Goal: Information Seeking & Learning: Learn about a topic

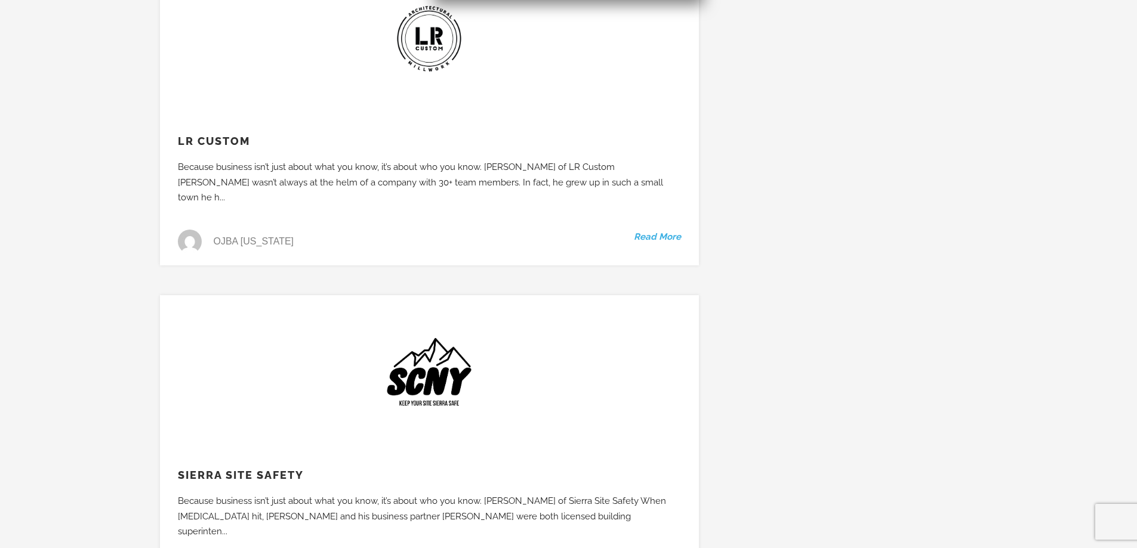
scroll to position [1015, 0]
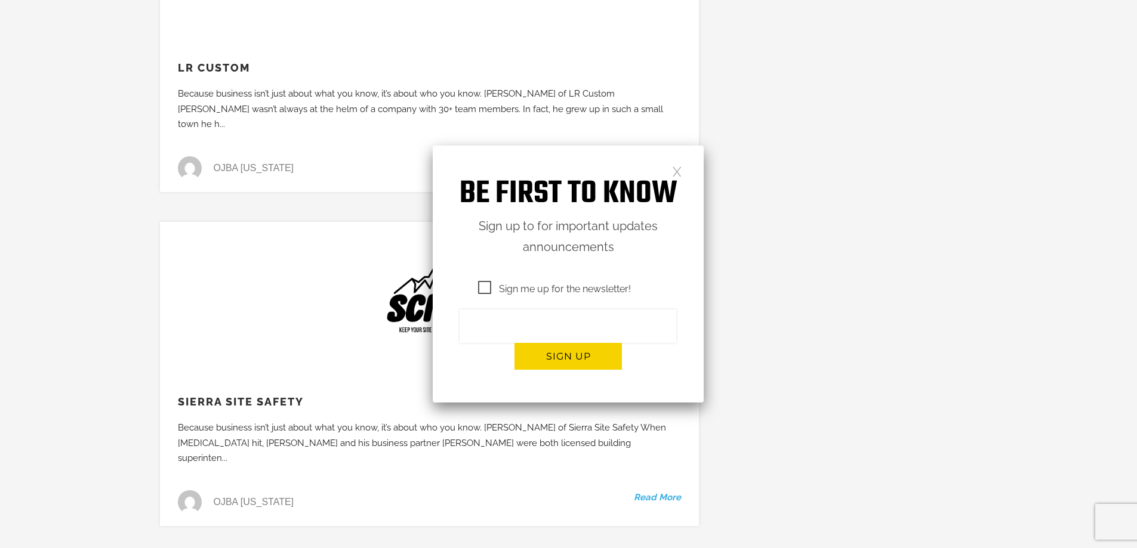
click at [679, 169] on link at bounding box center [677, 171] width 10 height 10
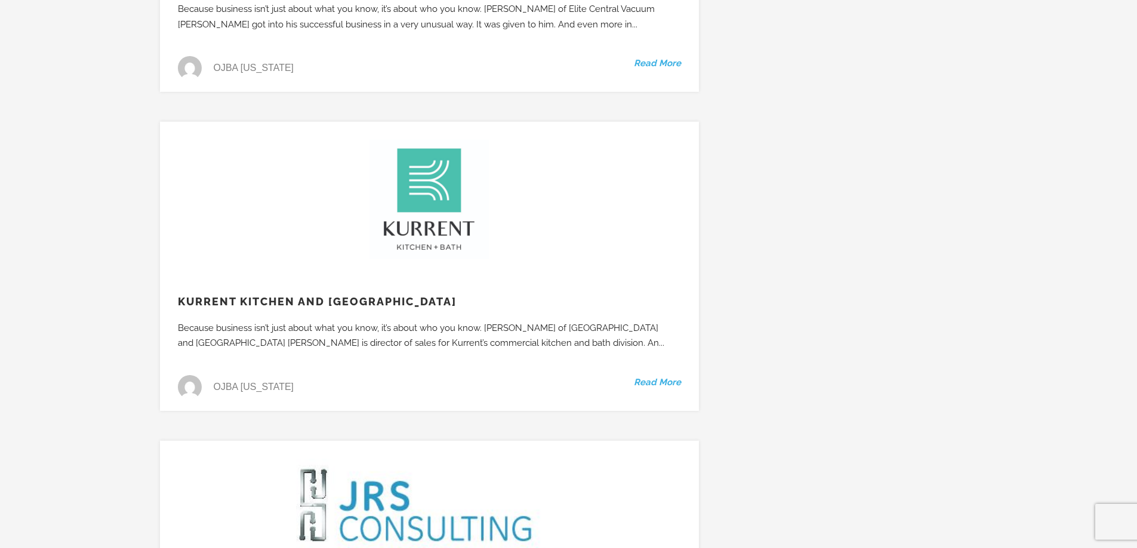
scroll to position [0, 0]
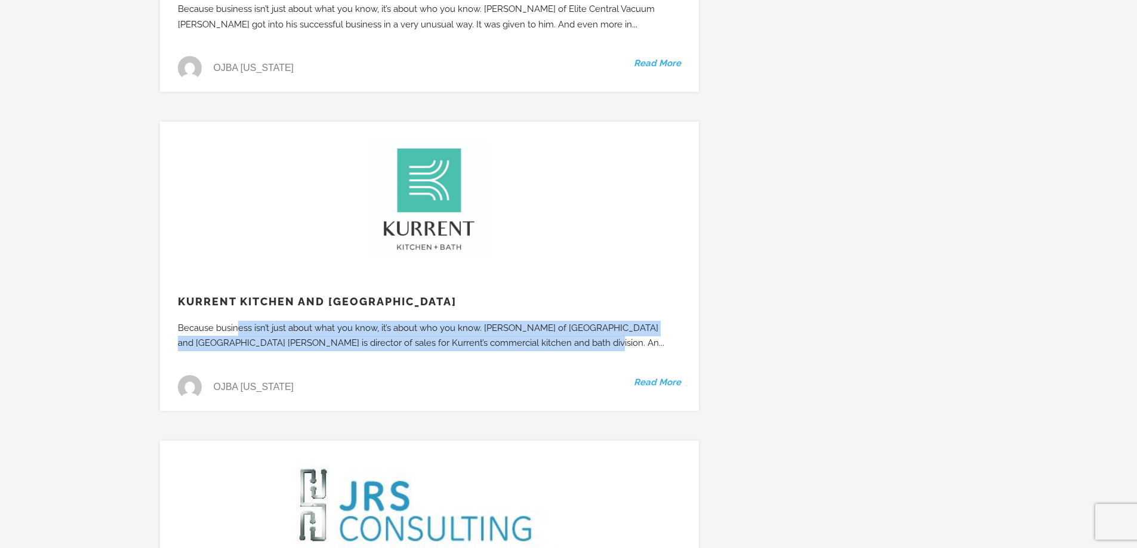
drag, startPoint x: 234, startPoint y: 288, endPoint x: 570, endPoint y: 295, distance: 336.1
click at [547, 321] on div "Because business isn’t just about what you know, it’s about who you know. [PERS…" at bounding box center [426, 336] width 532 height 30
click at [649, 375] on link "Read More" at bounding box center [657, 383] width 47 height 16
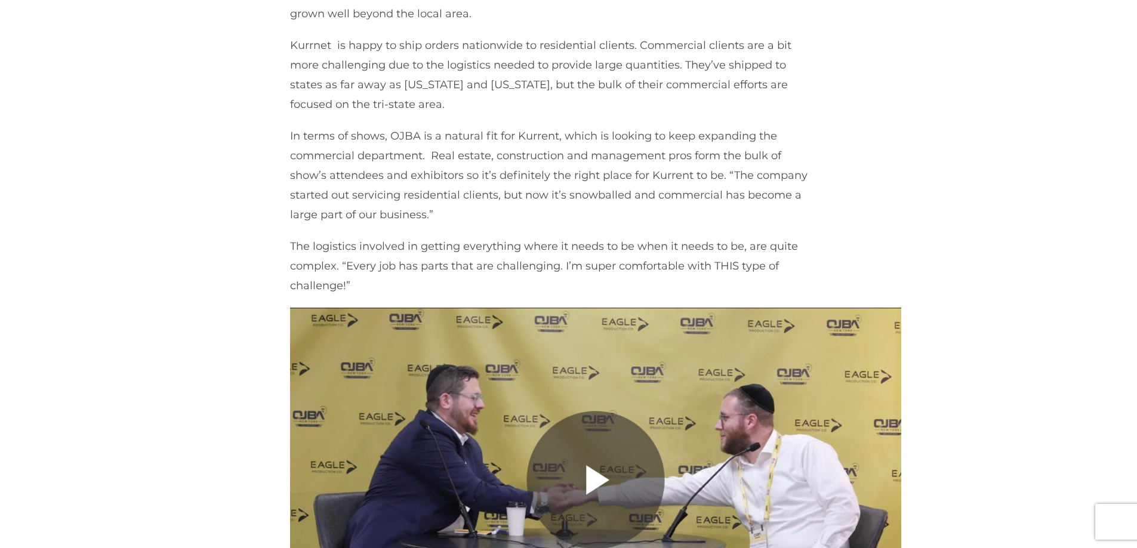
scroll to position [656, 0]
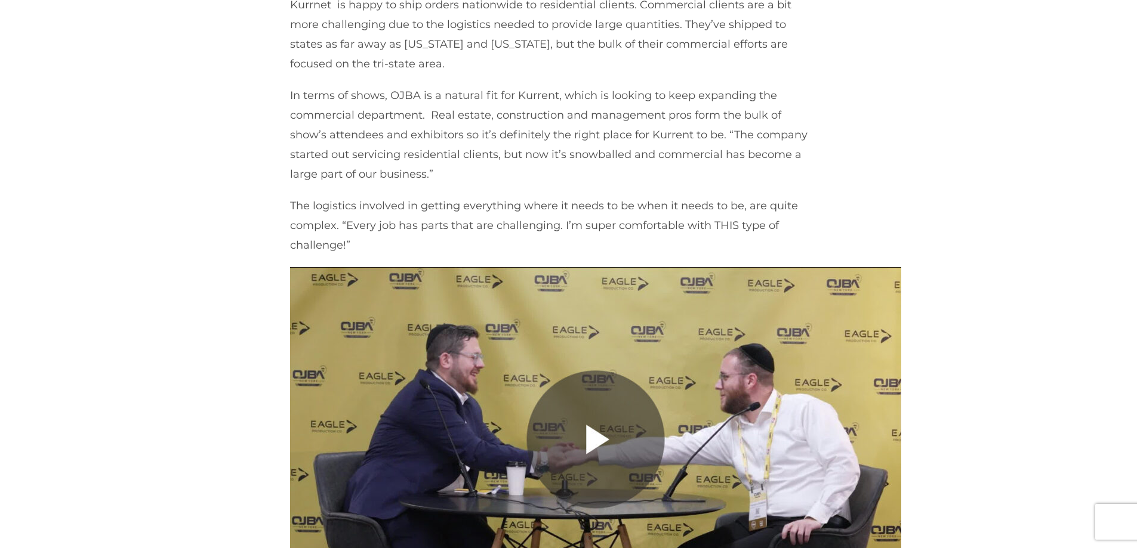
click at [596, 454] on img at bounding box center [595, 439] width 611 height 344
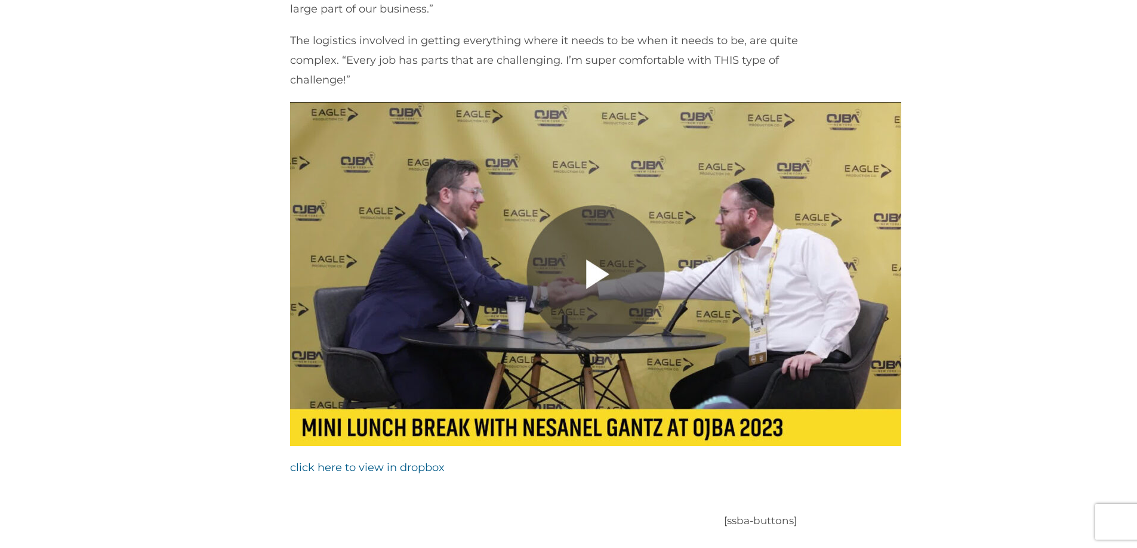
scroll to position [833, 0]
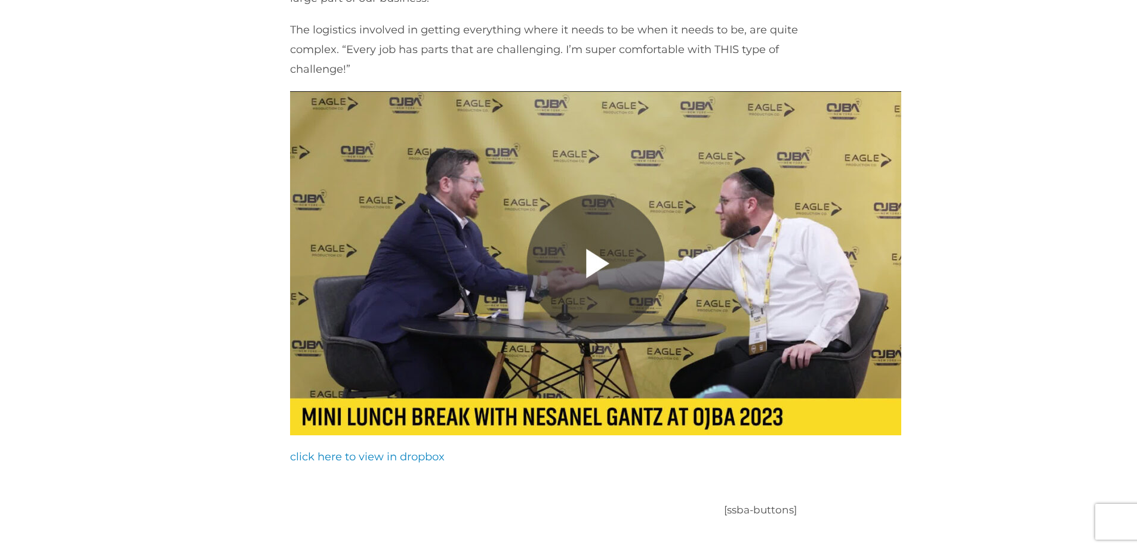
click at [353, 461] on link "click here to view in dropbox" at bounding box center [367, 457] width 155 height 13
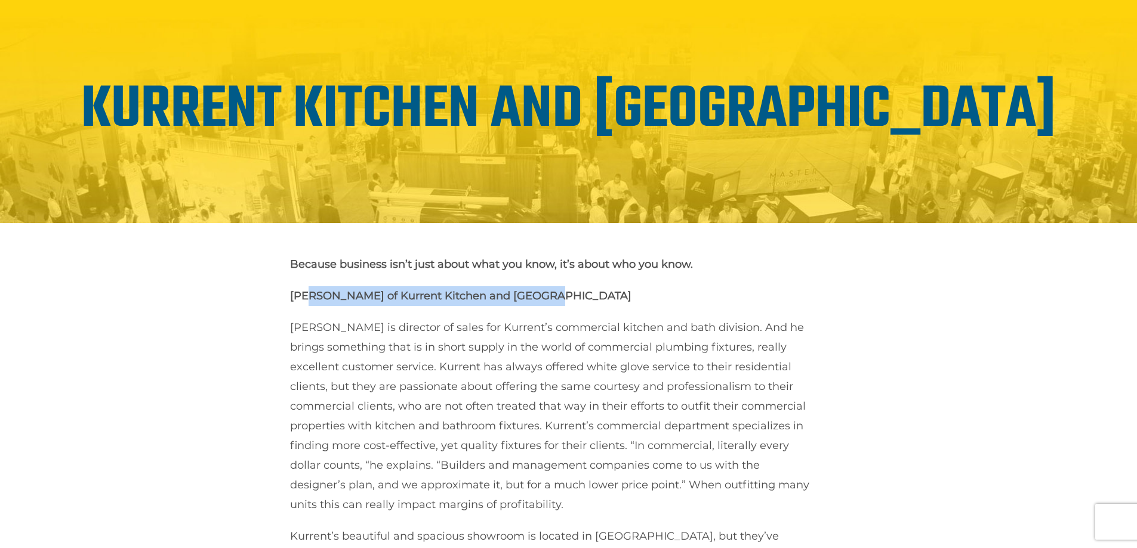
drag, startPoint x: 559, startPoint y: 295, endPoint x: 307, endPoint y: 291, distance: 252.5
click at [307, 291] on p "Yehuda Steinberg of Kurrent Kitchen and Bath" at bounding box center [551, 296] width 522 height 20
click at [307, 291] on strong "Yehuda Steinberg of Kurrent Kitchen and Bath" at bounding box center [460, 295] width 341 height 13
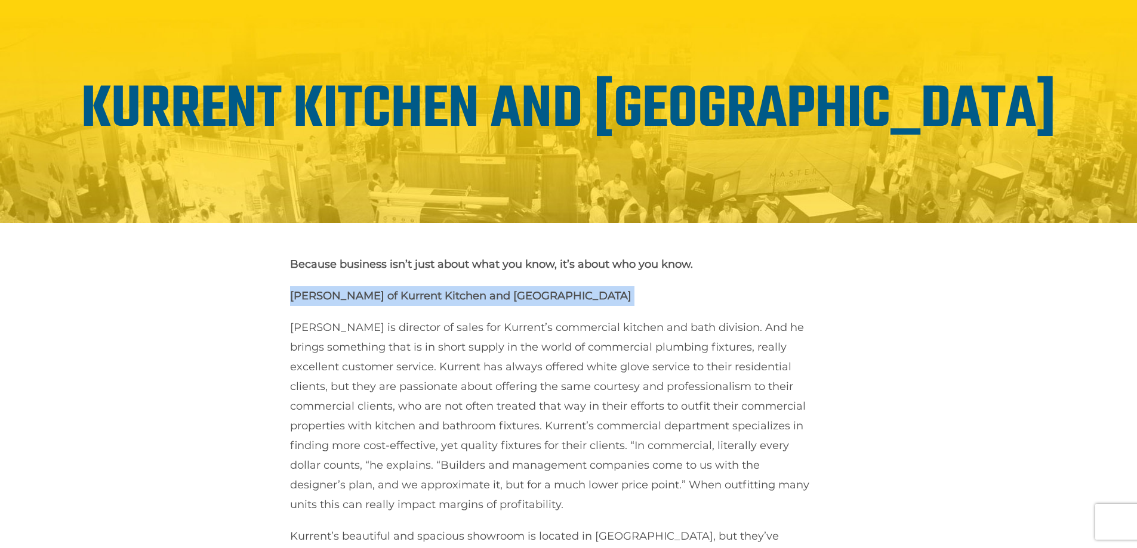
drag, startPoint x: 307, startPoint y: 291, endPoint x: 417, endPoint y: 275, distance: 110.9
click at [351, 295] on strong "Yehuda Steinberg of Kurrent Kitchen and Bath" at bounding box center [460, 295] width 341 height 13
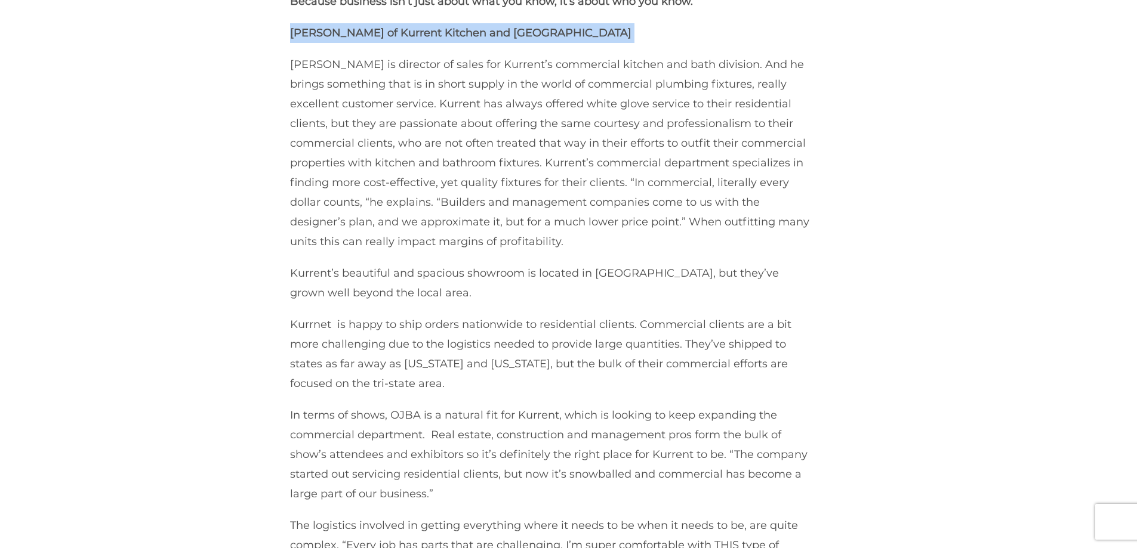
scroll to position [312, 0]
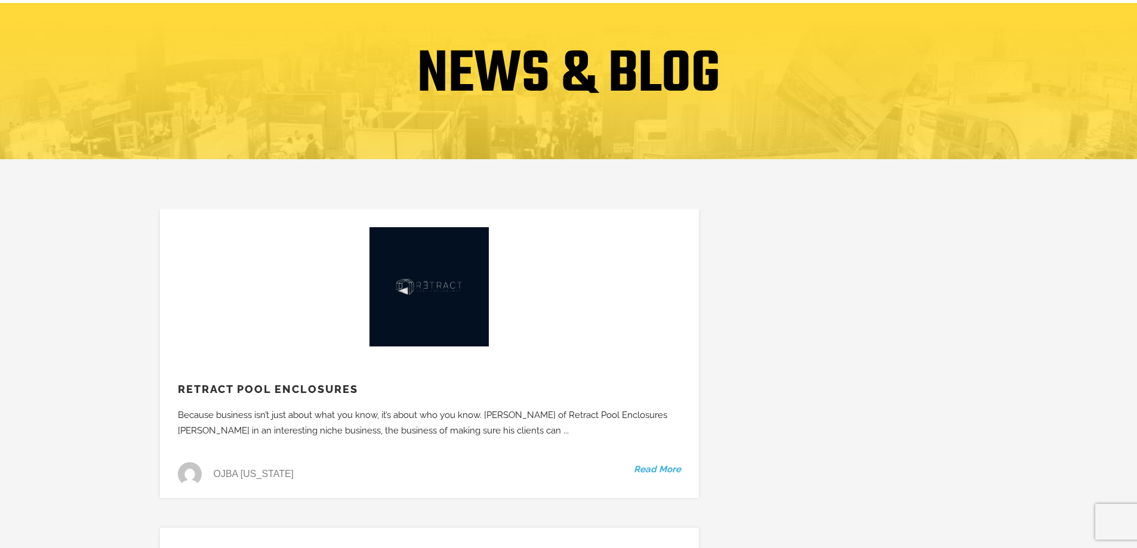
scroll to position [119, 0]
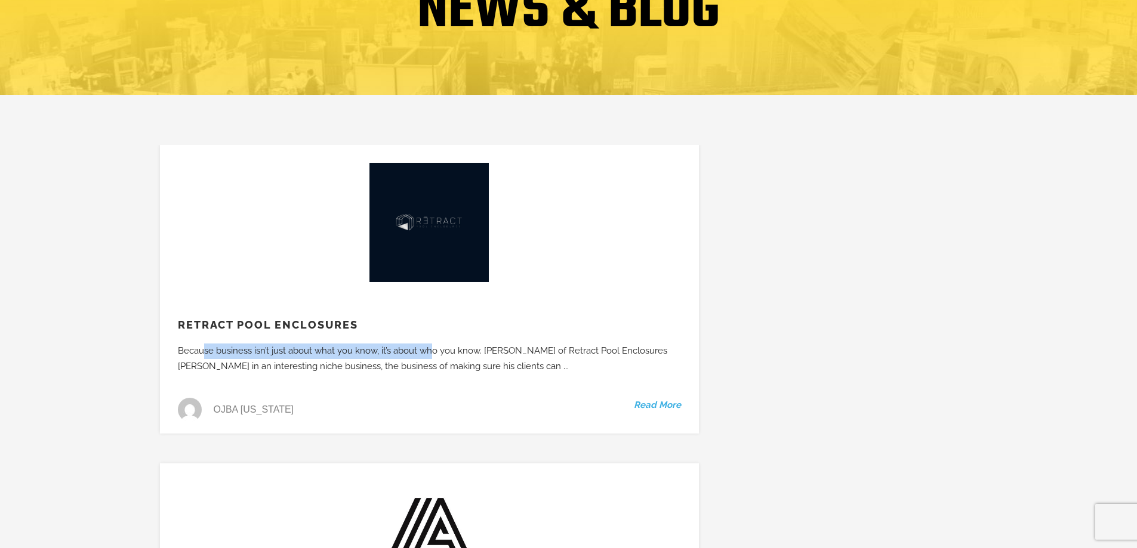
drag, startPoint x: 198, startPoint y: 347, endPoint x: 427, endPoint y: 354, distance: 229.9
click at [427, 354] on div "Because business isn’t just about what you know, it’s about who you know. Danie…" at bounding box center [426, 359] width 532 height 30
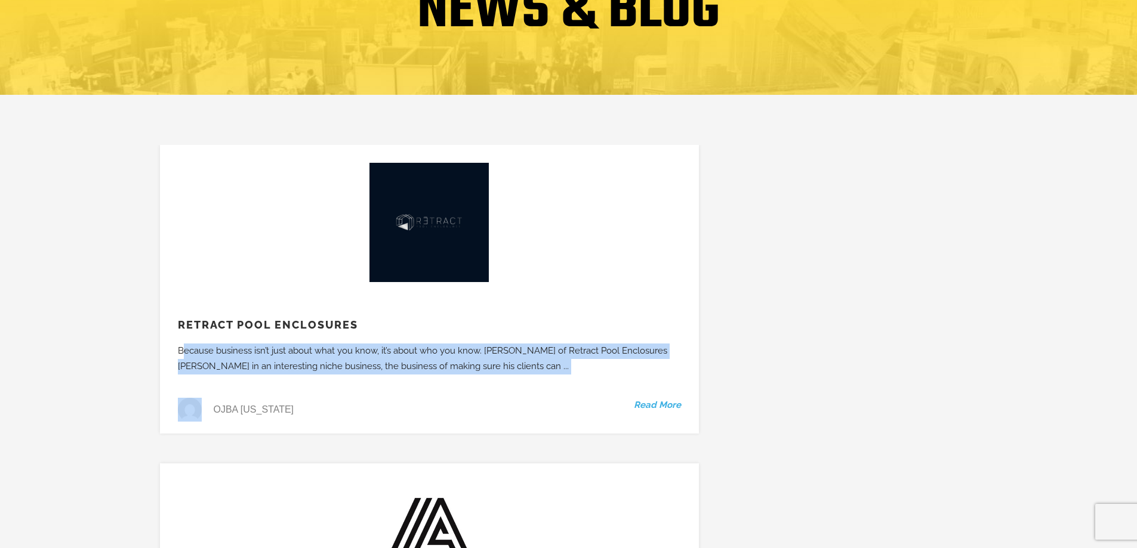
click at [427, 354] on div "Because business isn’t just about what you know, it’s about who you know. Danie…" at bounding box center [426, 359] width 532 height 30
click at [430, 360] on div "Because business isn’t just about what you know, it’s about who you know. Danie…" at bounding box center [426, 359] width 532 height 30
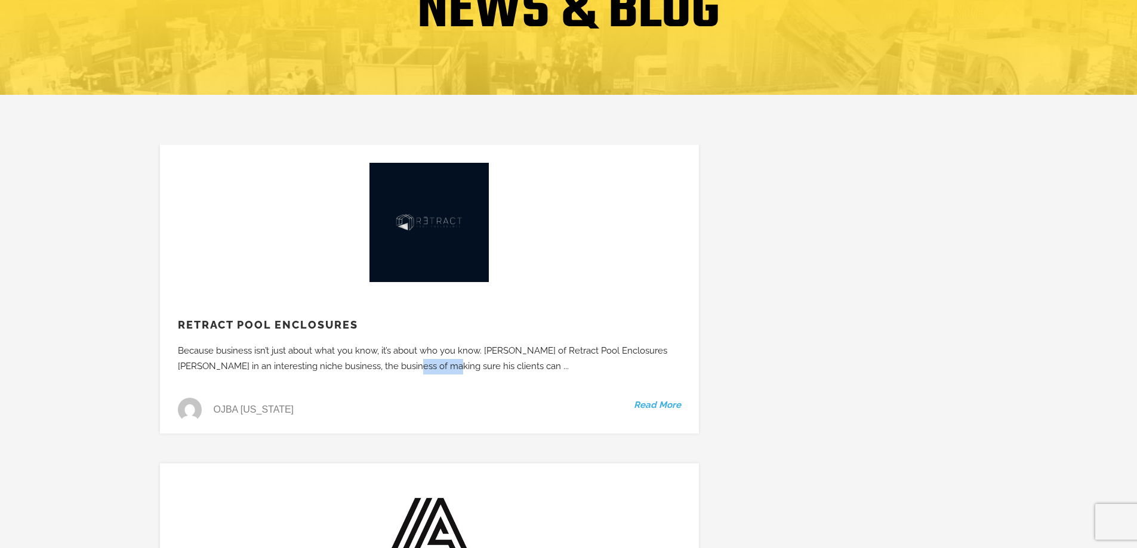
click at [430, 360] on div "Because business isn’t just about what you know, it’s about who you know. Danie…" at bounding box center [426, 359] width 532 height 30
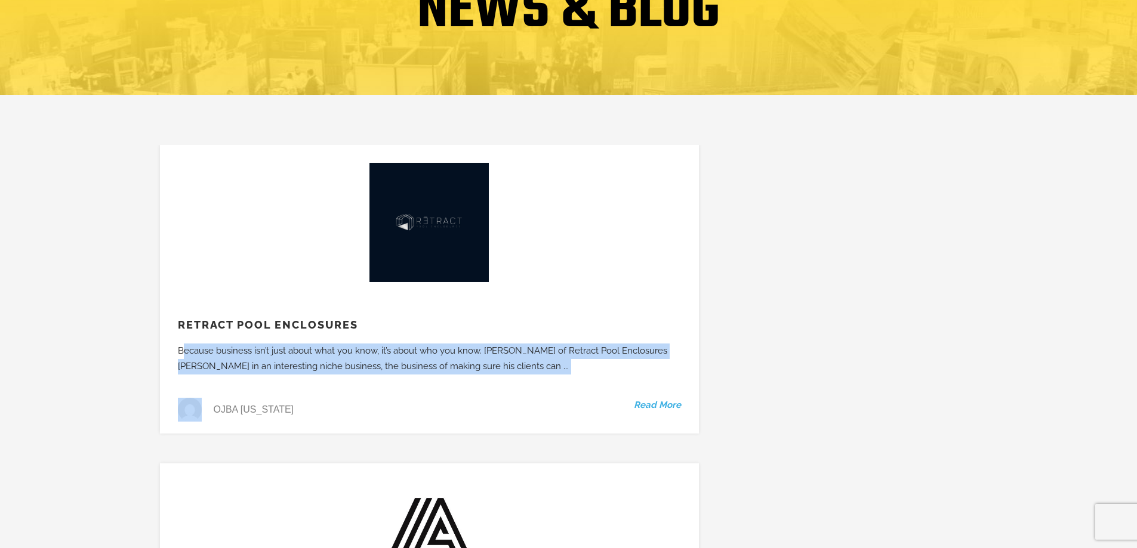
click at [430, 360] on div "Because business isn’t just about what you know, it’s about who you know. Danie…" at bounding box center [426, 359] width 532 height 30
click at [435, 359] on div "Because business isn’t just about what you know, it’s about who you know. Danie…" at bounding box center [426, 359] width 532 height 30
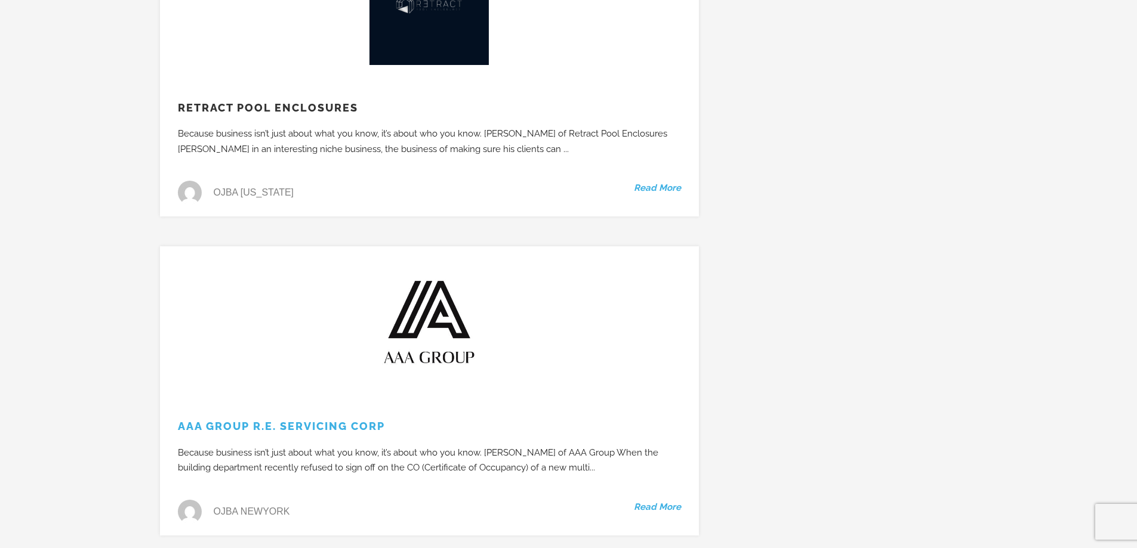
scroll to position [358, 0]
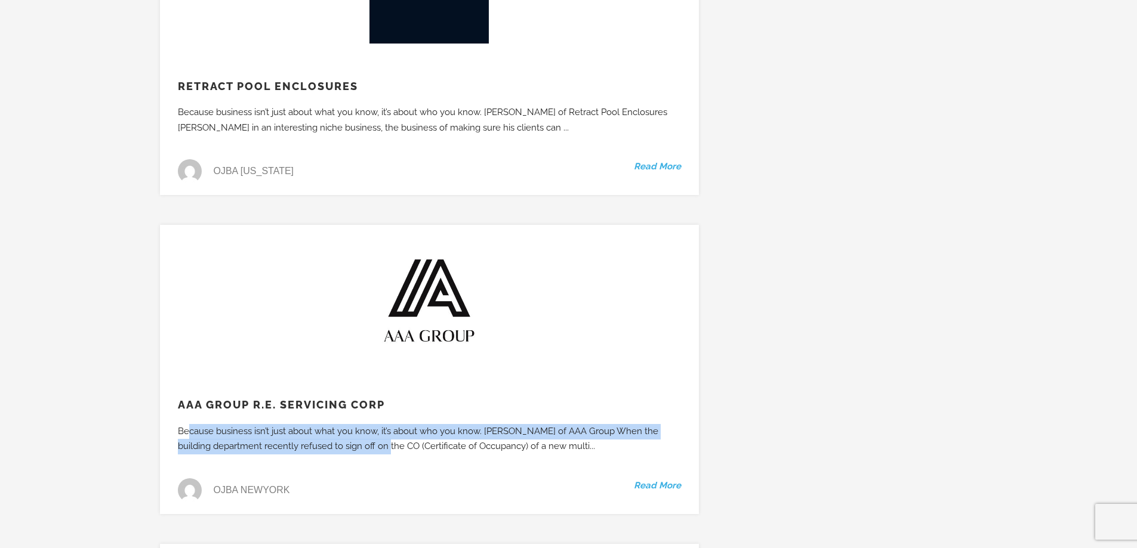
drag, startPoint x: 227, startPoint y: 430, endPoint x: 386, endPoint y: 440, distance: 158.5
click at [386, 440] on div "Because business isn’t just about what you know, it’s about who you know. Sam H…" at bounding box center [426, 439] width 532 height 30
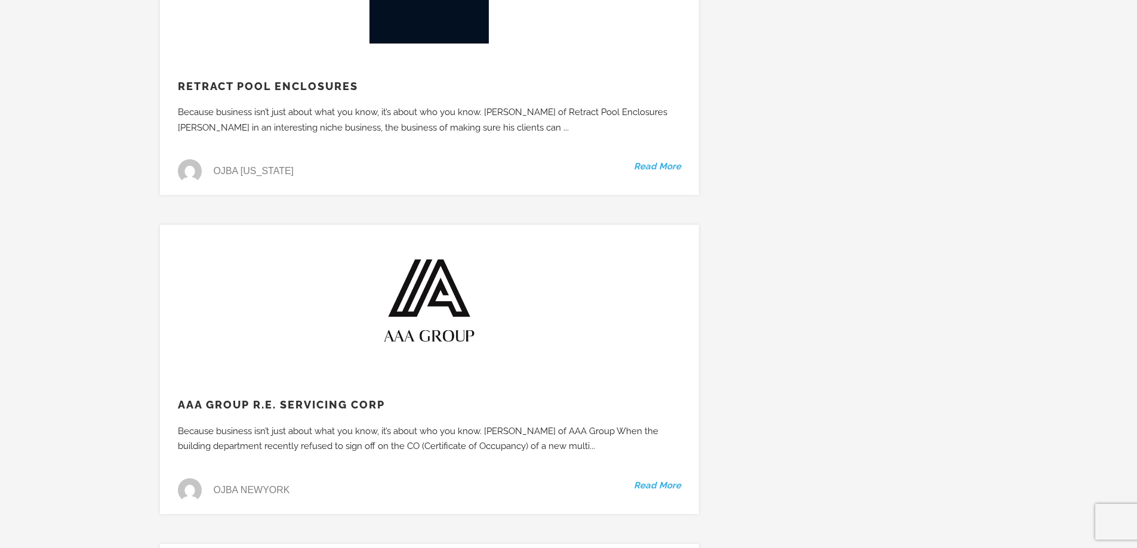
click at [406, 408] on h3 "AAA Group R.E. Servicing Corp" at bounding box center [429, 405] width 539 height 14
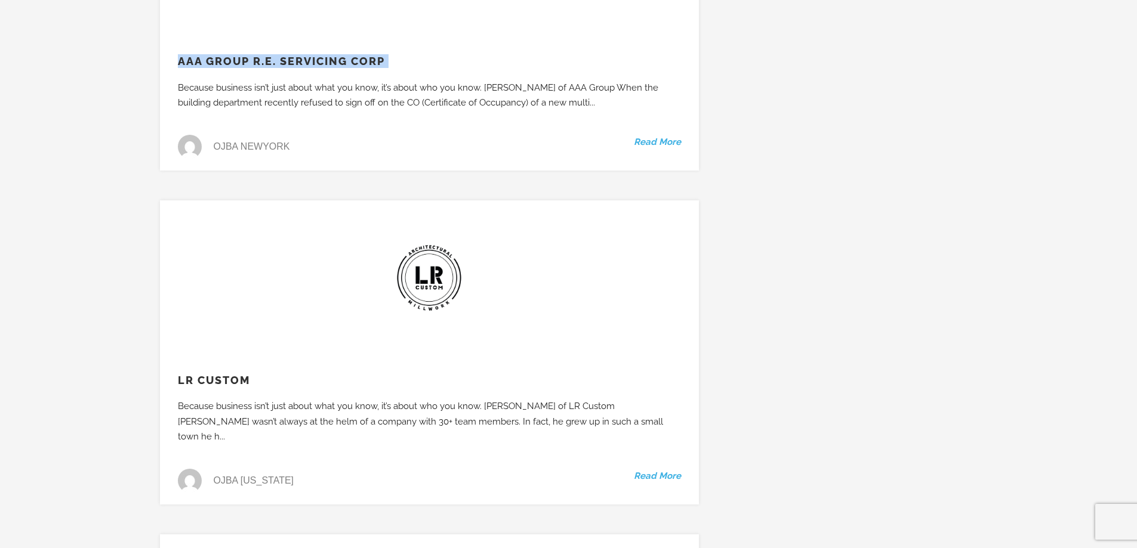
scroll to position [716, 0]
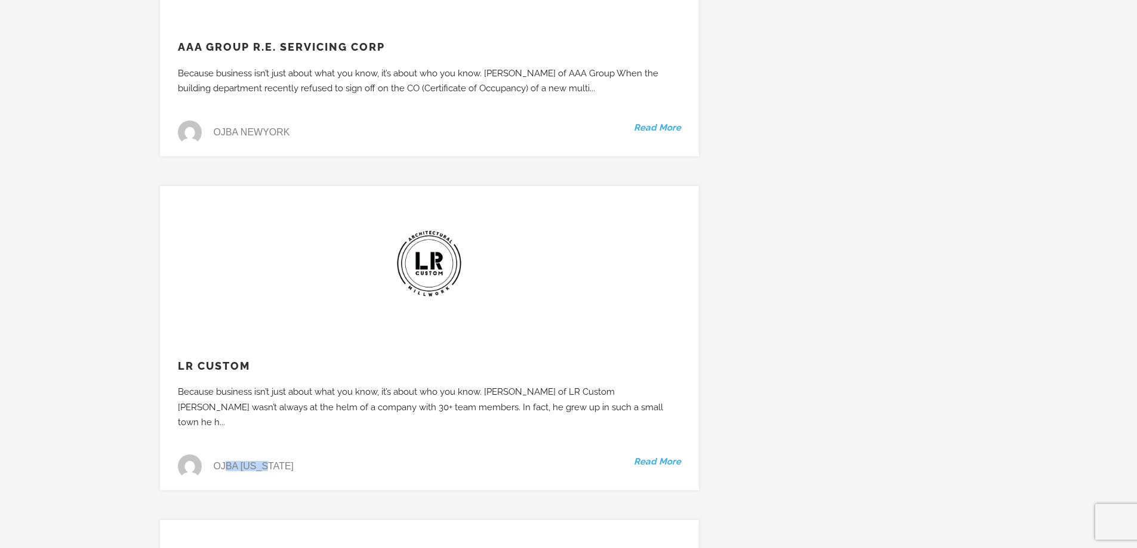
drag, startPoint x: 227, startPoint y: 451, endPoint x: 273, endPoint y: 446, distance: 46.1
click at [273, 465] on span "OJBA New York" at bounding box center [254, 466] width 81 height 2
drag, startPoint x: 202, startPoint y: 394, endPoint x: 390, endPoint y: 390, distance: 188.0
click at [390, 390] on div "Because business isn’t just about what you know, it’s about who you know. Levi …" at bounding box center [426, 408] width 532 height 46
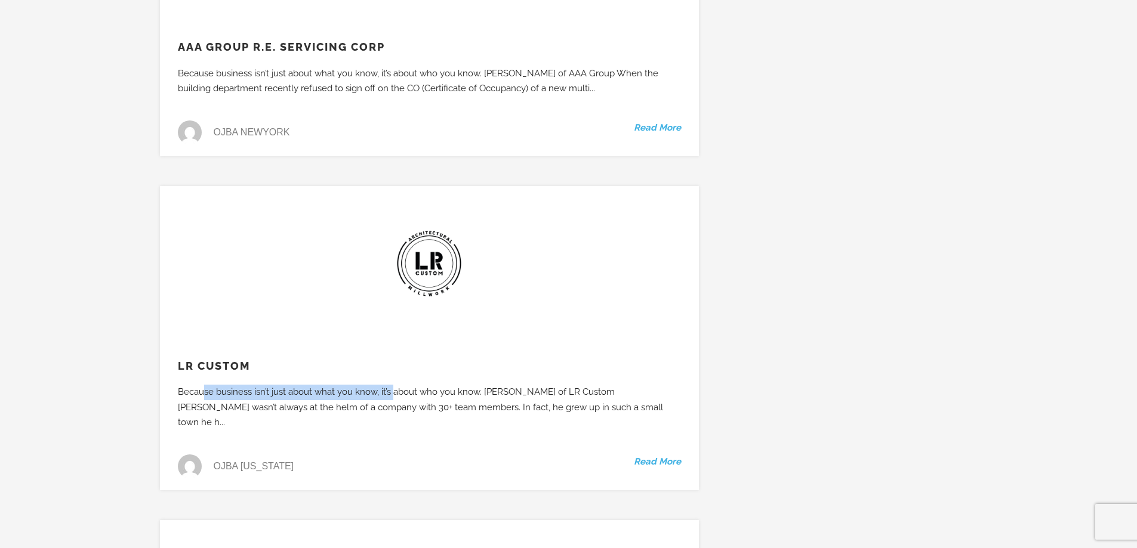
click at [390, 390] on div "Because business isn’t just about what you know, it’s about who you know. Levi …" at bounding box center [426, 408] width 532 height 46
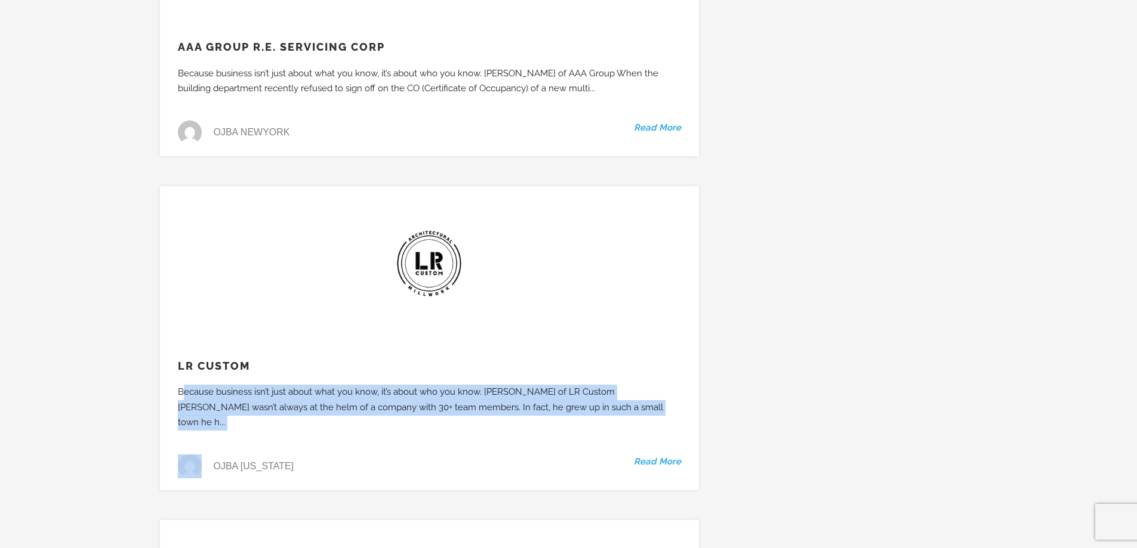
click at [390, 390] on div "Because business isn’t just about what you know, it’s about who you know. Levi …" at bounding box center [426, 408] width 532 height 46
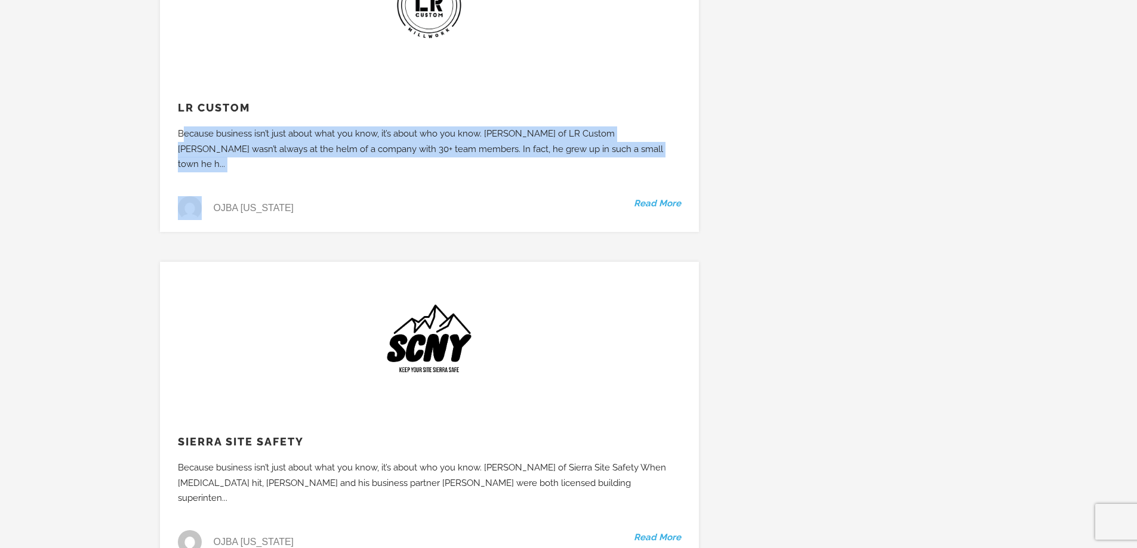
scroll to position [1015, 0]
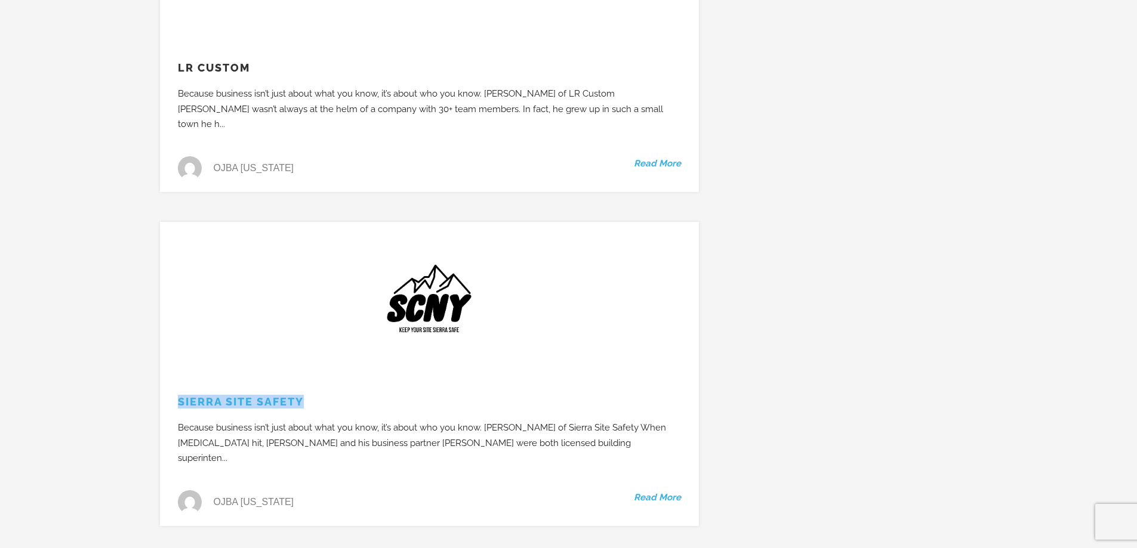
drag, startPoint x: 319, startPoint y: 389, endPoint x: 178, endPoint y: 391, distance: 140.3
click at [178, 395] on h3 "Sierra Site Safety" at bounding box center [429, 402] width 539 height 14
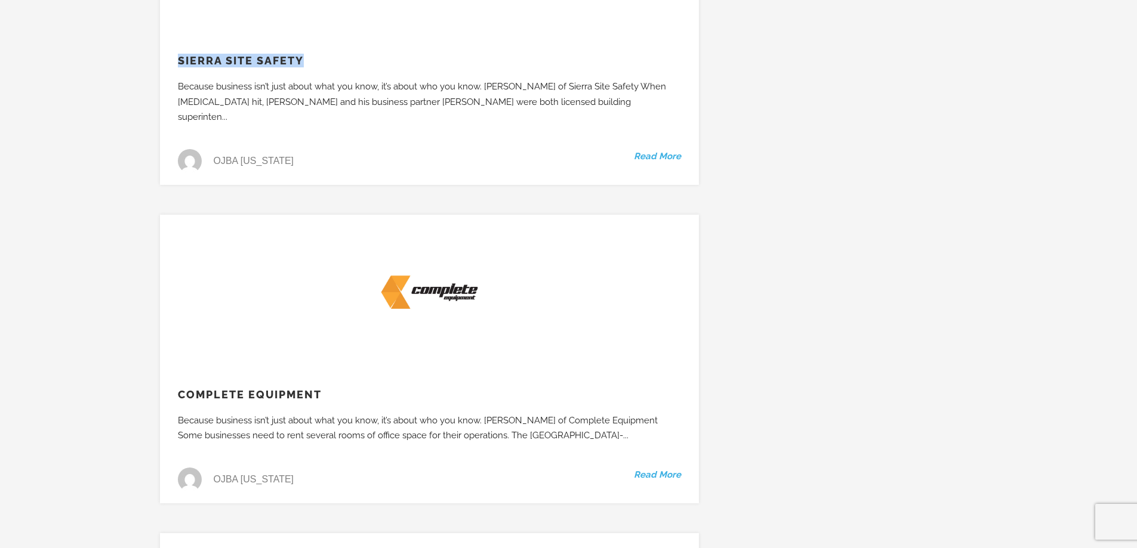
scroll to position [1373, 0]
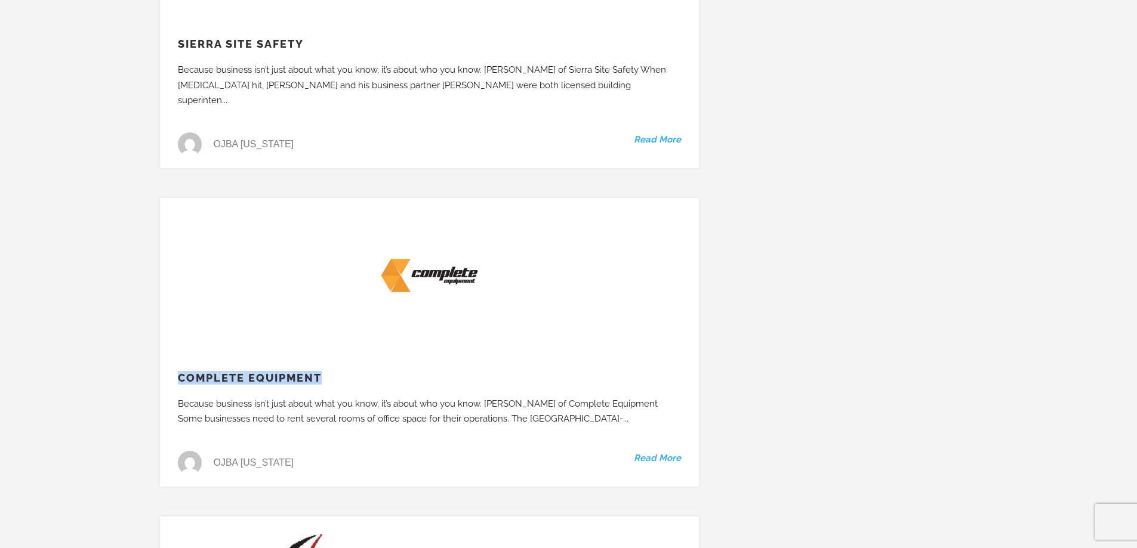
drag, startPoint x: 328, startPoint y: 350, endPoint x: 175, endPoint y: 353, distance: 152.2
click at [175, 371] on h3 "Complete Equipment" at bounding box center [429, 378] width 539 height 14
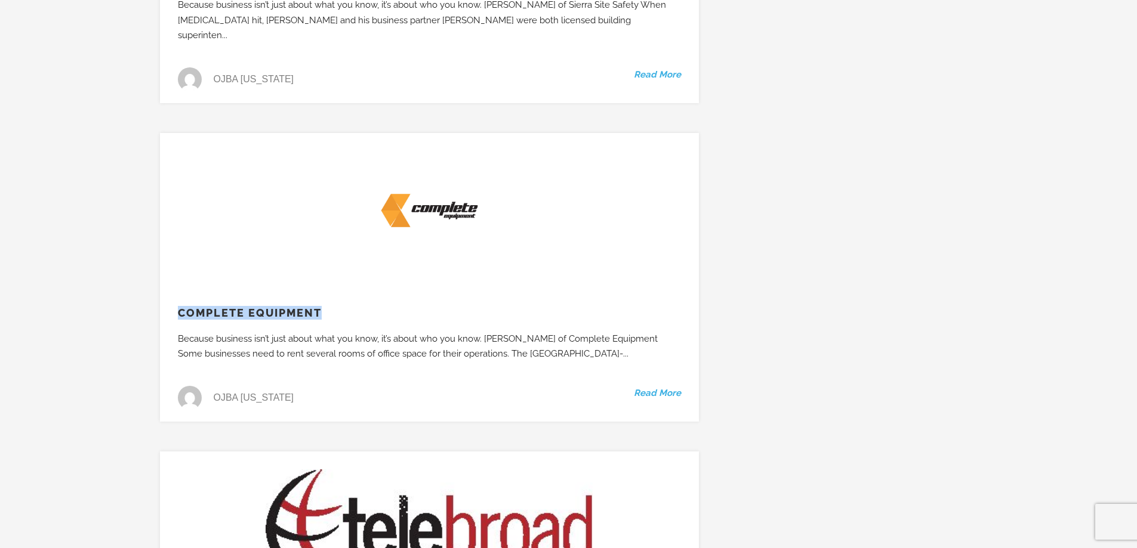
scroll to position [1671, 0]
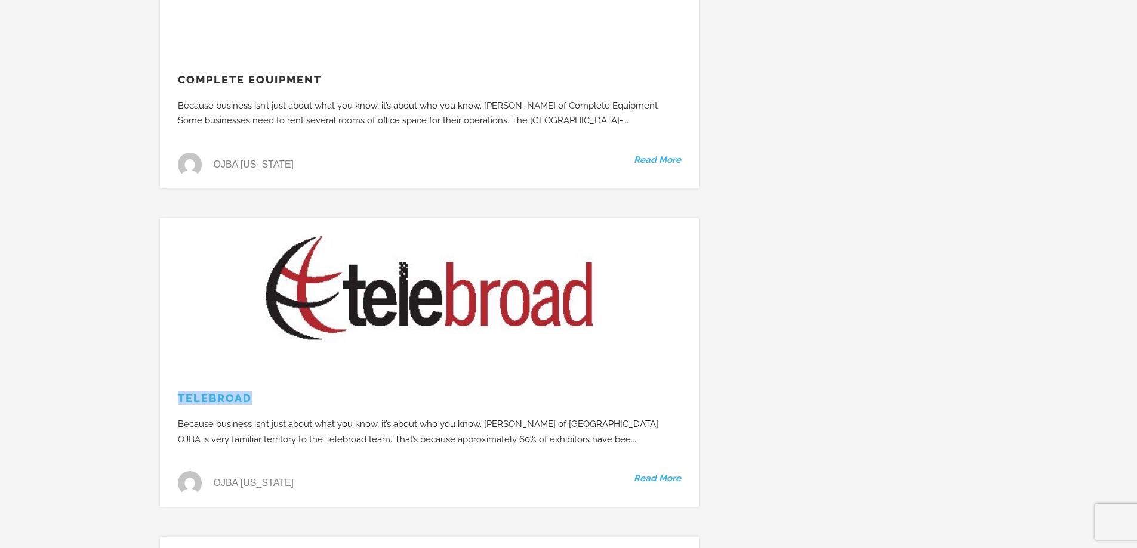
drag, startPoint x: 286, startPoint y: 378, endPoint x: 178, endPoint y: 364, distance: 109.0
click at [178, 364] on div "Telebroad Because business isn’t just about what you know, it’s about who you k…" at bounding box center [429, 362] width 539 height 289
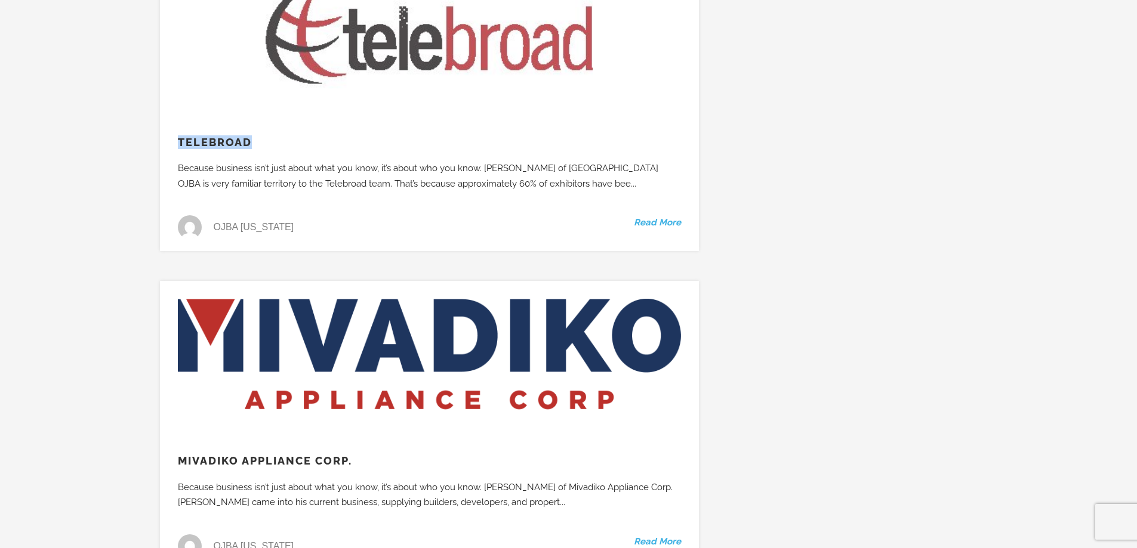
scroll to position [1969, 0]
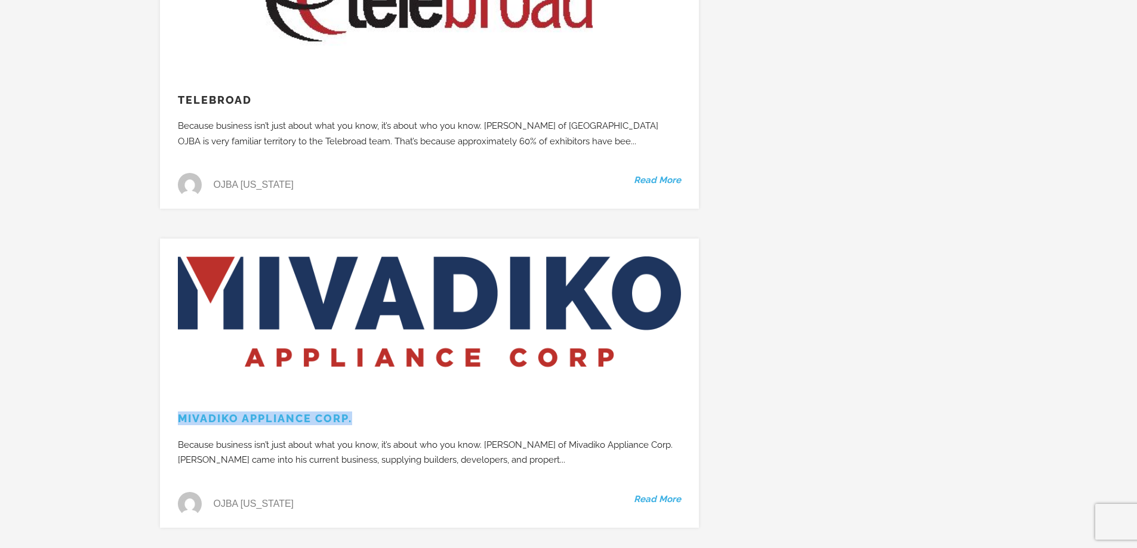
drag, startPoint x: 371, startPoint y: 392, endPoint x: 177, endPoint y: 390, distance: 194.0
click at [177, 412] on h3 "Mivadiko Appliance Corp." at bounding box center [429, 419] width 539 height 14
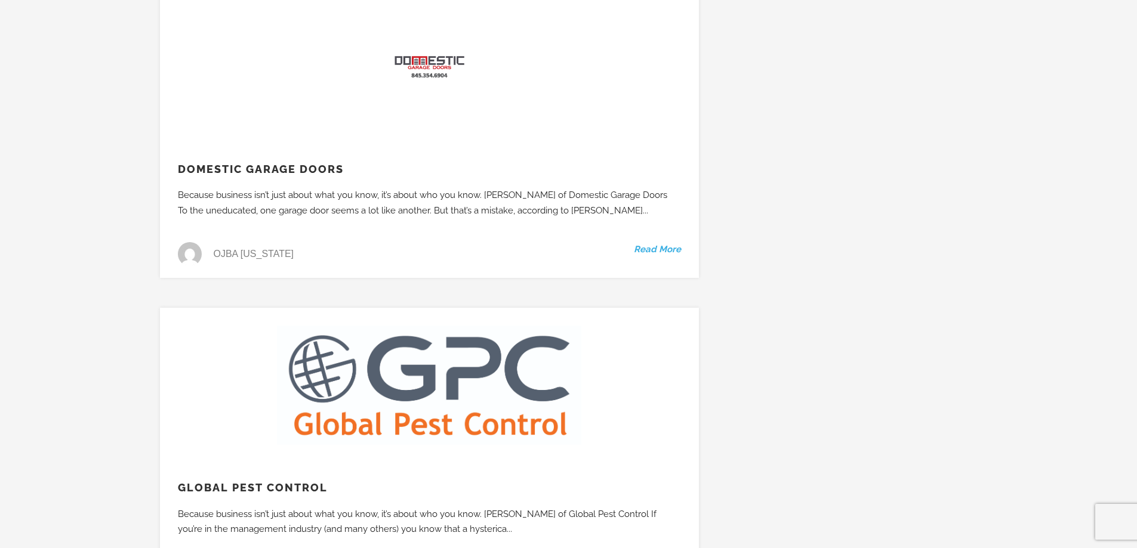
scroll to position [2626, 0]
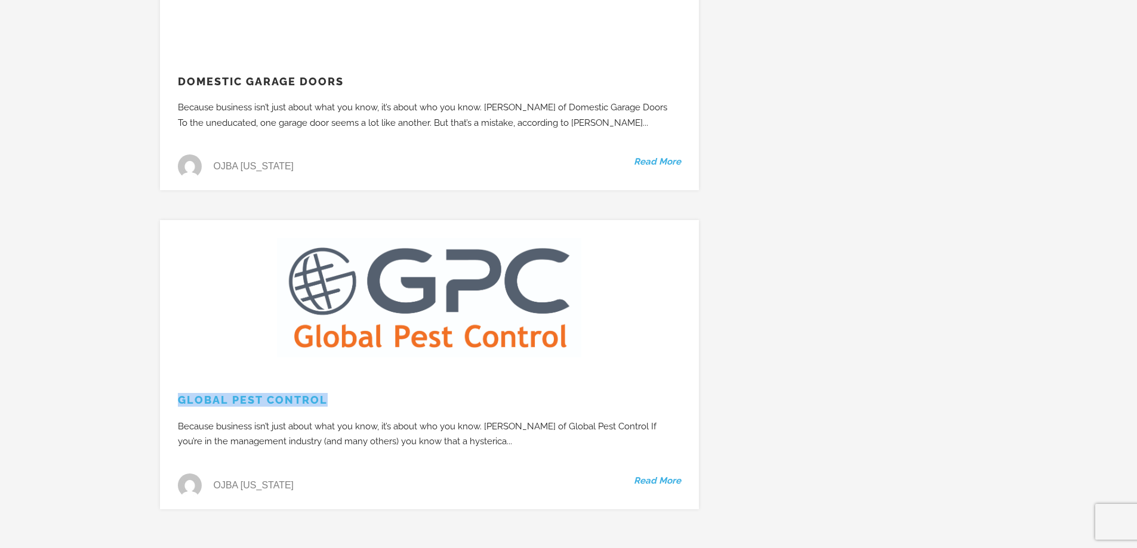
drag, startPoint x: 297, startPoint y: 366, endPoint x: 180, endPoint y: 365, distance: 117.0
click at [180, 393] on h3 "Global Pest Control" at bounding box center [429, 400] width 539 height 14
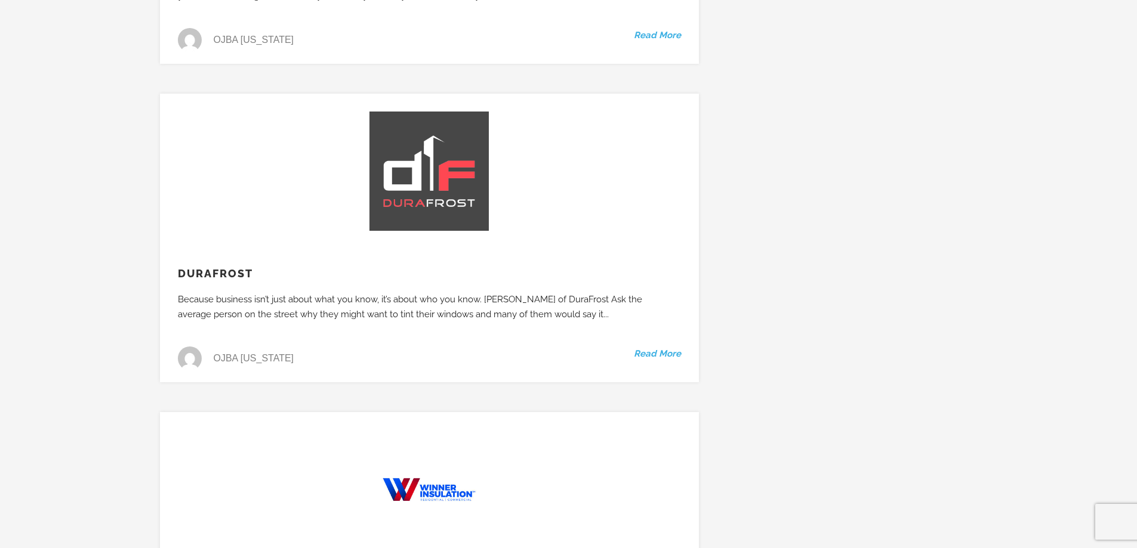
scroll to position [3044, 0]
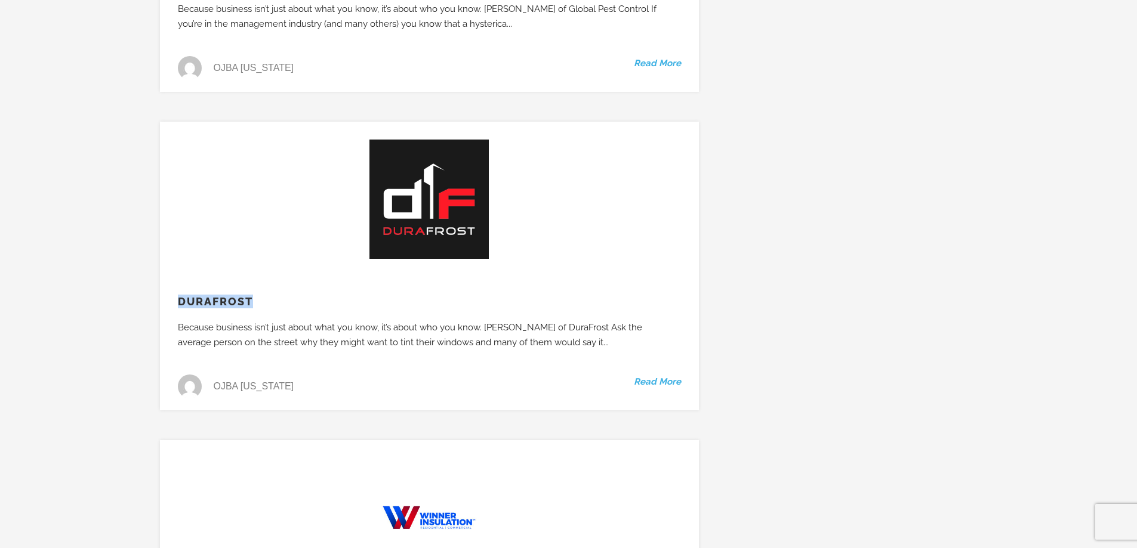
drag, startPoint x: 259, startPoint y: 270, endPoint x: 150, endPoint y: 267, distance: 108.7
click at [151, 267] on div "DuraFrost Because business isn’t just about what you know, it’s about who you k…" at bounding box center [429, 281] width 557 height 319
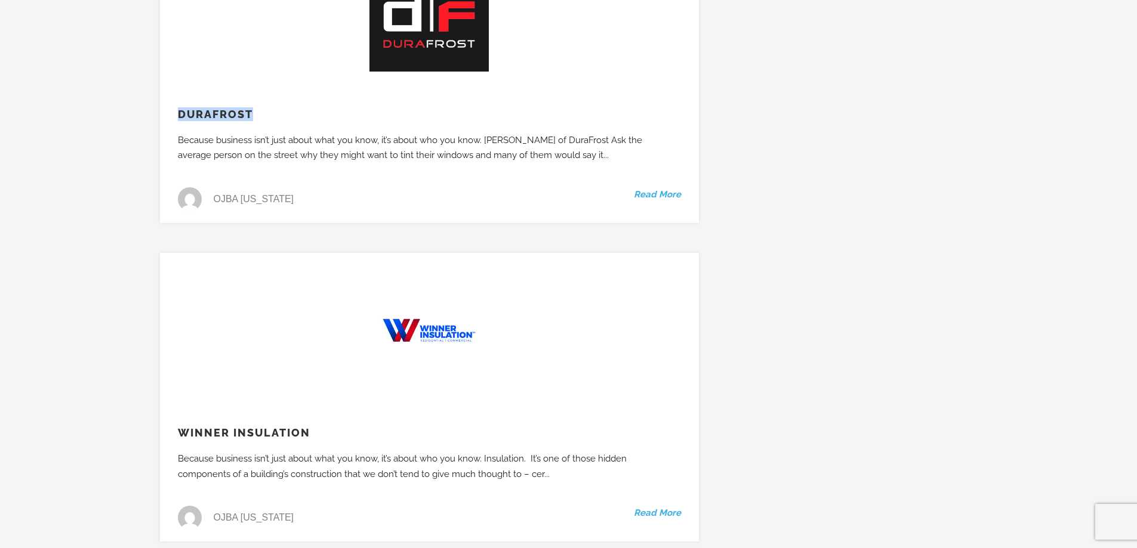
scroll to position [3282, 0]
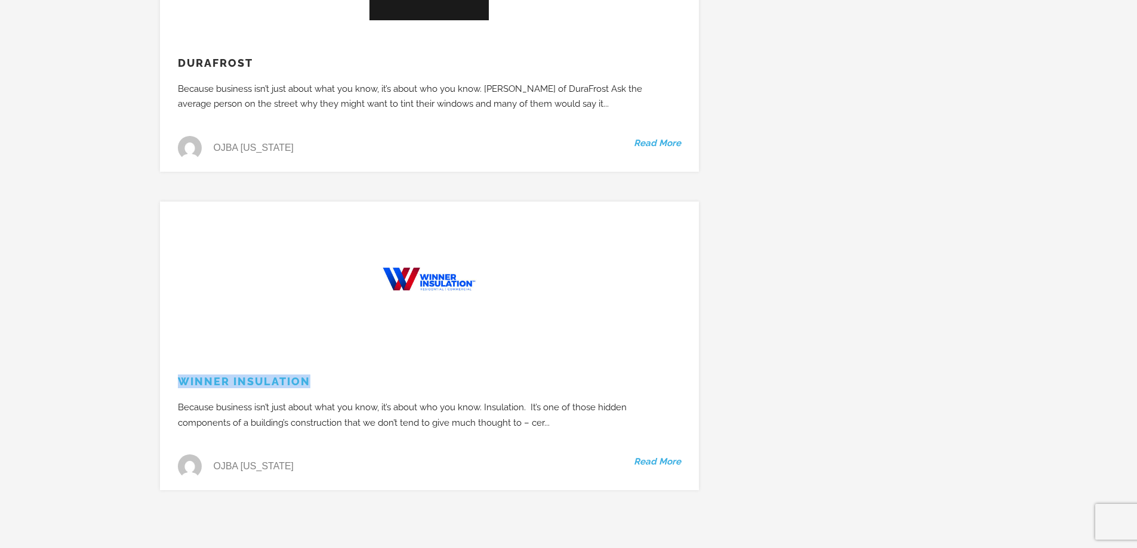
drag, startPoint x: 321, startPoint y: 346, endPoint x: 179, endPoint y: 351, distance: 142.1
click at [179, 375] on h3 "Winner Insulation" at bounding box center [429, 382] width 539 height 14
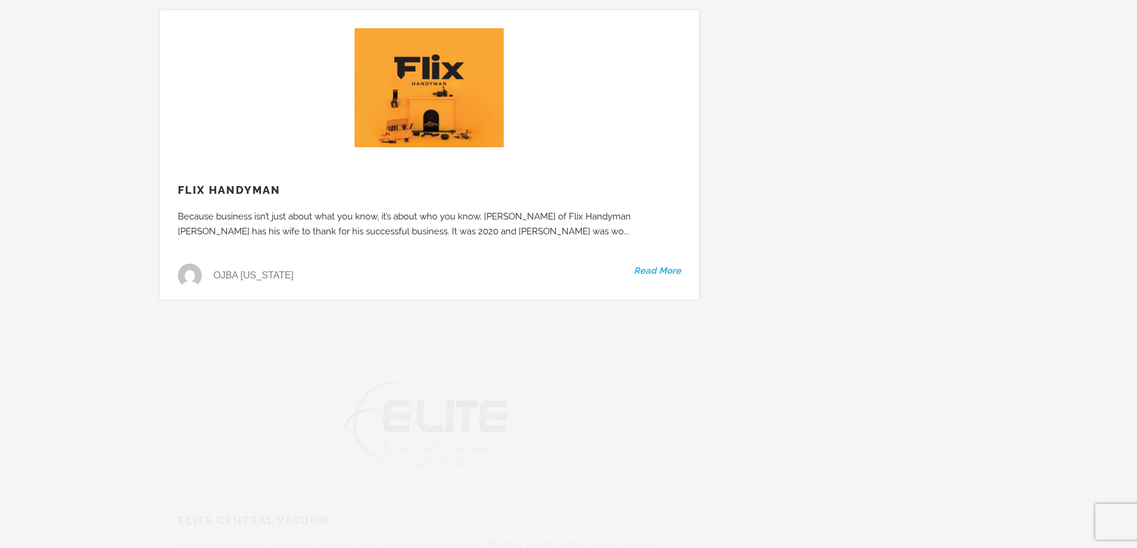
scroll to position [5132, 0]
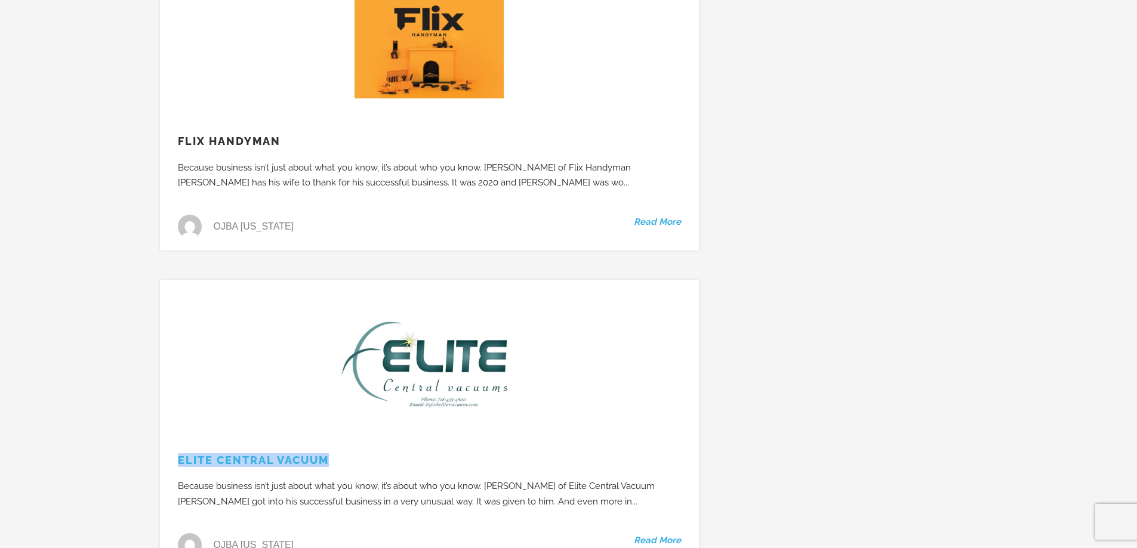
drag, startPoint x: 361, startPoint y: 415, endPoint x: 180, endPoint y: 415, distance: 180.8
click at [180, 454] on h3 "Elite Central Vacuum" at bounding box center [429, 461] width 539 height 14
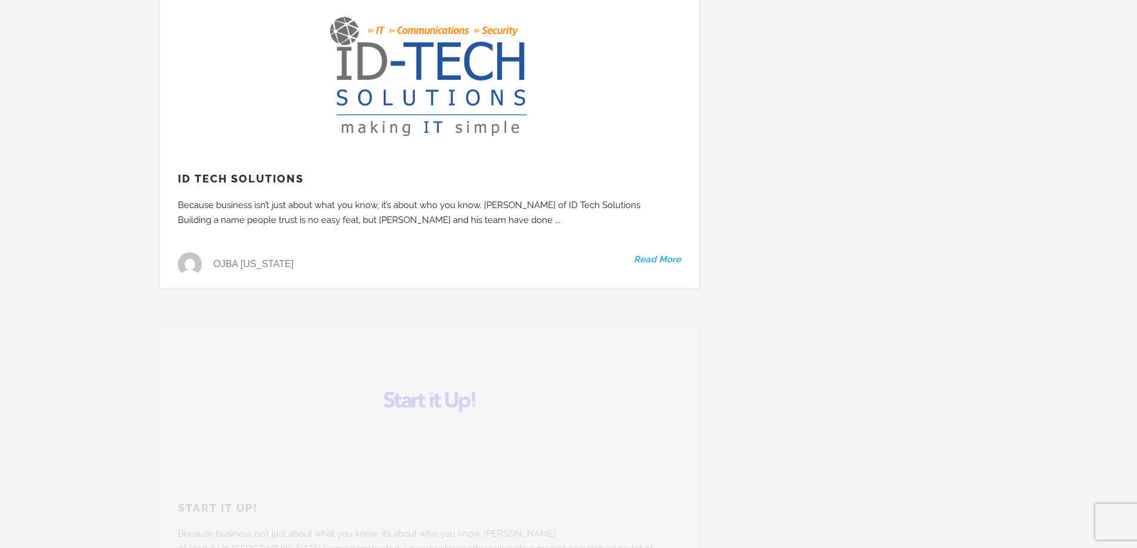
scroll to position [6705, 0]
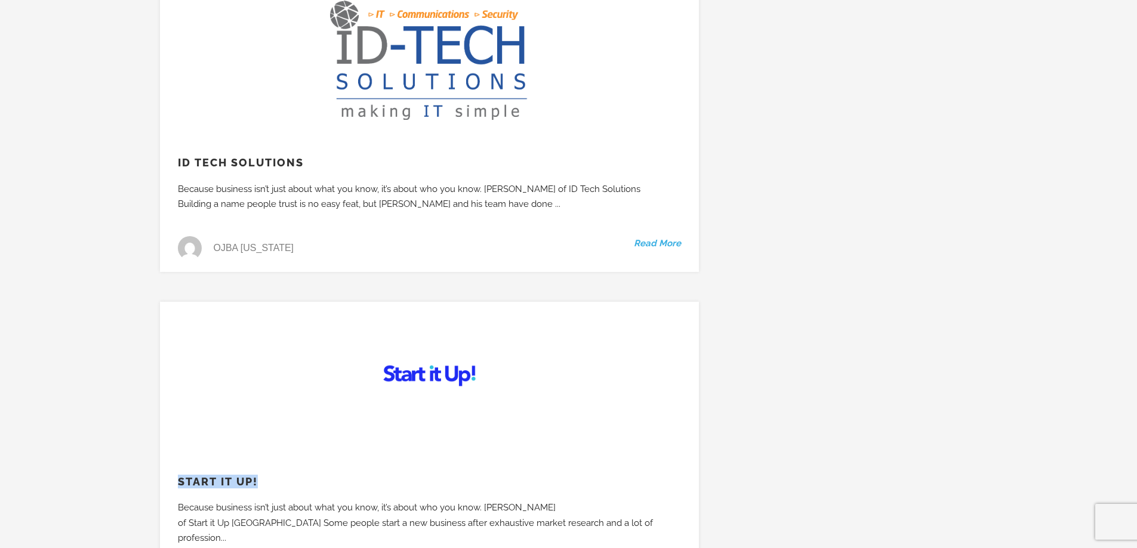
drag, startPoint x: 272, startPoint y: 435, endPoint x: 174, endPoint y: 440, distance: 98.6
click at [174, 475] on h3 "Start it Up!" at bounding box center [429, 482] width 539 height 14
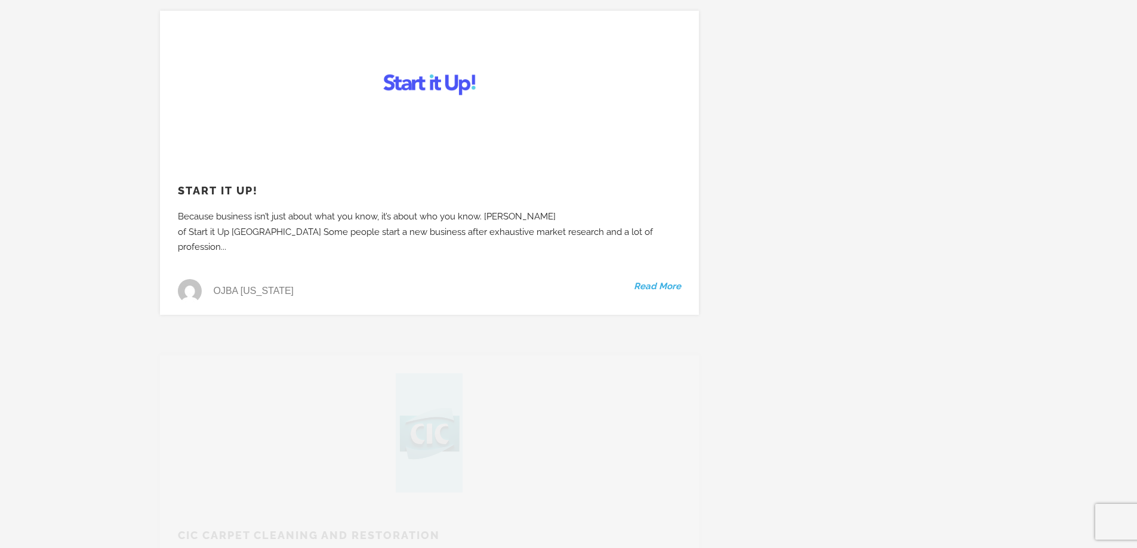
scroll to position [7064, 0]
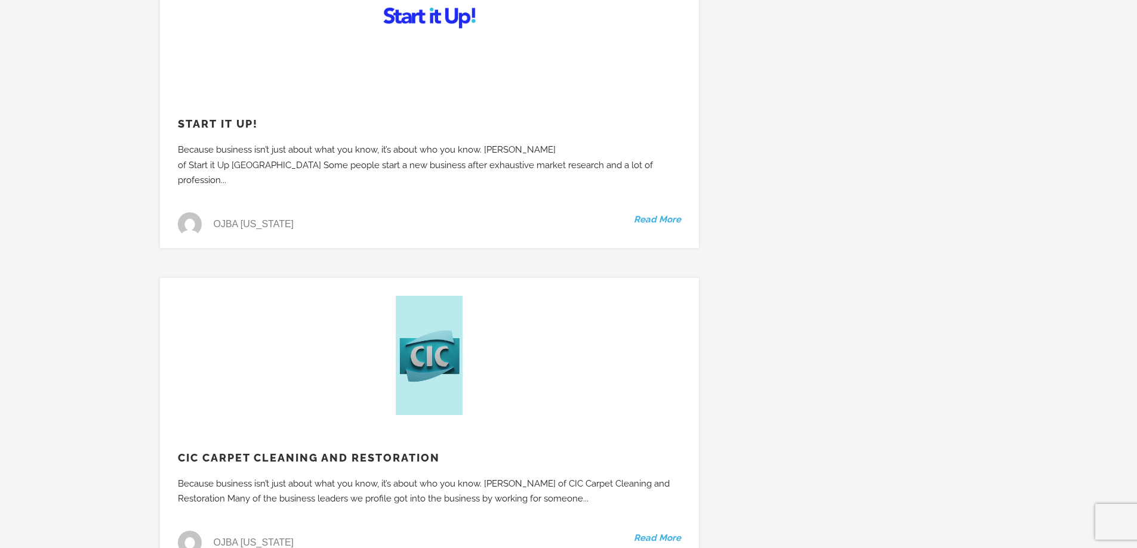
click at [455, 451] on h3 "CIC Carpet Cleaning and Restoration" at bounding box center [429, 458] width 539 height 14
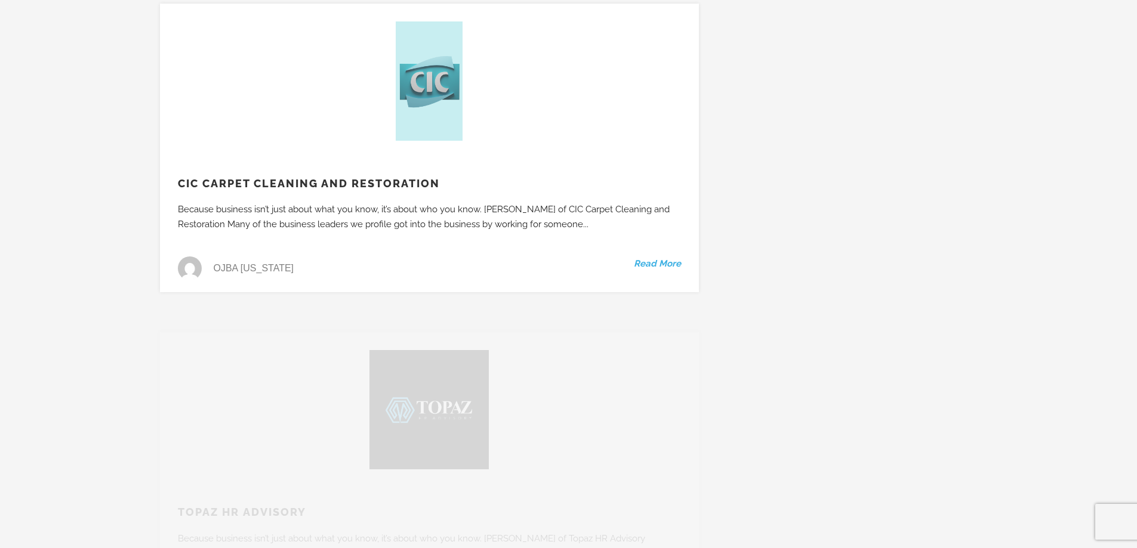
scroll to position [7362, 0]
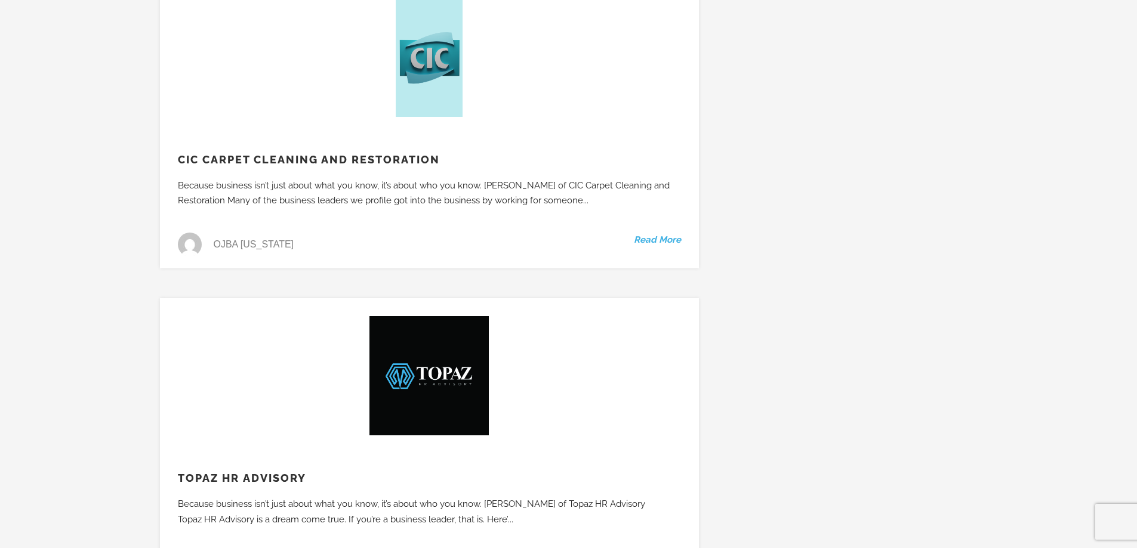
click at [318, 471] on h3 "Topaz HR Advisory" at bounding box center [429, 478] width 539 height 14
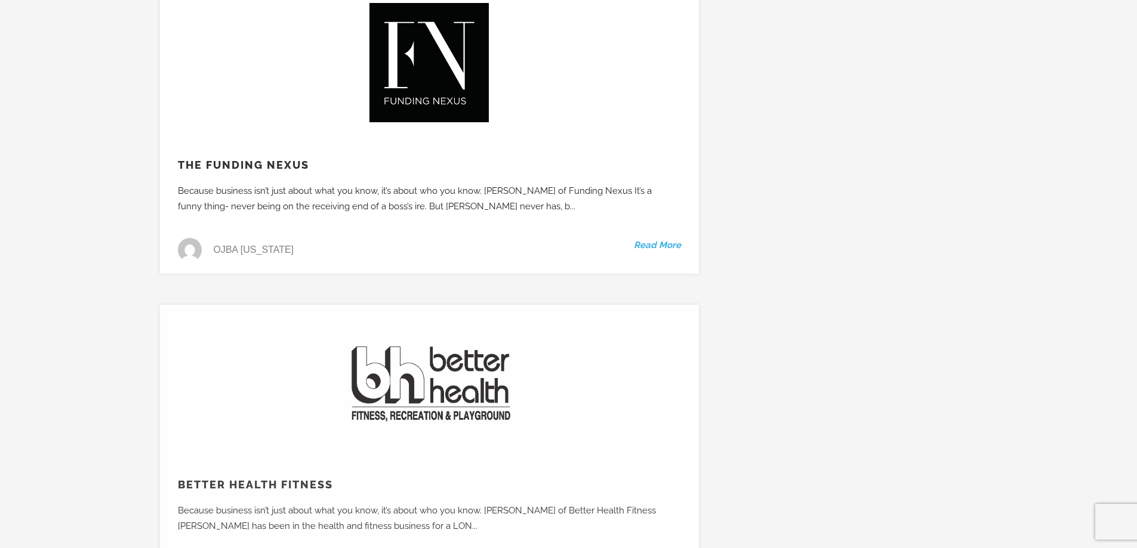
scroll to position [8317, 0]
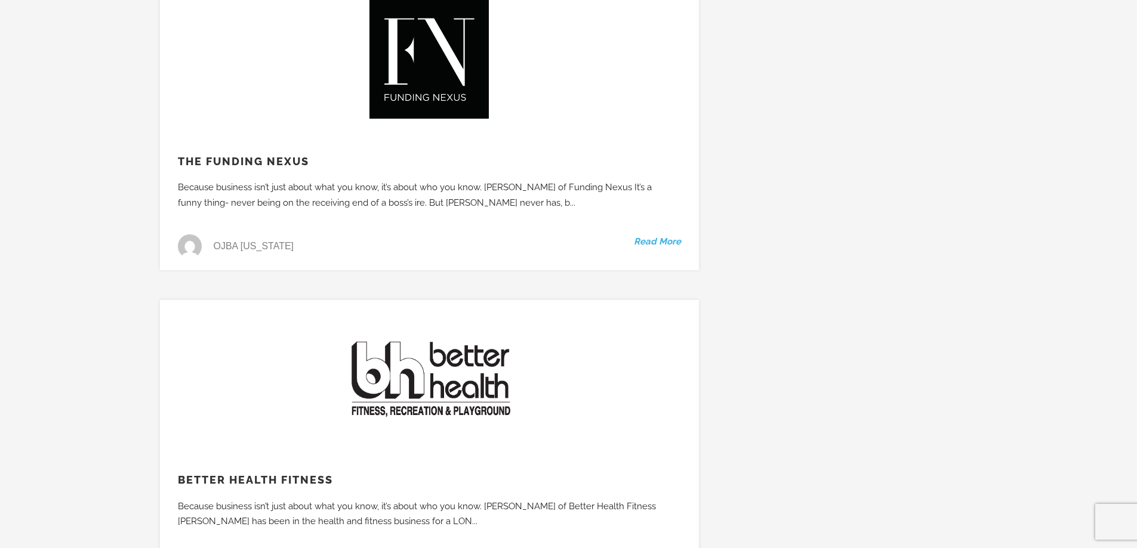
click at [370, 473] on h3 "Better Health Fitness" at bounding box center [429, 480] width 539 height 14
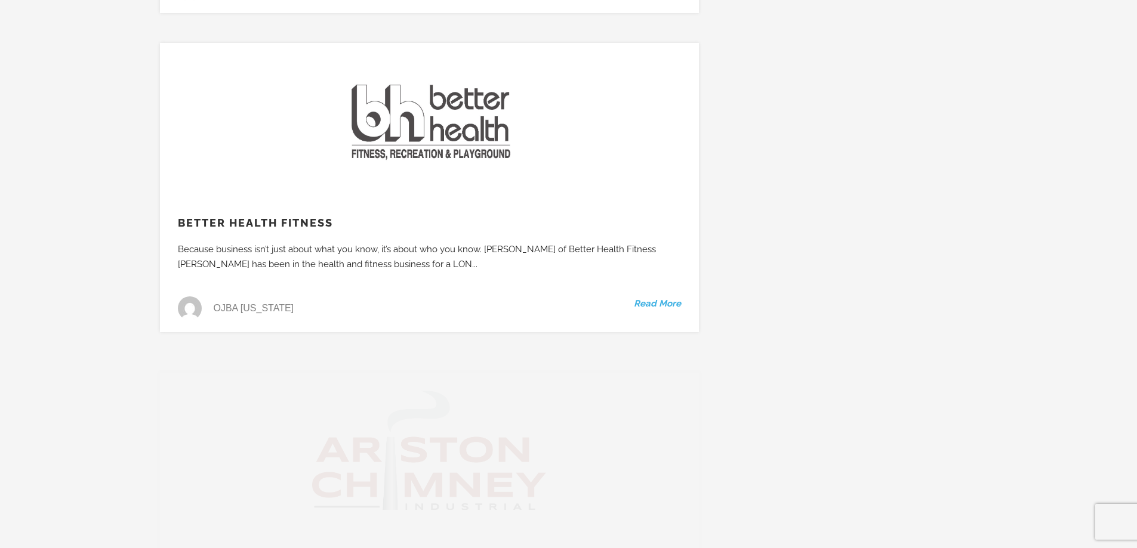
scroll to position [8615, 0]
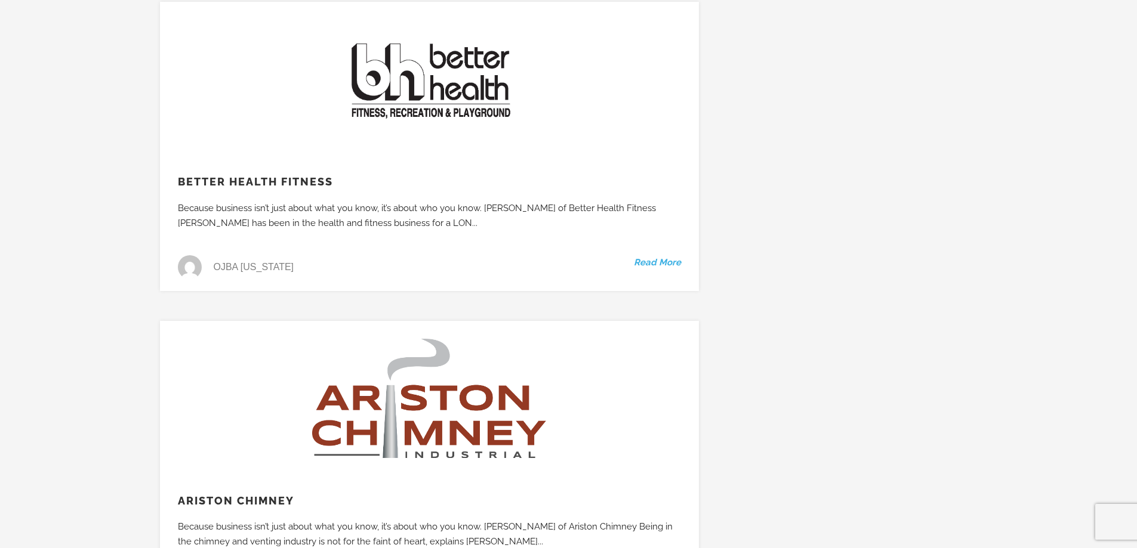
click at [300, 494] on h3 "Ariston Chimney" at bounding box center [429, 501] width 539 height 14
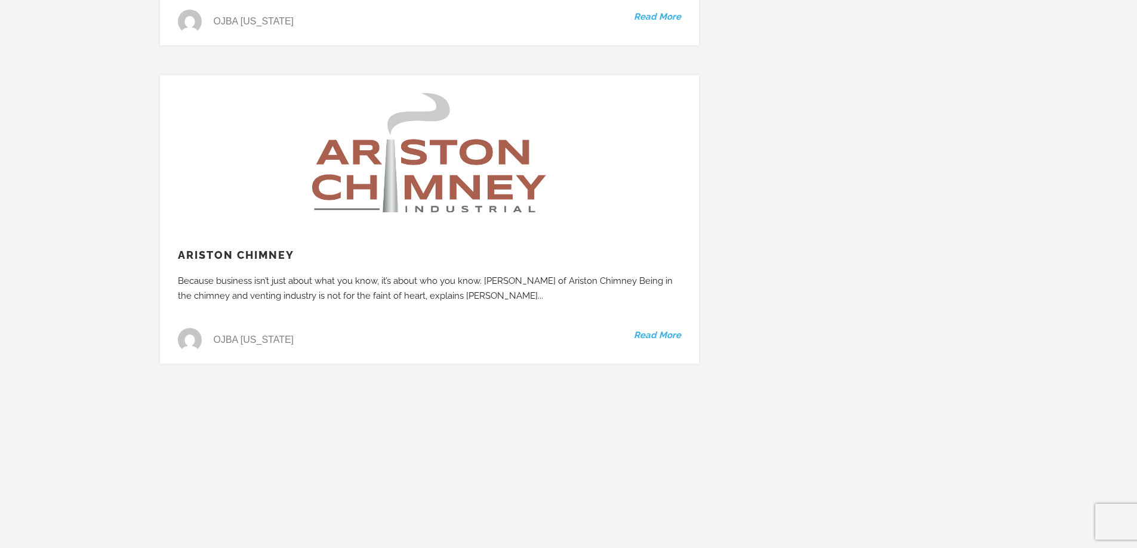
scroll to position [8973, 0]
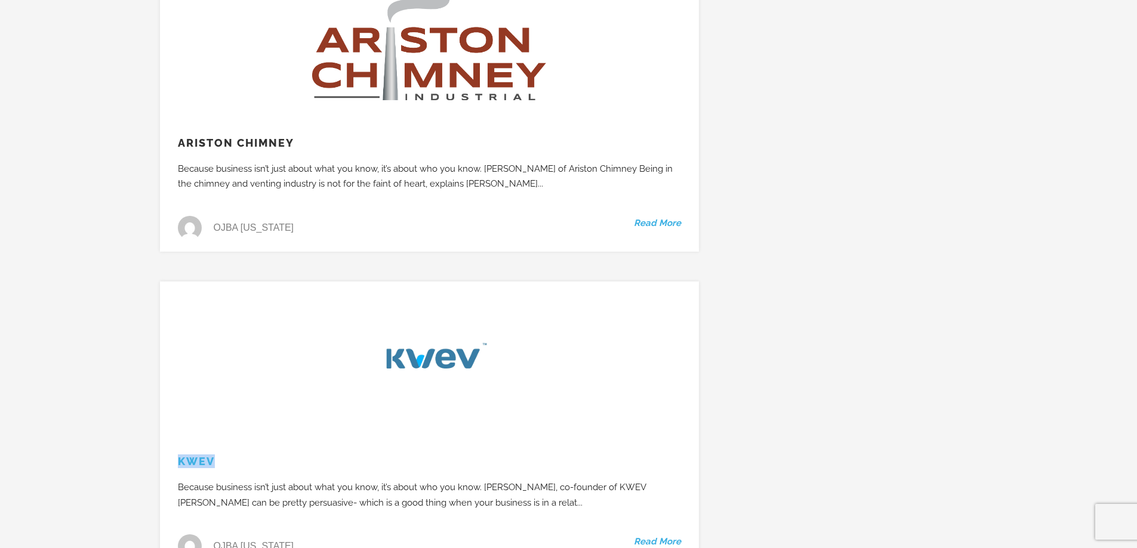
drag, startPoint x: 248, startPoint y: 397, endPoint x: 180, endPoint y: 397, distance: 68.6
click at [180, 455] on h3 "KWEV" at bounding box center [429, 462] width 539 height 14
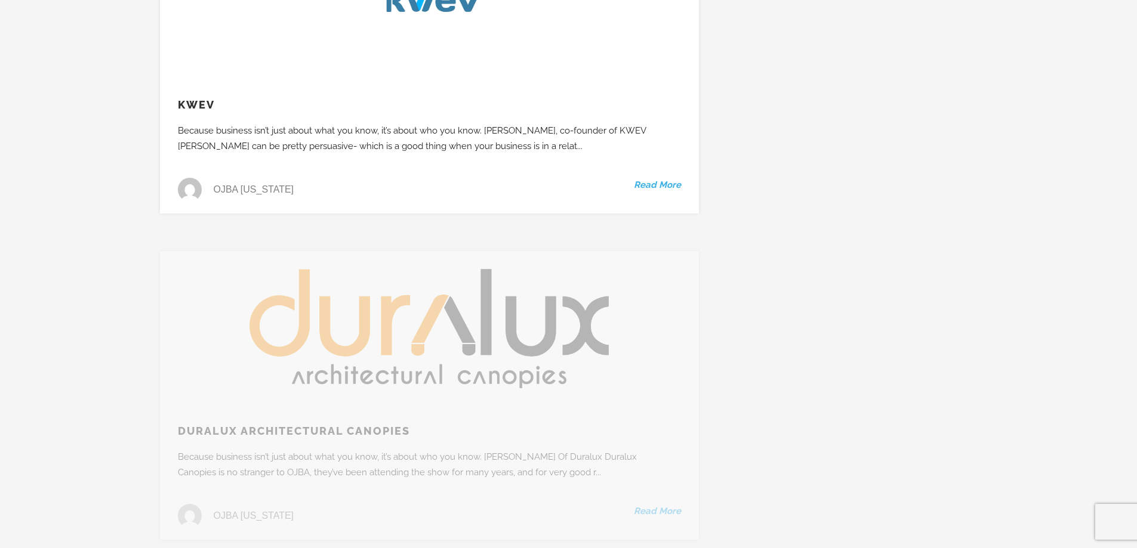
scroll to position [9331, 0]
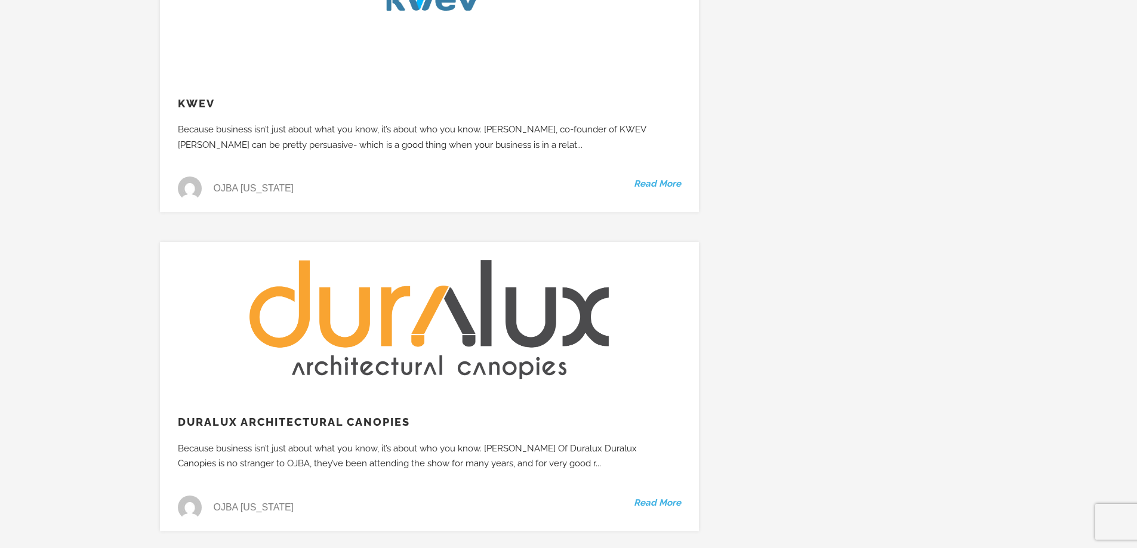
click at [416, 415] on h3 "Duralux Architectural Canopies" at bounding box center [429, 422] width 539 height 14
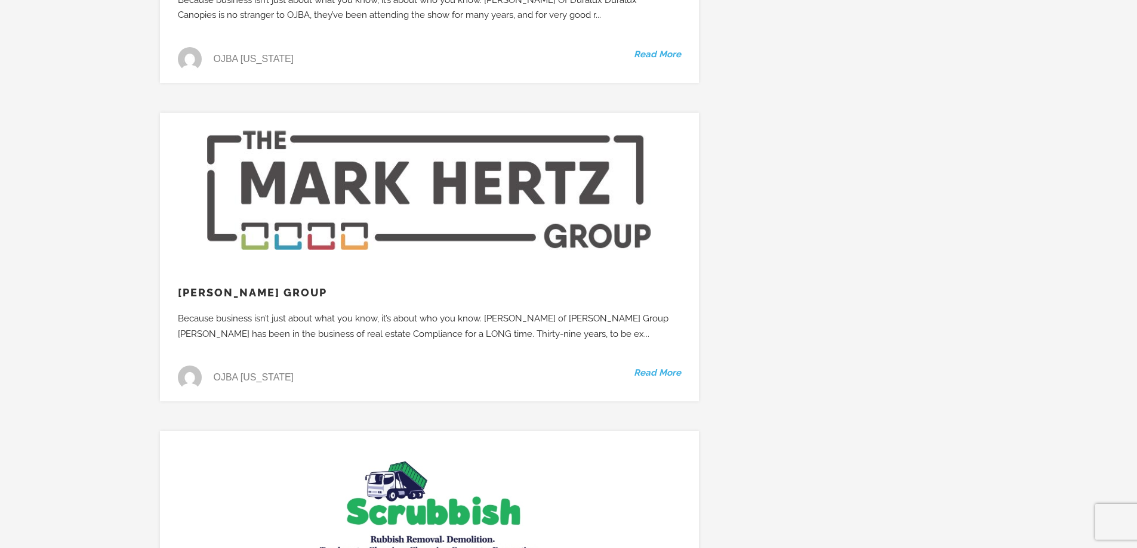
scroll to position [9809, 0]
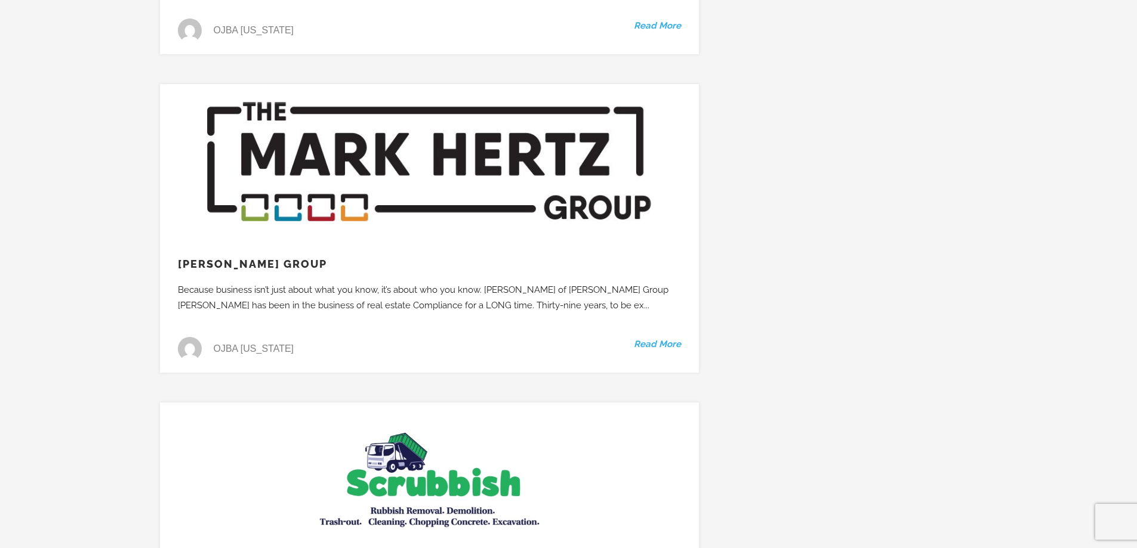
click at [325, 257] on h3 "Mark Hertz Group" at bounding box center [429, 264] width 539 height 14
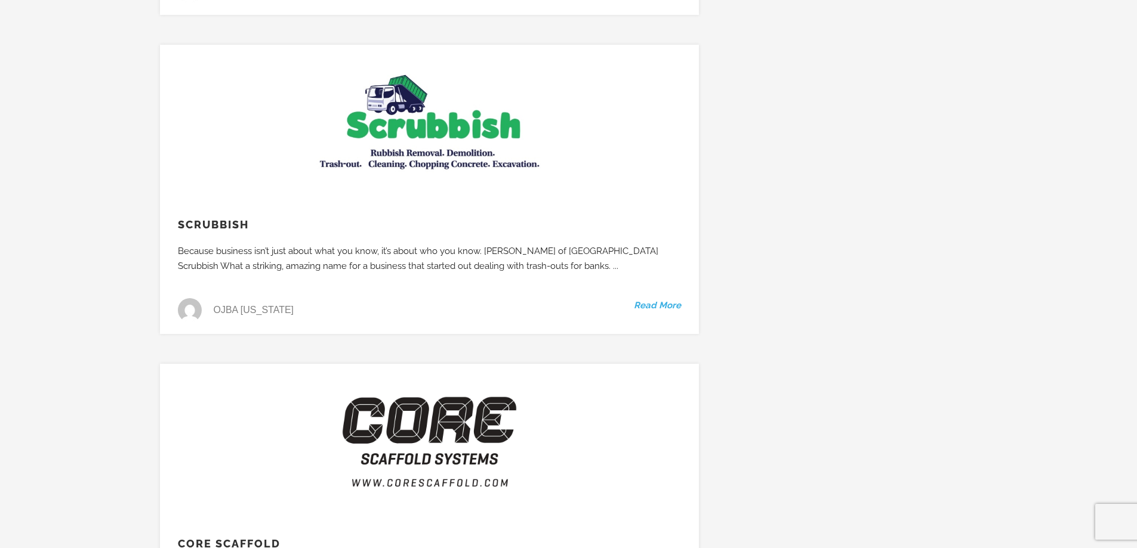
scroll to position [10226, 0]
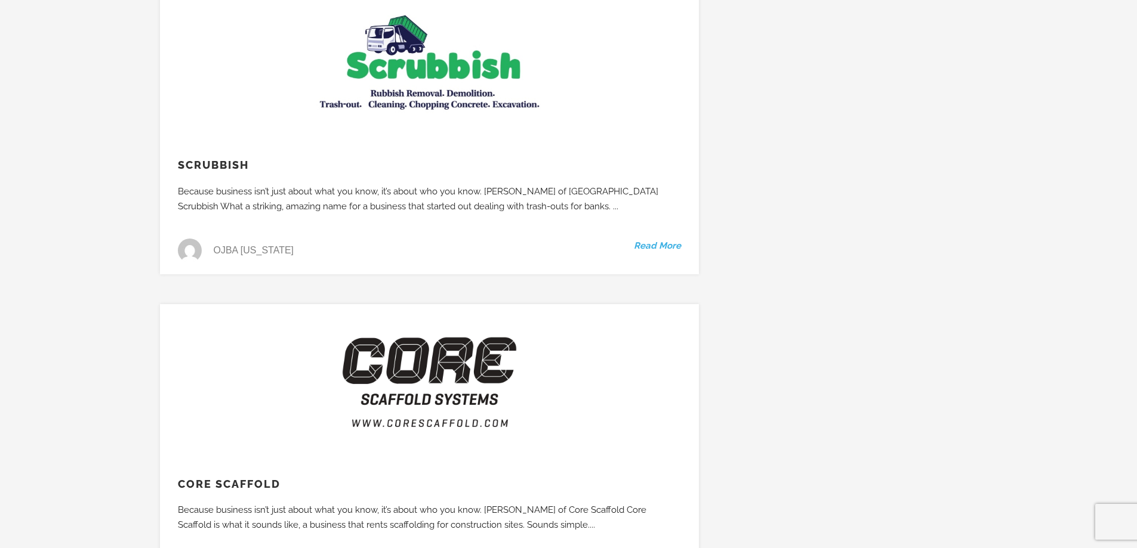
click at [285, 477] on h3 "Core Scaffold" at bounding box center [429, 484] width 539 height 14
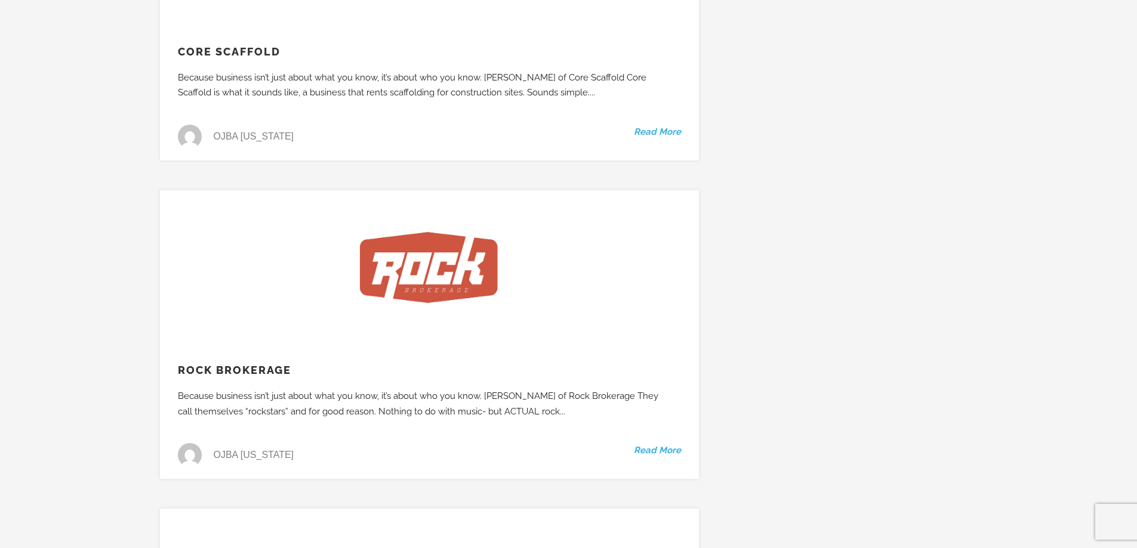
scroll to position [10585, 0]
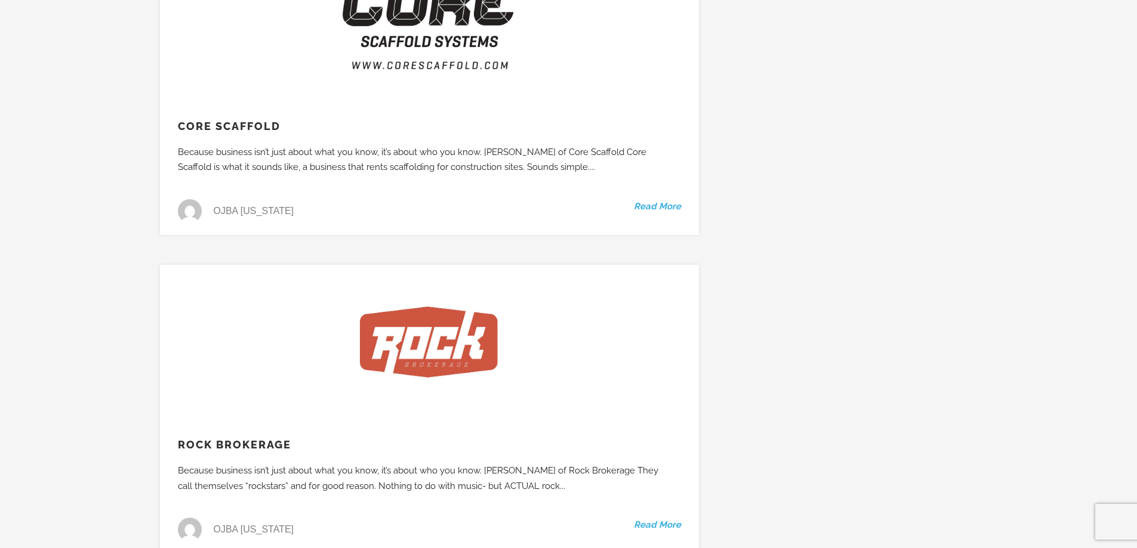
click at [311, 438] on h3 "Rock Brokerage" at bounding box center [429, 445] width 539 height 14
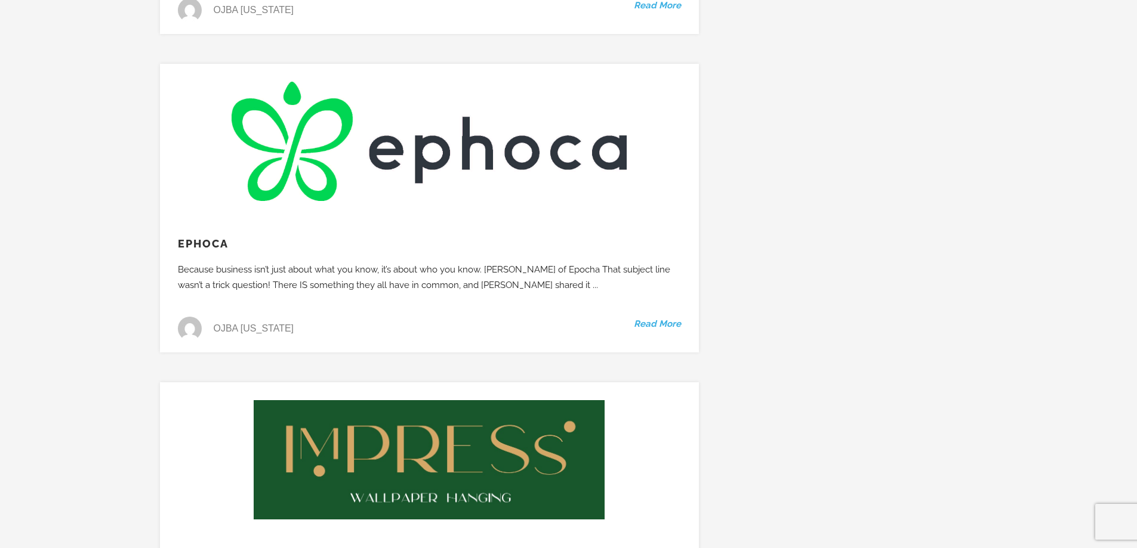
scroll to position [12136, 0]
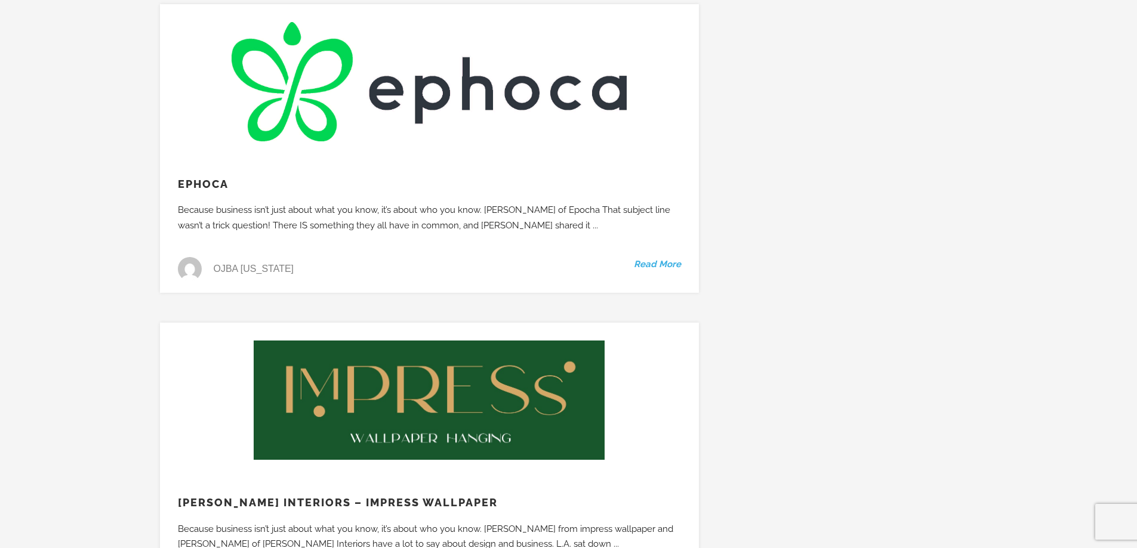
click at [252, 177] on h3 "Ephoca" at bounding box center [429, 184] width 539 height 14
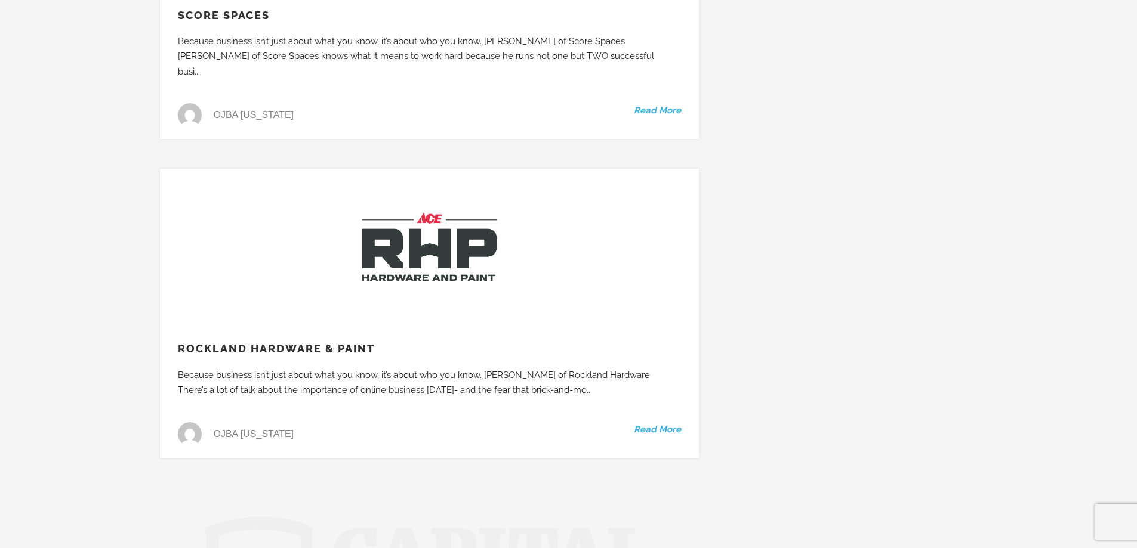
scroll to position [13628, 0]
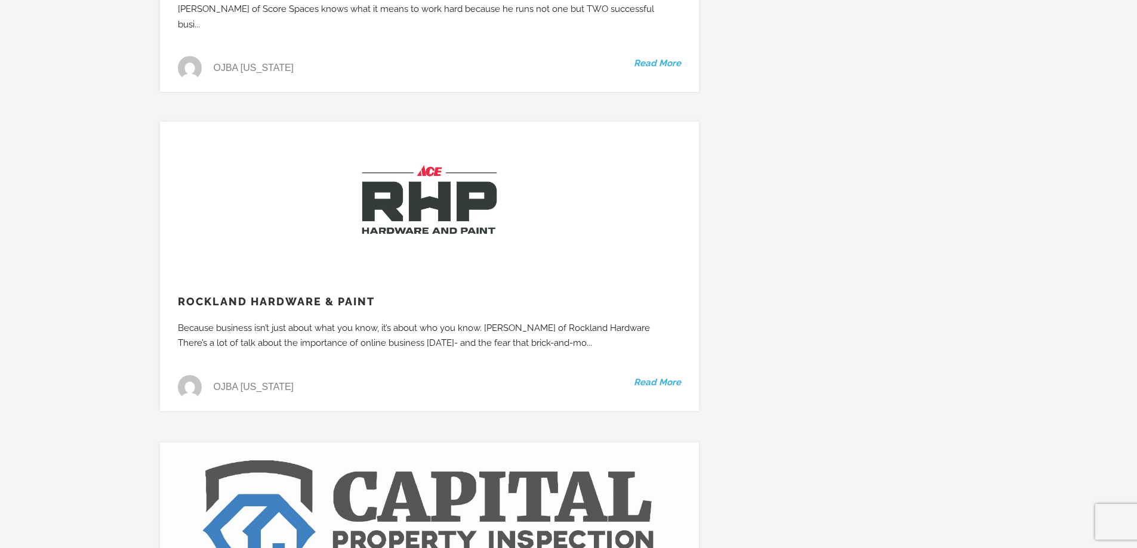
click at [393, 295] on h3 "Rockland Hardware & Paint" at bounding box center [429, 302] width 539 height 14
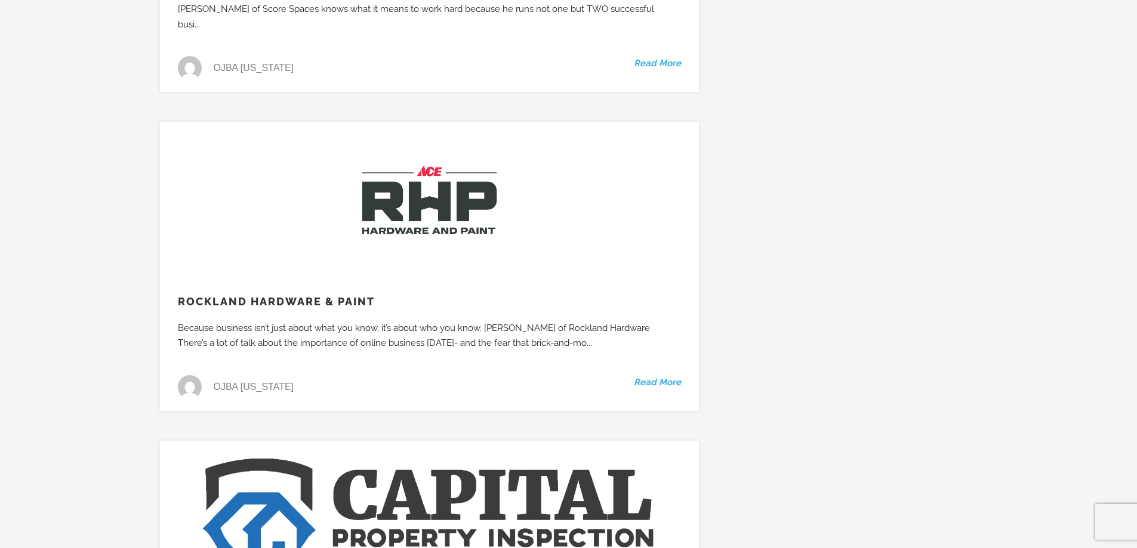
click at [393, 295] on h3 "Rockland Hardware & Paint" at bounding box center [429, 302] width 539 height 14
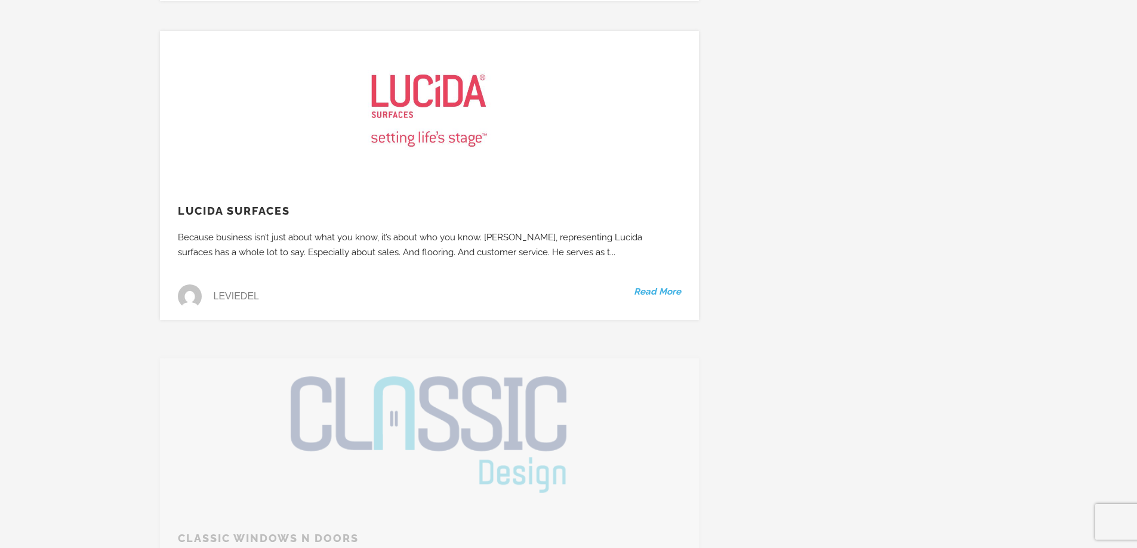
scroll to position [14404, 0]
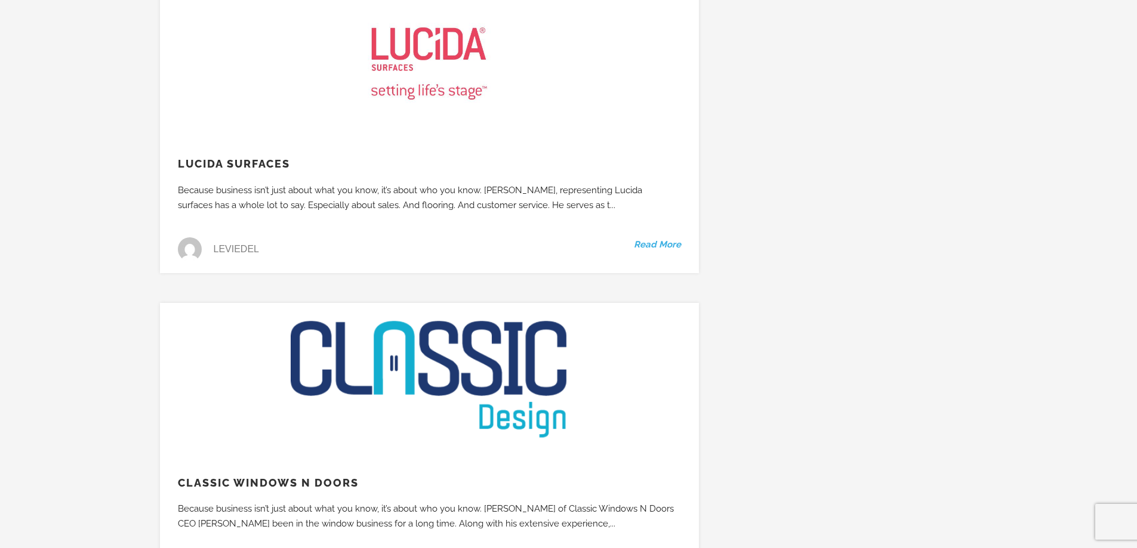
click at [378, 476] on h3 "Classic Windows N Doors" at bounding box center [429, 483] width 539 height 14
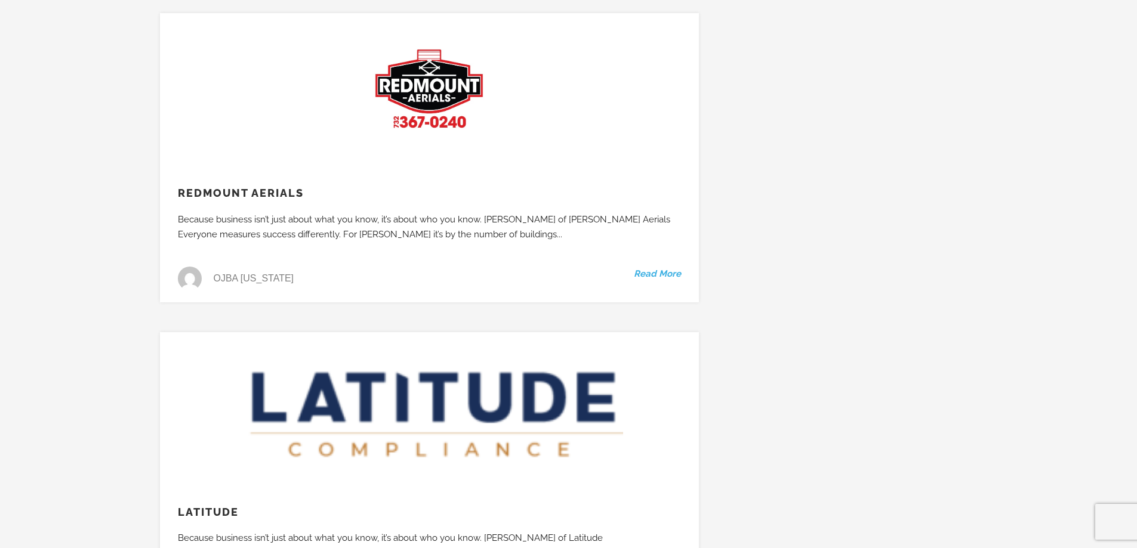
scroll to position [15359, 0]
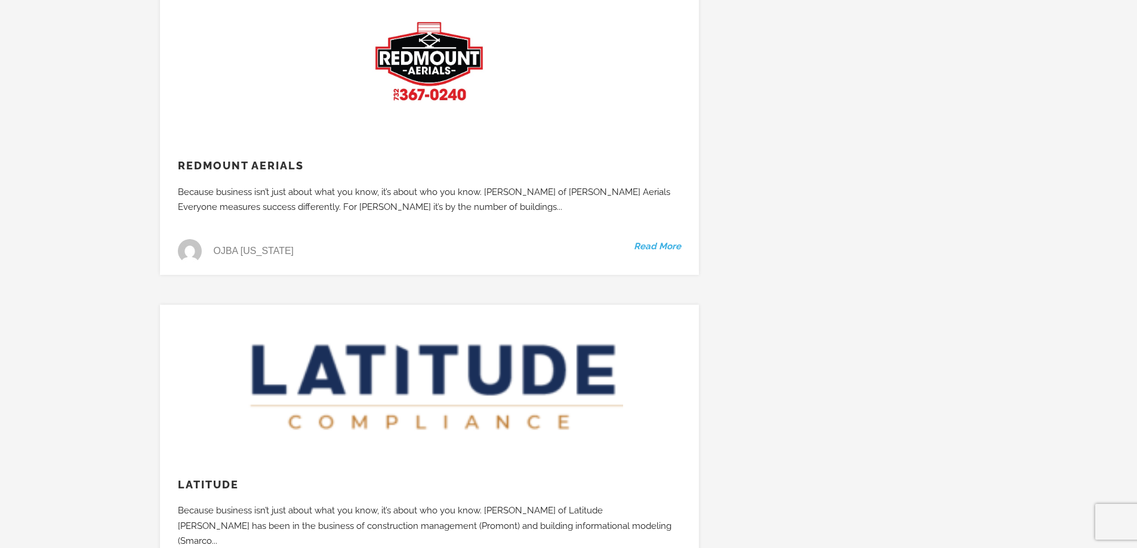
click at [245, 478] on h3 "Latitude" at bounding box center [429, 485] width 539 height 14
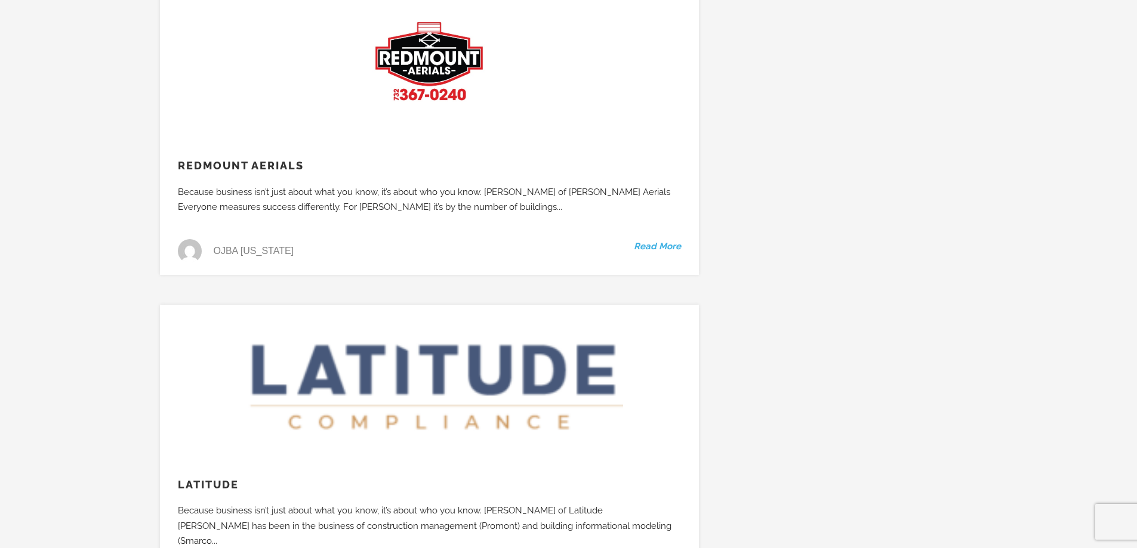
scroll to position [15538, 0]
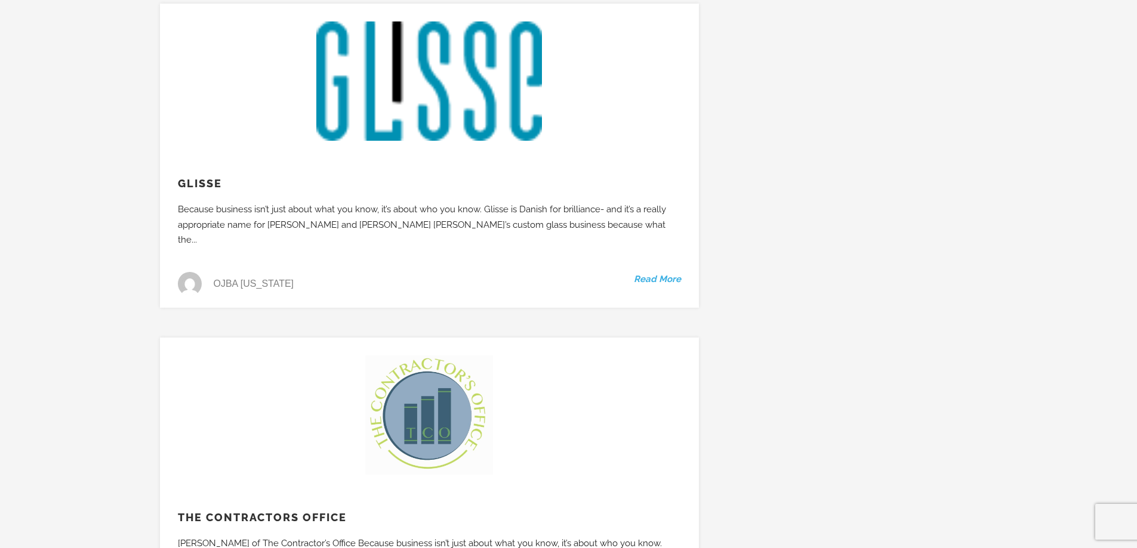
scroll to position [16015, 0]
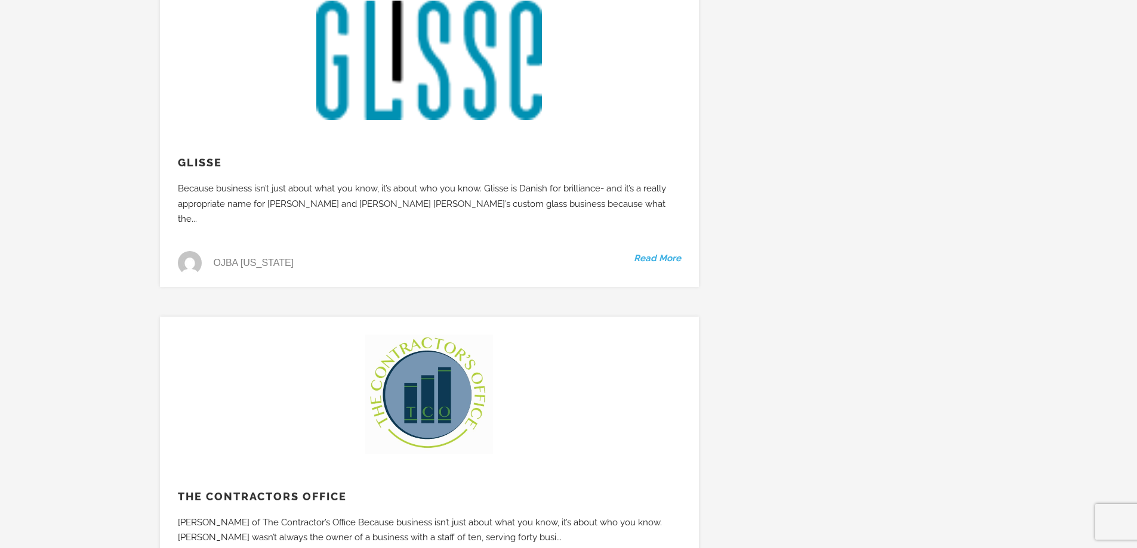
click at [364, 490] on h3 "The Contractors Office" at bounding box center [429, 497] width 539 height 14
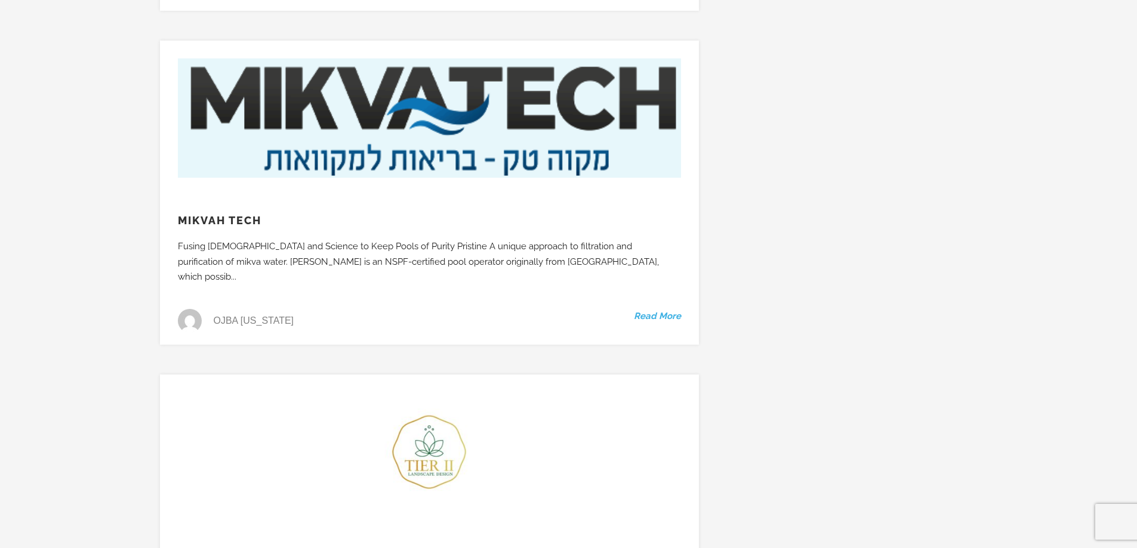
scroll to position [17627, 0]
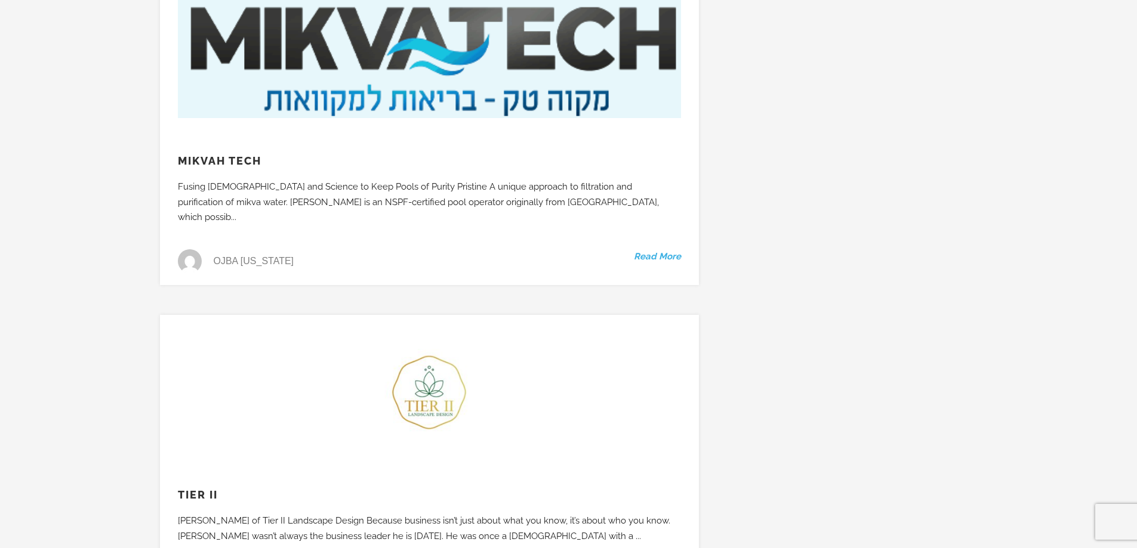
click at [221, 488] on h3 "Tier II" at bounding box center [429, 495] width 539 height 14
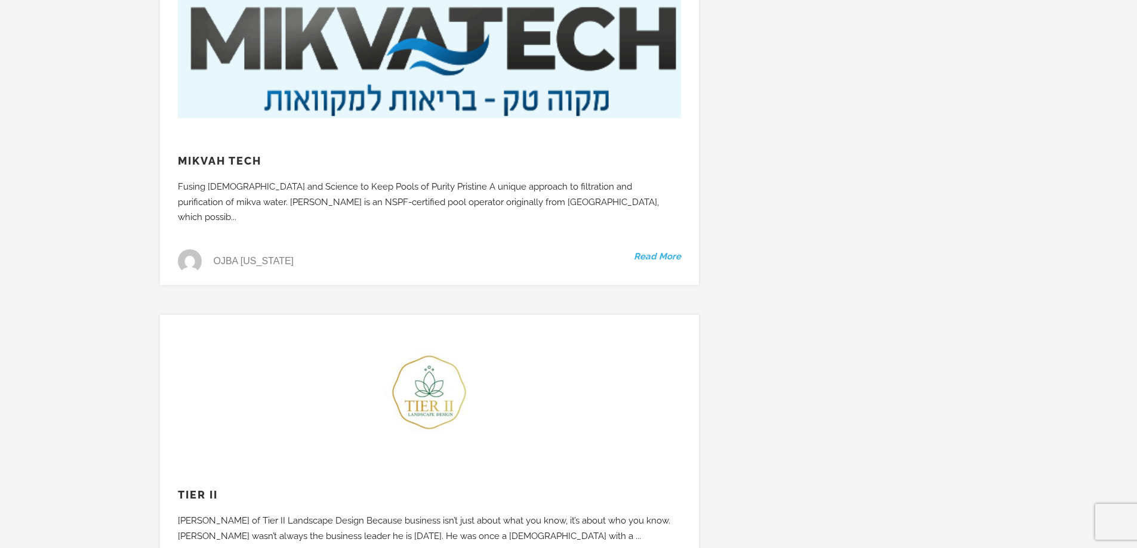
click at [221, 488] on h3 "Tier II" at bounding box center [429, 495] width 539 height 14
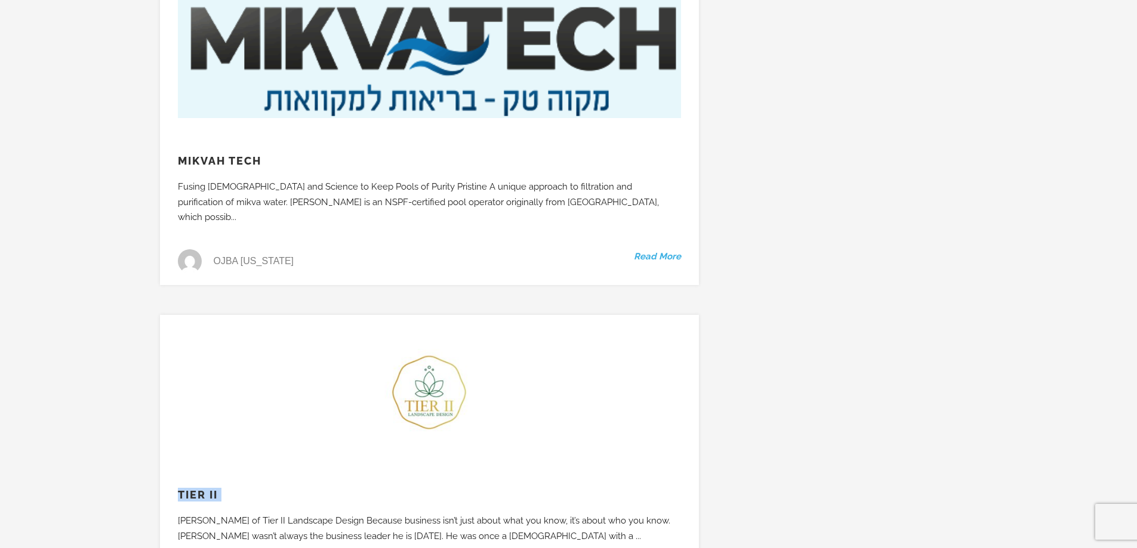
click at [221, 488] on h3 "Tier II" at bounding box center [429, 495] width 539 height 14
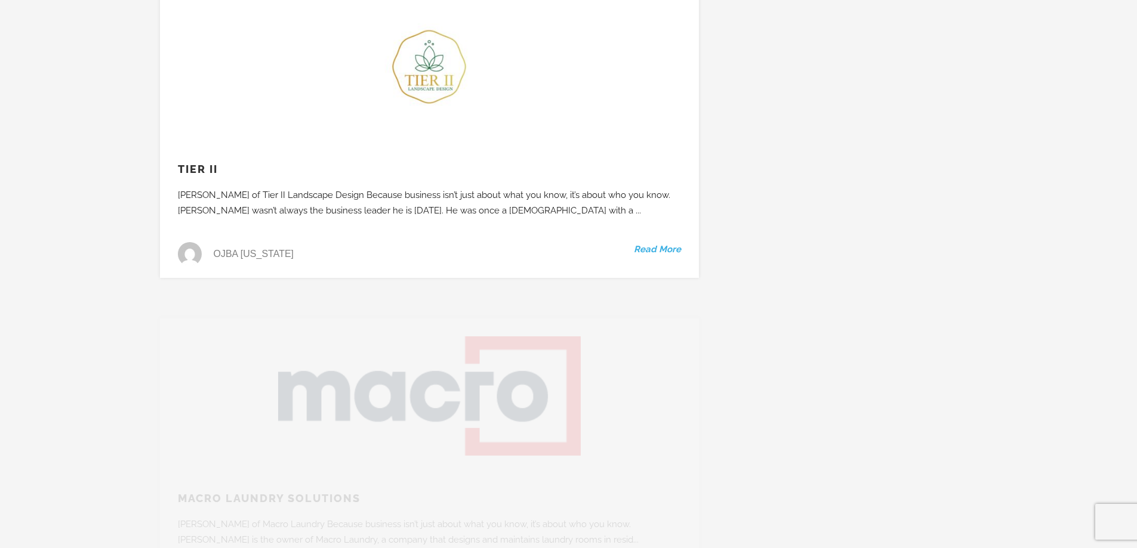
scroll to position [17985, 0]
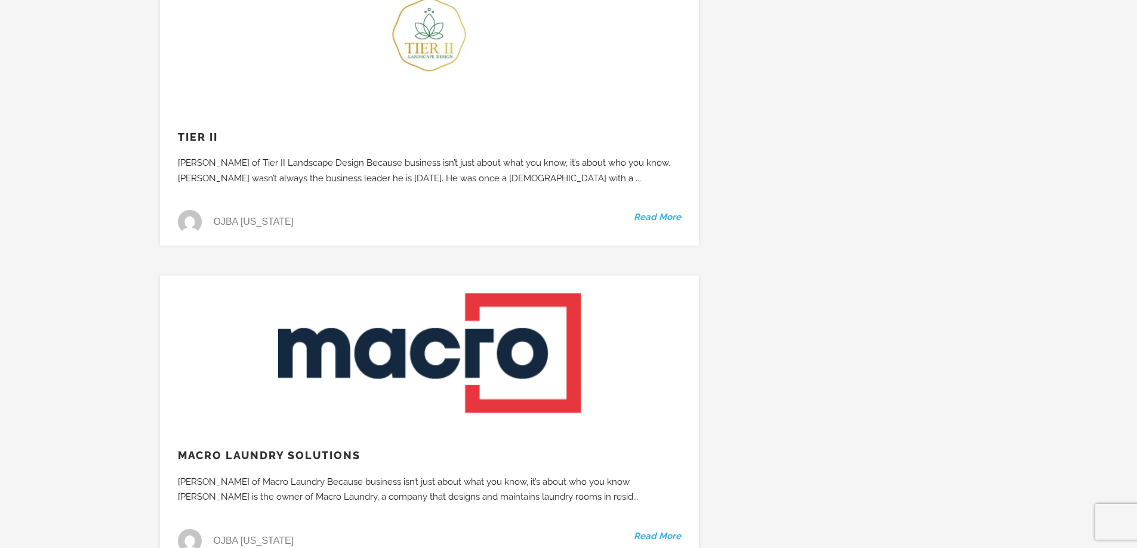
click at [375, 449] on h3 "Macro Laundry Solutions" at bounding box center [429, 456] width 539 height 14
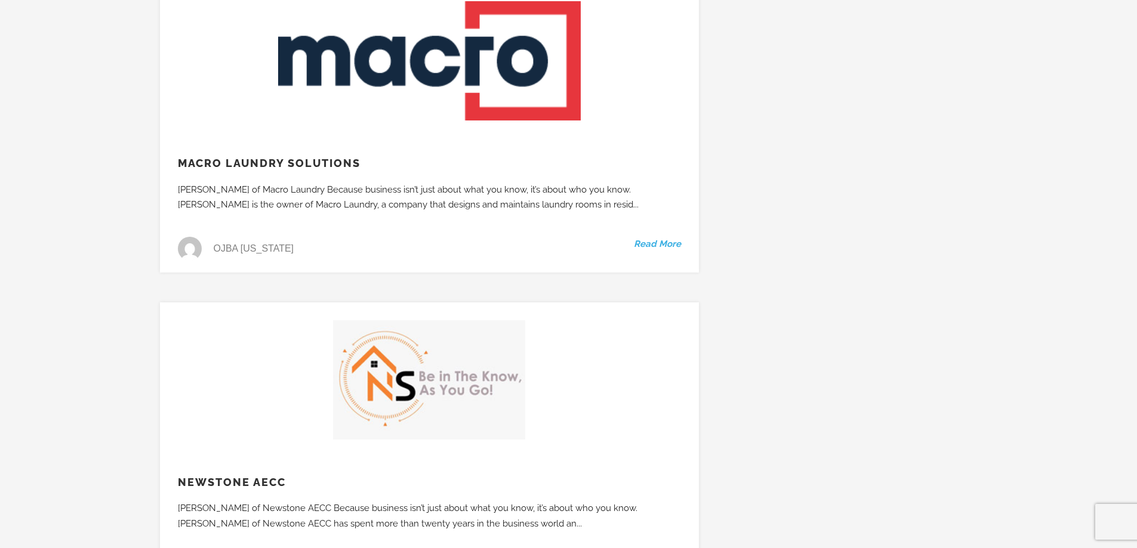
scroll to position [18283, 0]
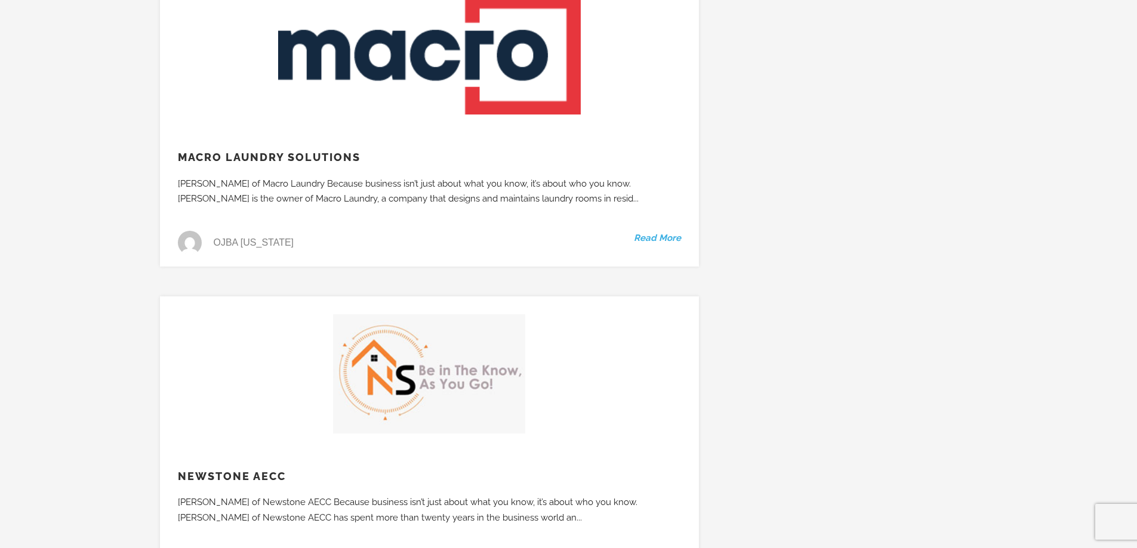
click at [316, 470] on h3 "Newstone AECC" at bounding box center [429, 477] width 539 height 14
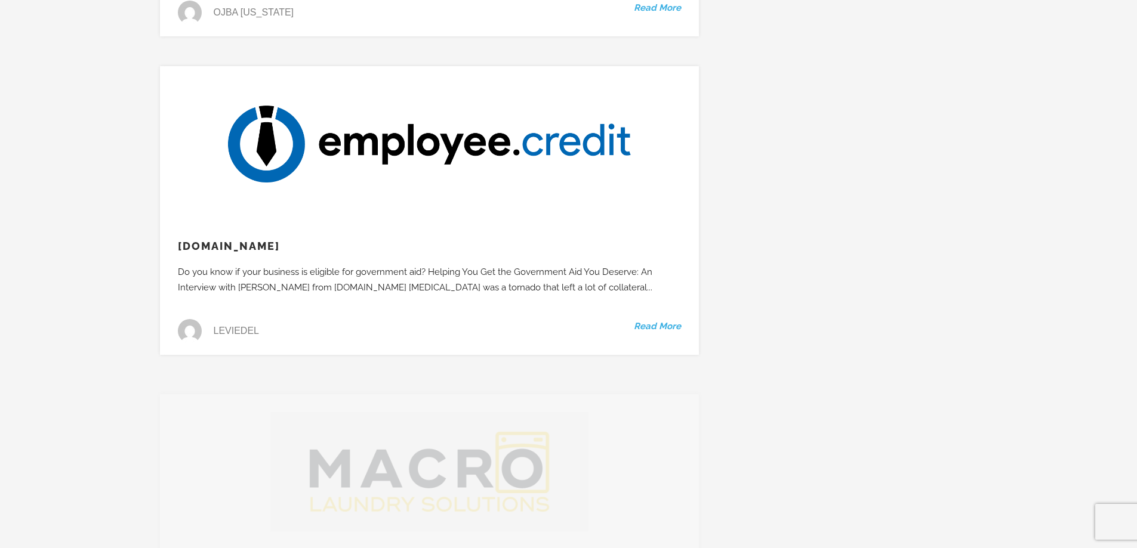
scroll to position [19477, 0]
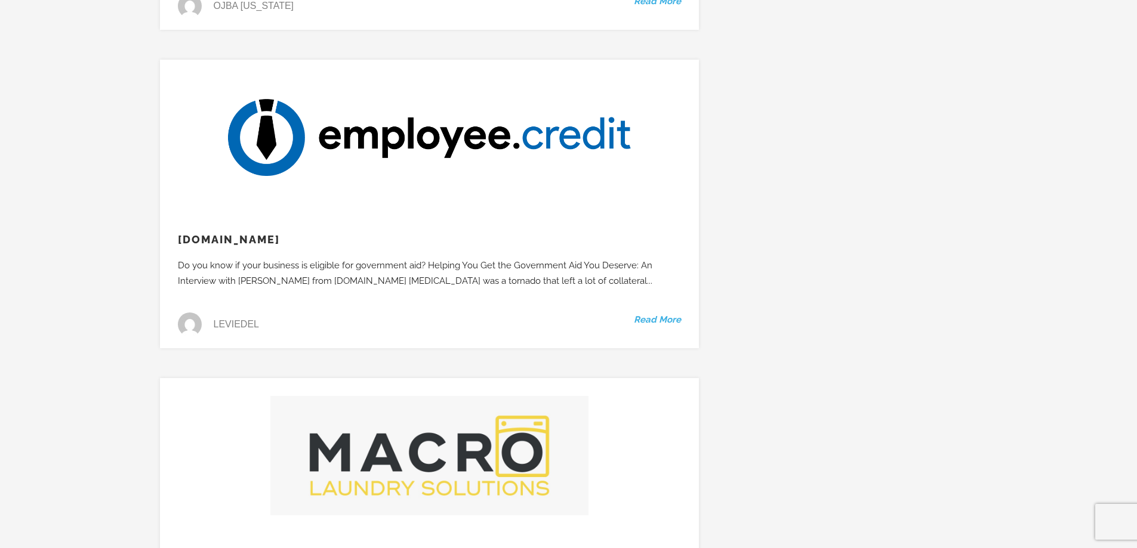
click at [409, 548] on h3 "Macro Laundry Solutions" at bounding box center [429, 558] width 539 height 14
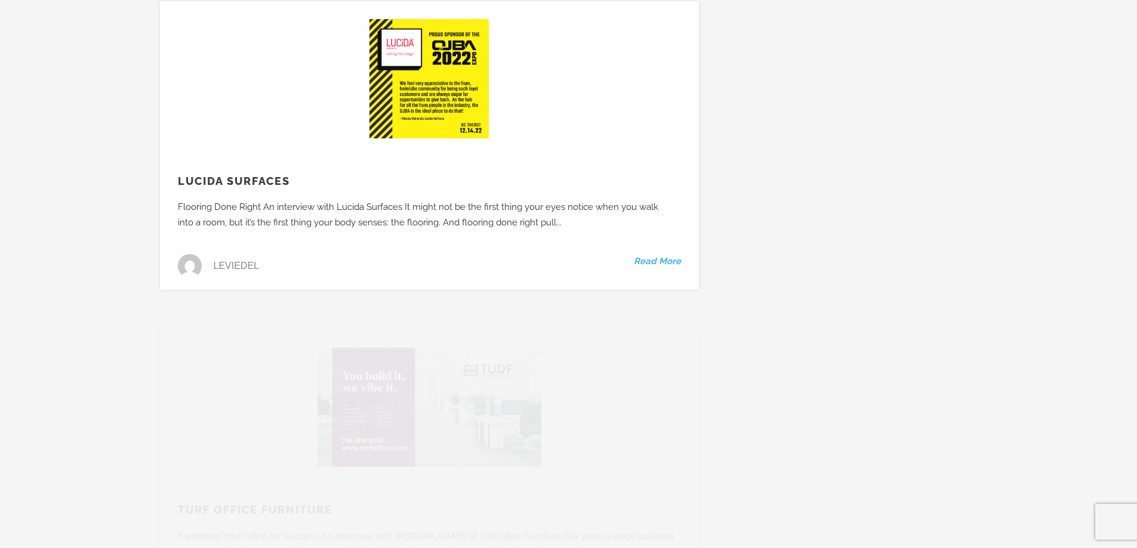
scroll to position [20849, 0]
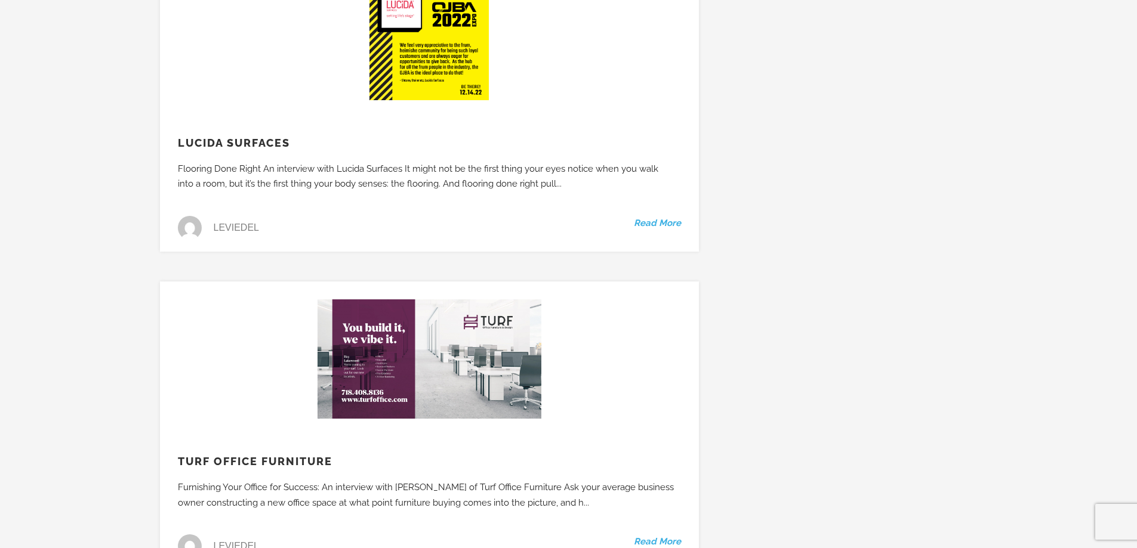
click at [345, 455] on h3 "Turf Office Furniture" at bounding box center [429, 462] width 539 height 14
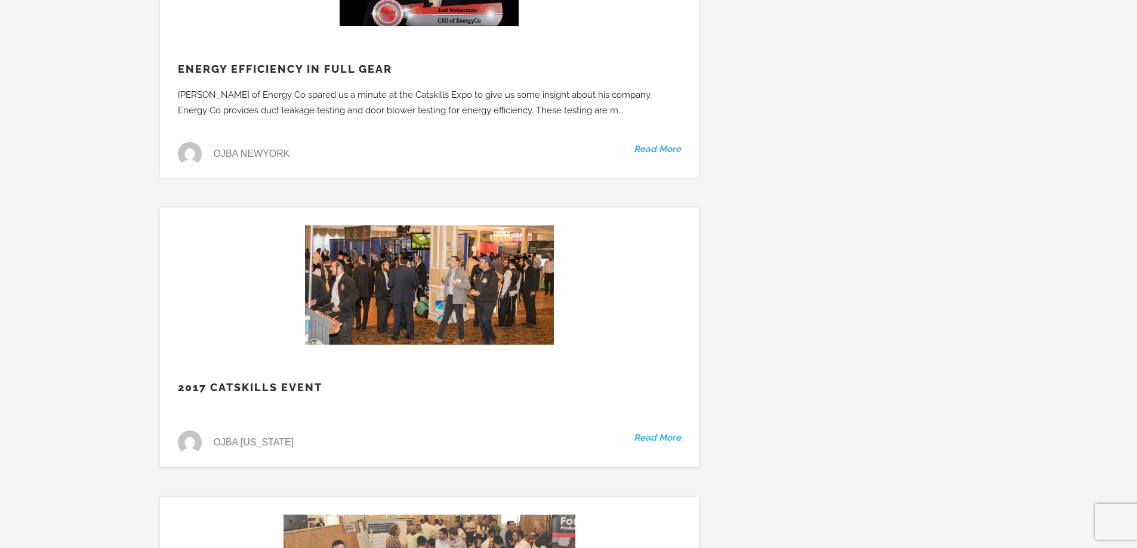
scroll to position [31711, 0]
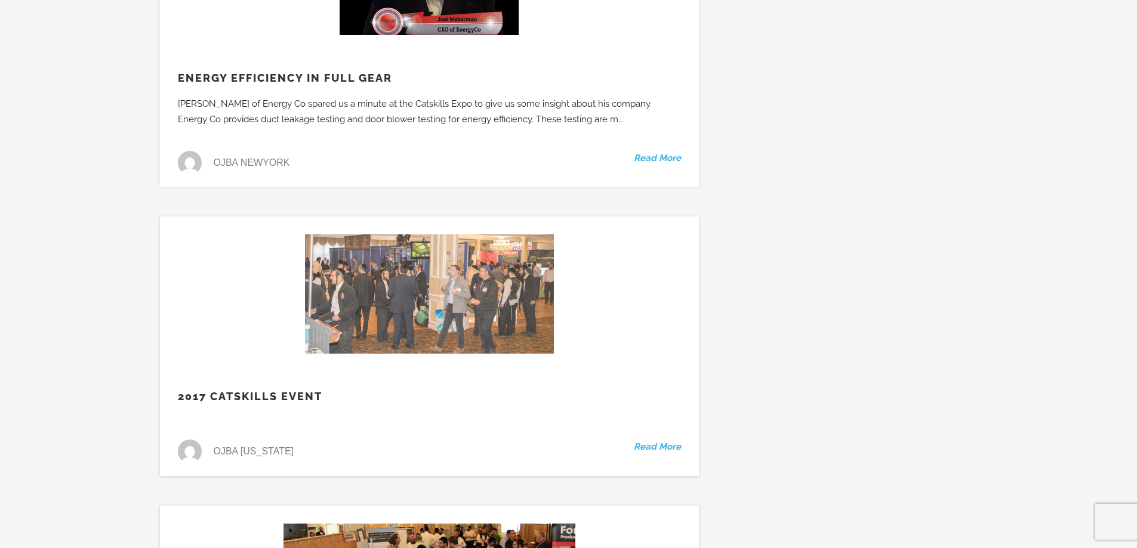
click at [436, 235] on img at bounding box center [429, 294] width 249 height 119
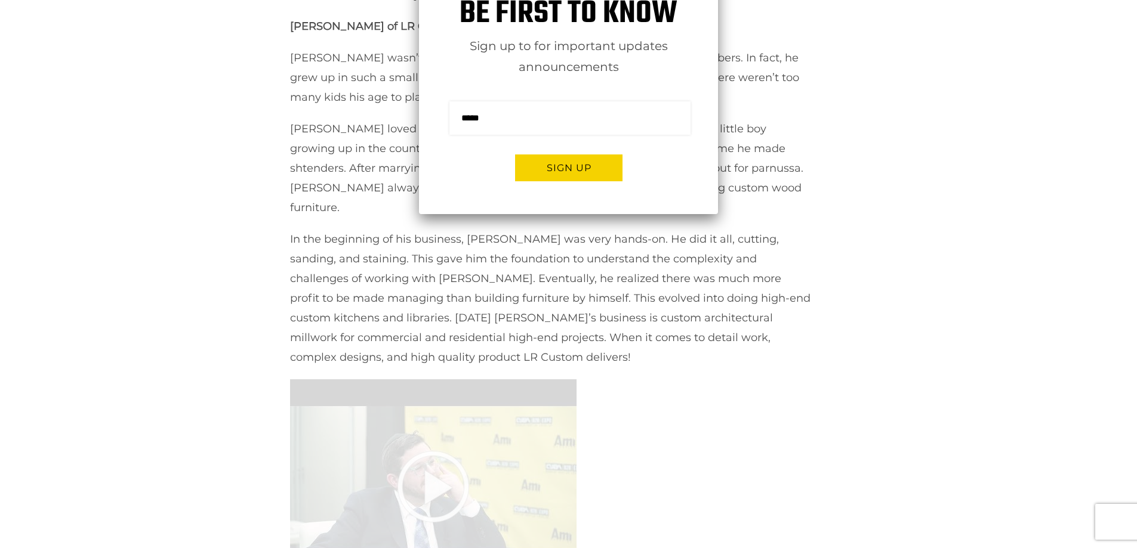
scroll to position [418, 0]
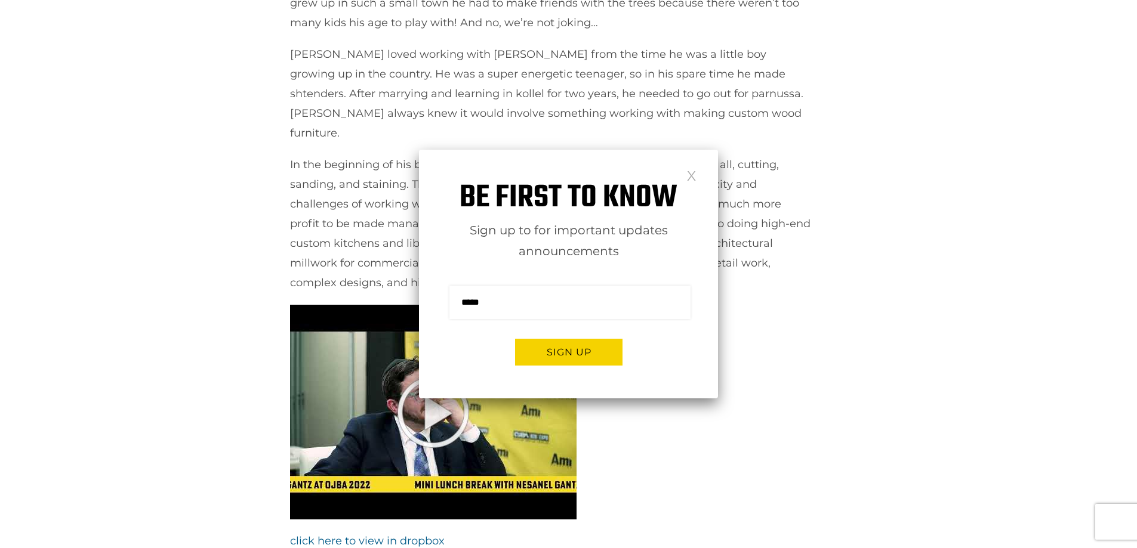
click at [689, 176] on link at bounding box center [691, 175] width 10 height 10
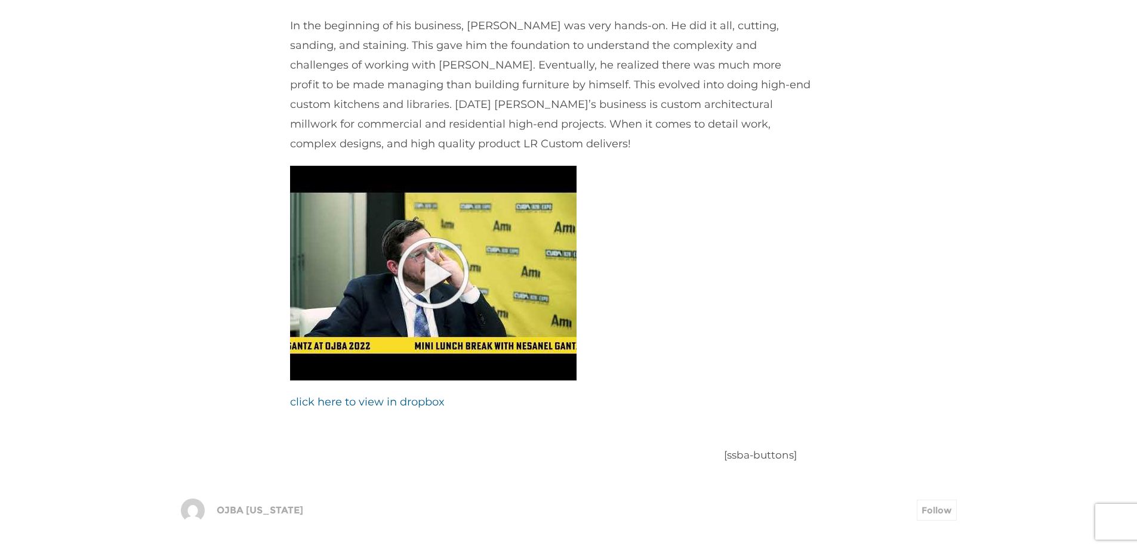
scroll to position [537, 0]
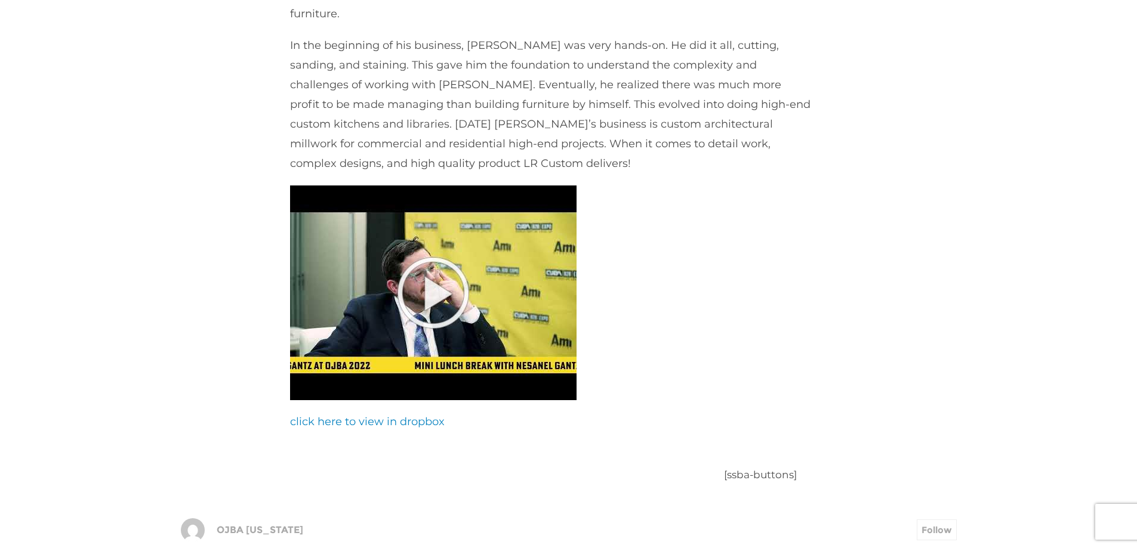
click at [398, 415] on link "click here to view in dropbox" at bounding box center [367, 421] width 155 height 13
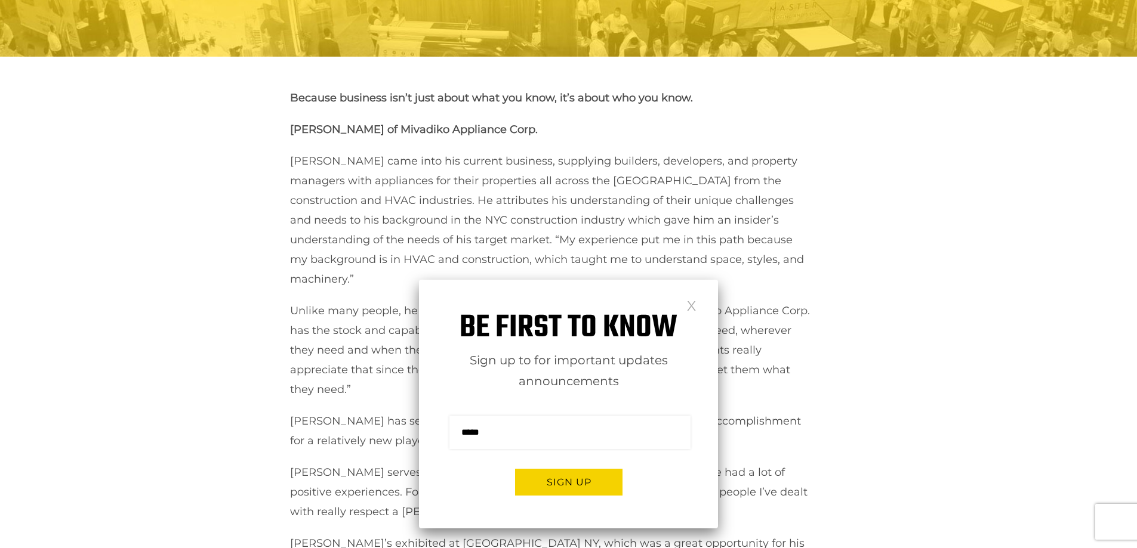
scroll to position [179, 0]
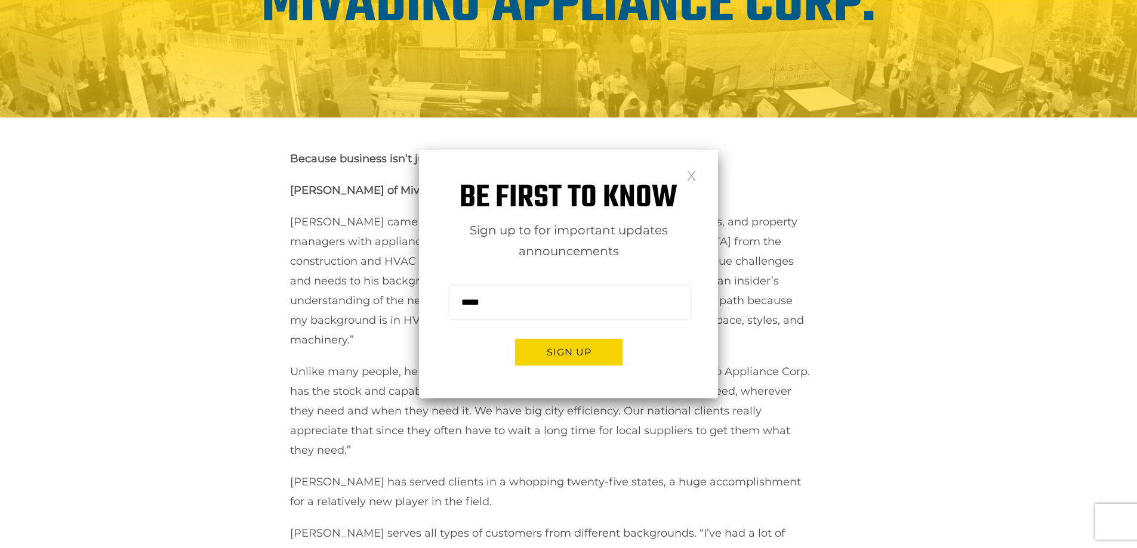
click at [695, 180] on link at bounding box center [691, 175] width 10 height 10
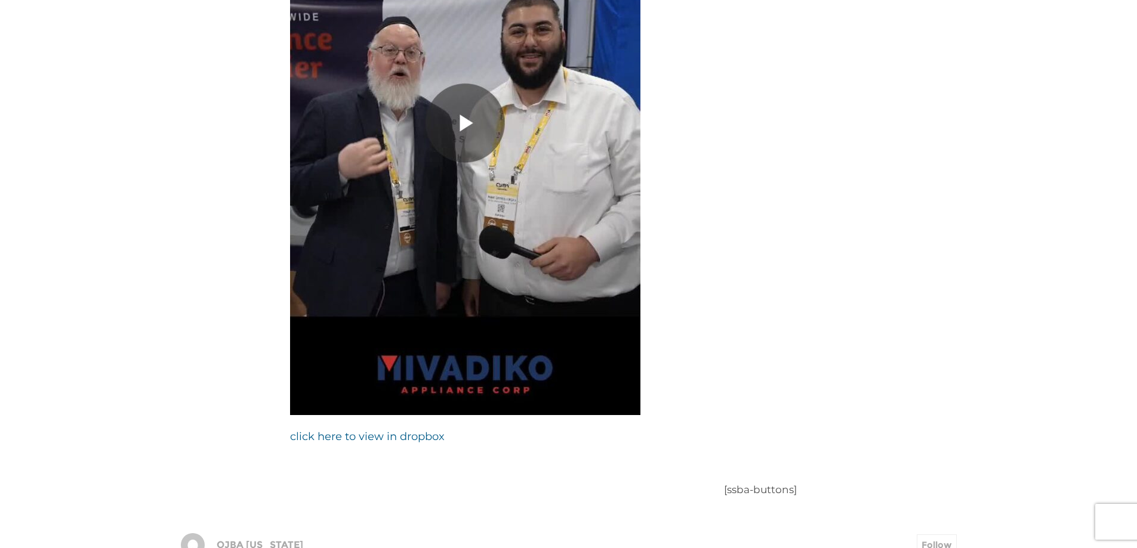
scroll to position [1134, 0]
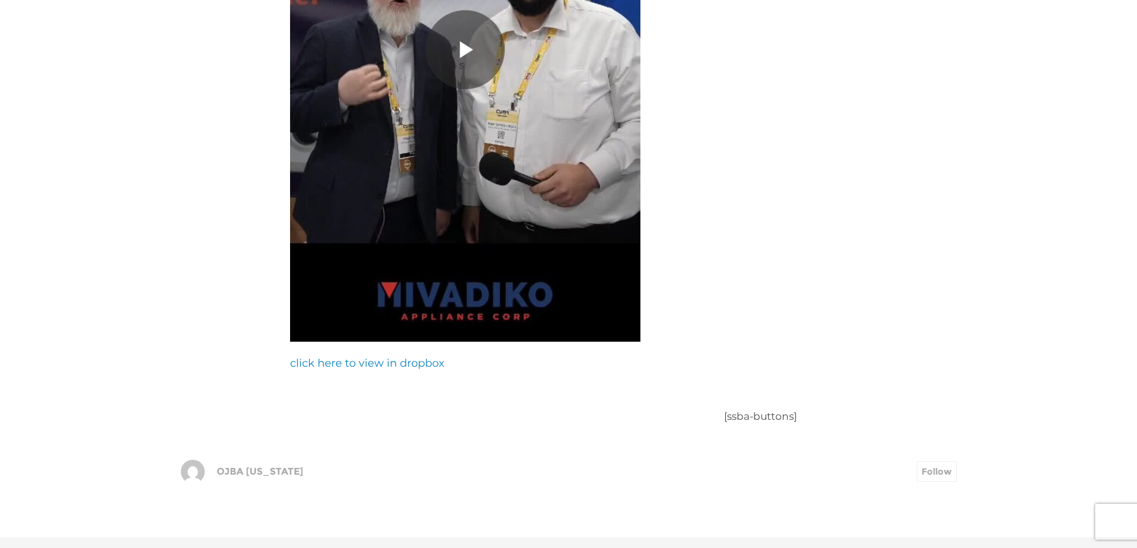
click at [414, 357] on link "click here to view in dropbox" at bounding box center [367, 363] width 155 height 13
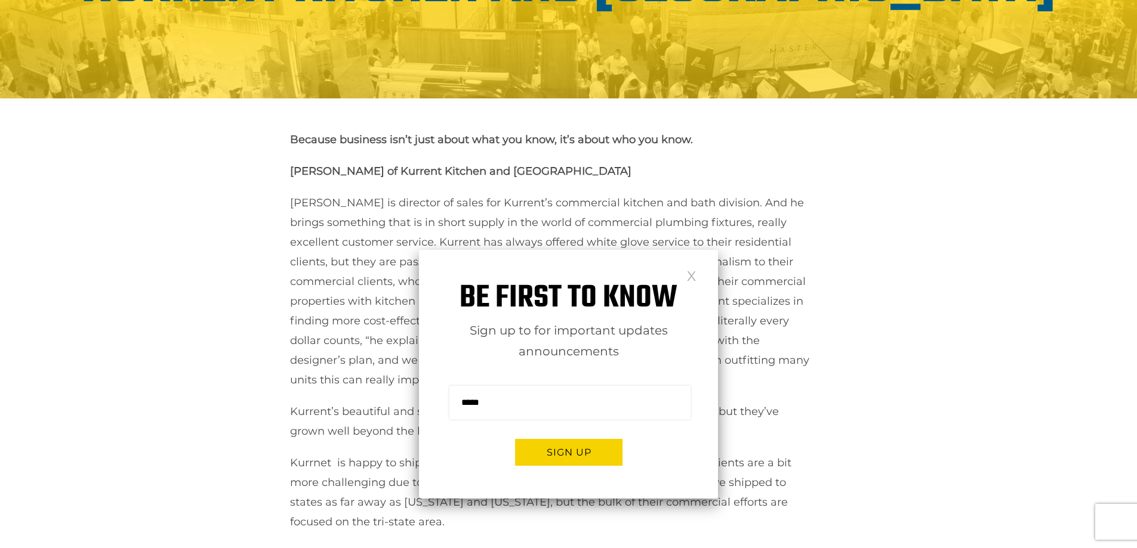
scroll to position [119, 0]
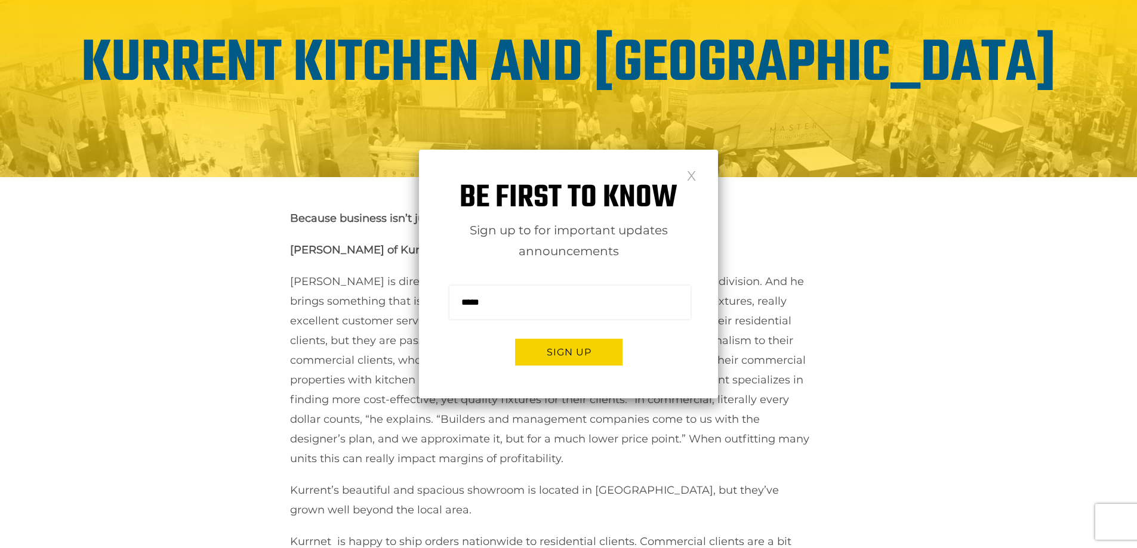
click at [690, 180] on link at bounding box center [691, 175] width 10 height 10
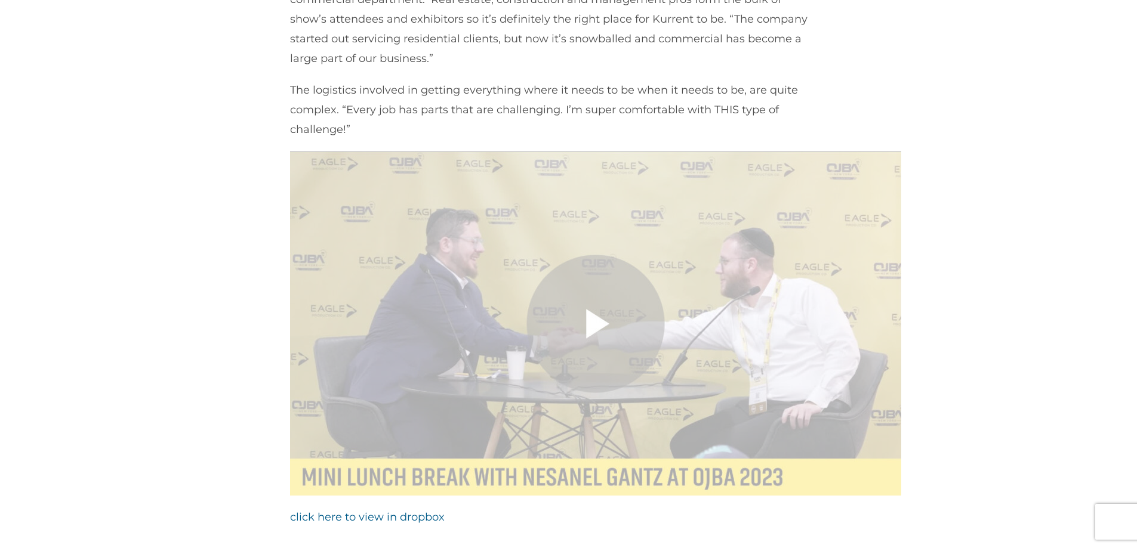
scroll to position [776, 0]
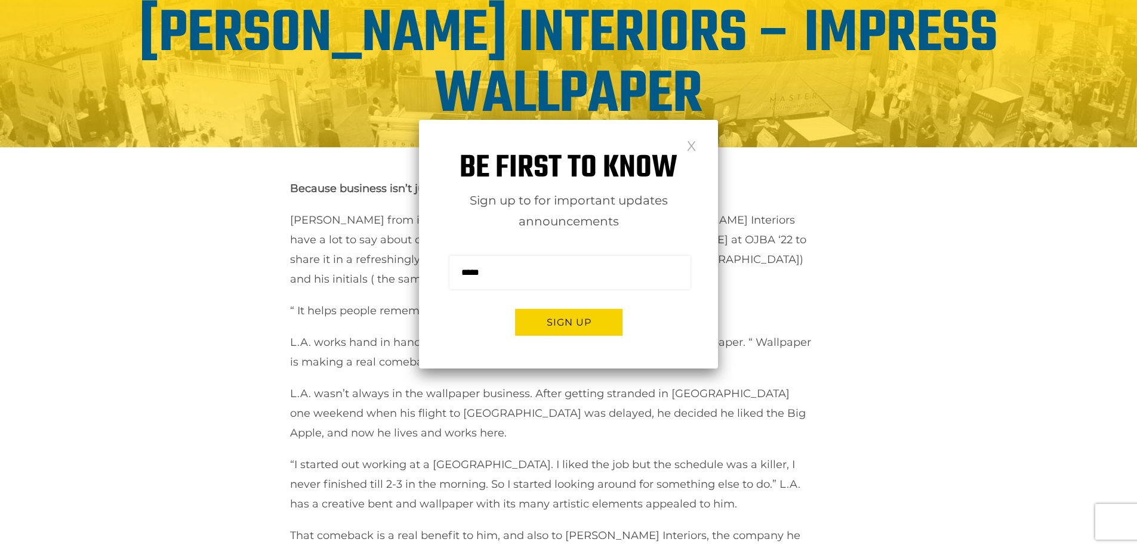
scroll to position [179, 0]
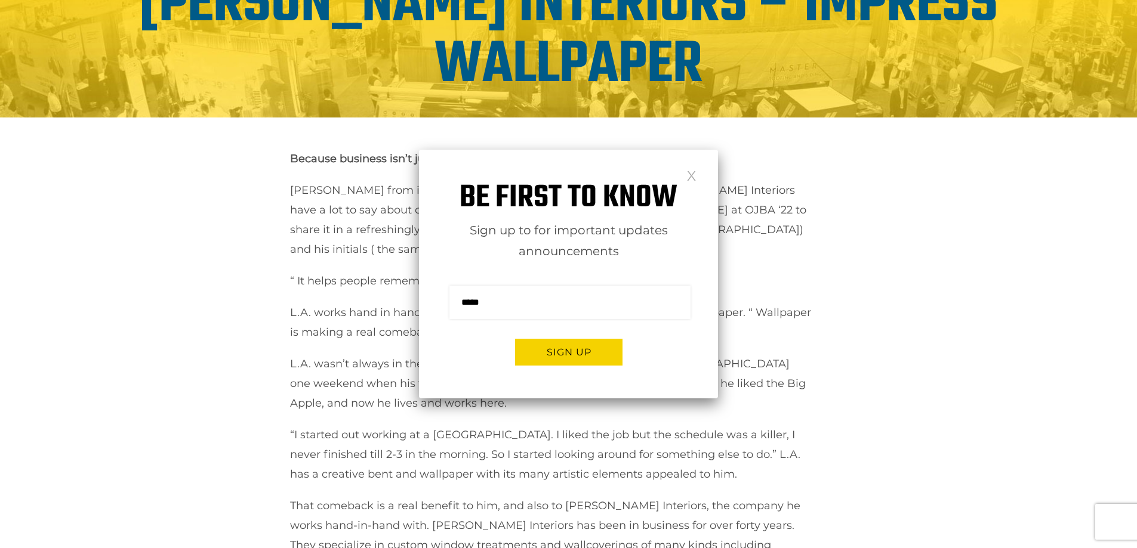
click at [693, 174] on link at bounding box center [691, 175] width 10 height 10
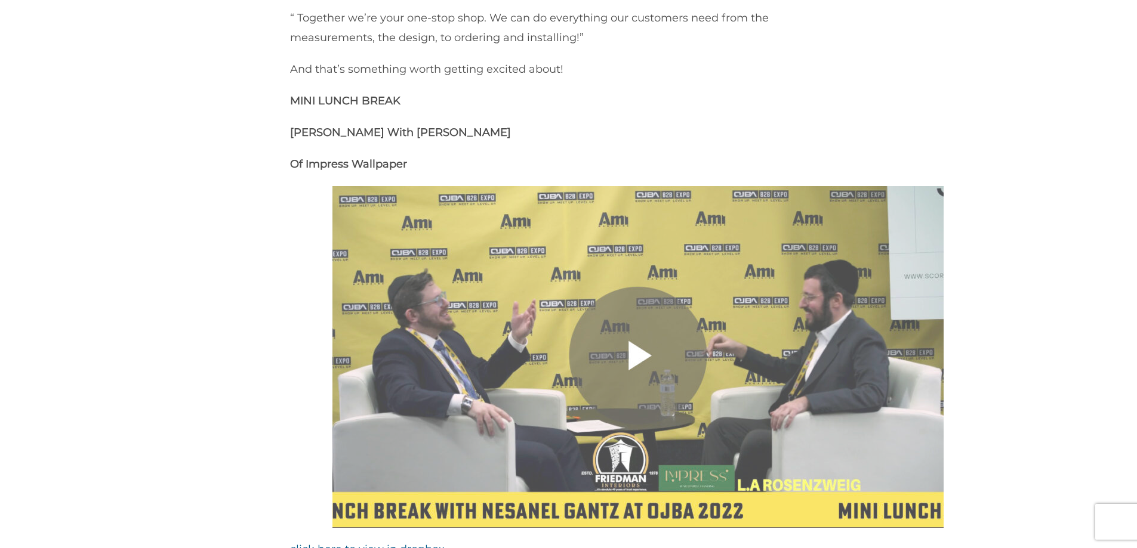
scroll to position [1074, 0]
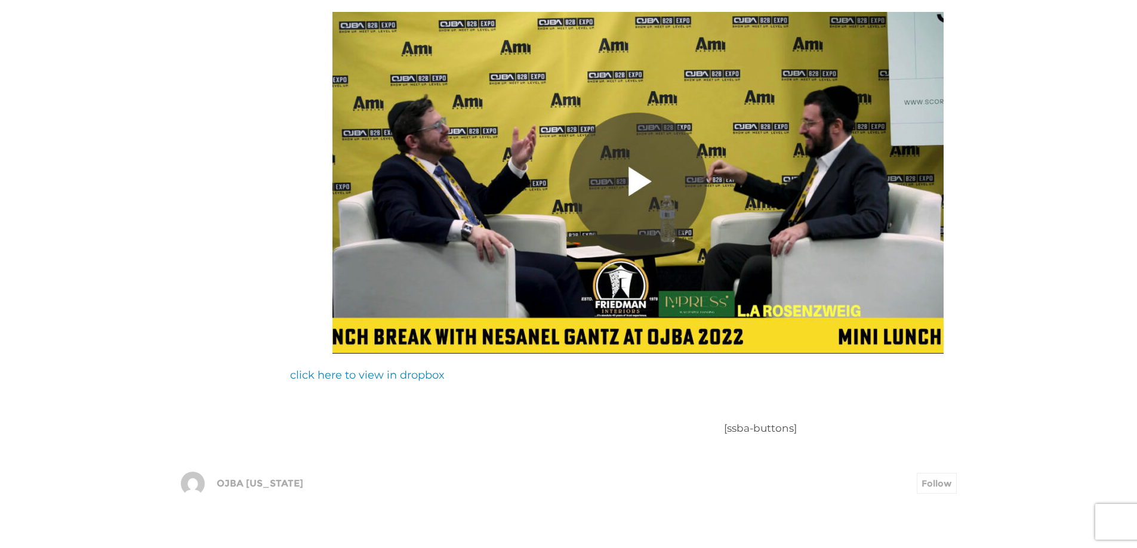
click at [395, 372] on link "click here to view in dropbox" at bounding box center [367, 375] width 155 height 13
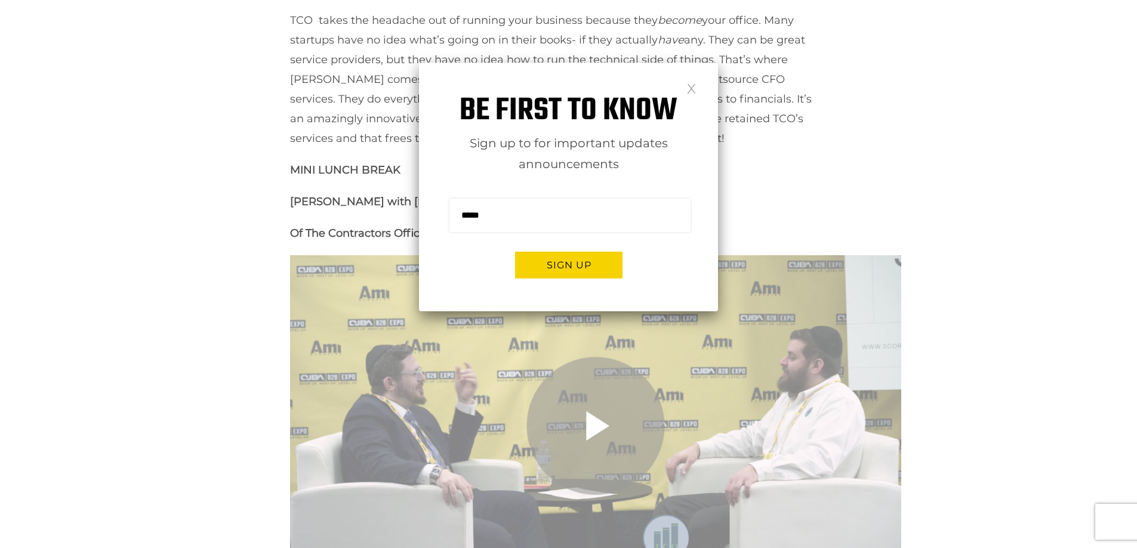
scroll to position [895, 0]
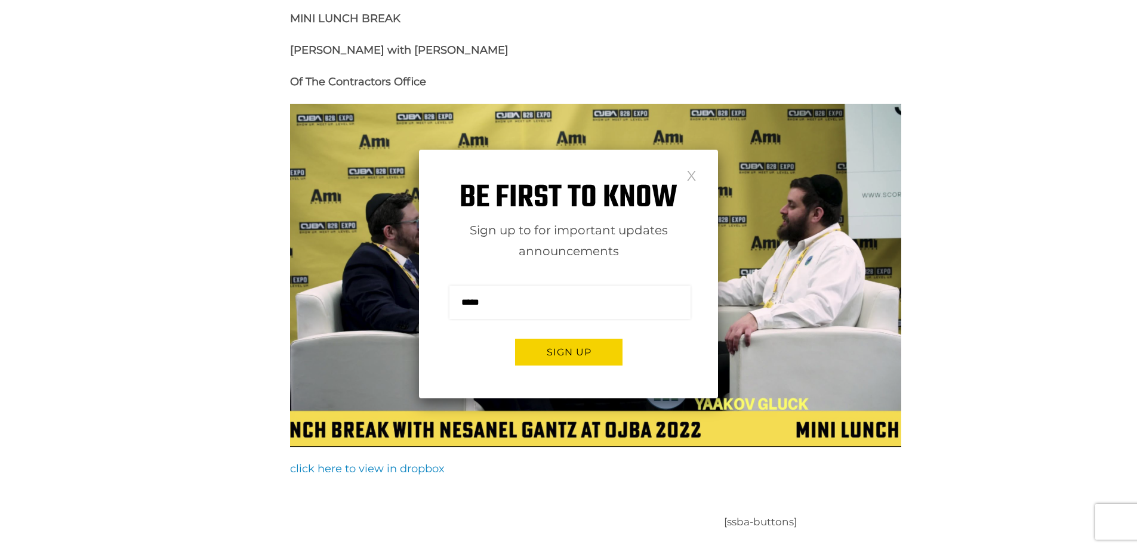
click at [366, 469] on link "click here to view in dropbox" at bounding box center [367, 469] width 155 height 13
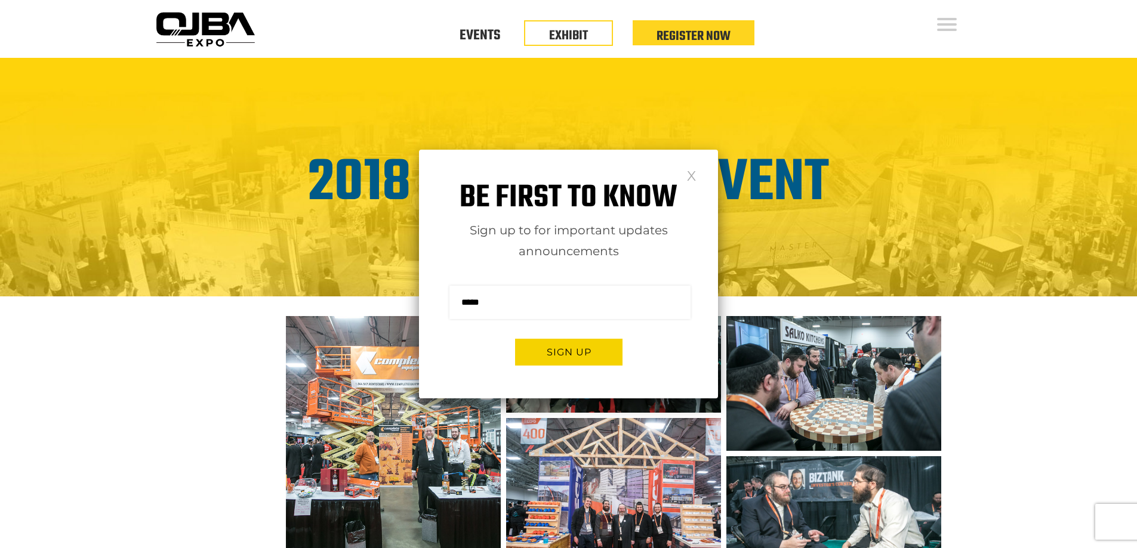
click at [692, 179] on link at bounding box center [691, 175] width 10 height 10
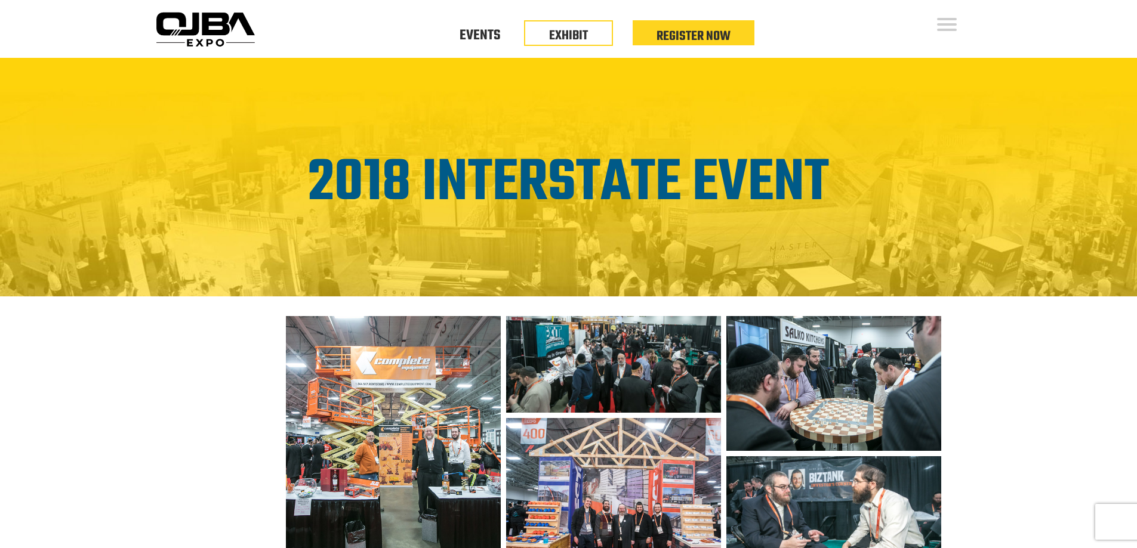
click at [452, 383] on img at bounding box center [393, 437] width 214 height 242
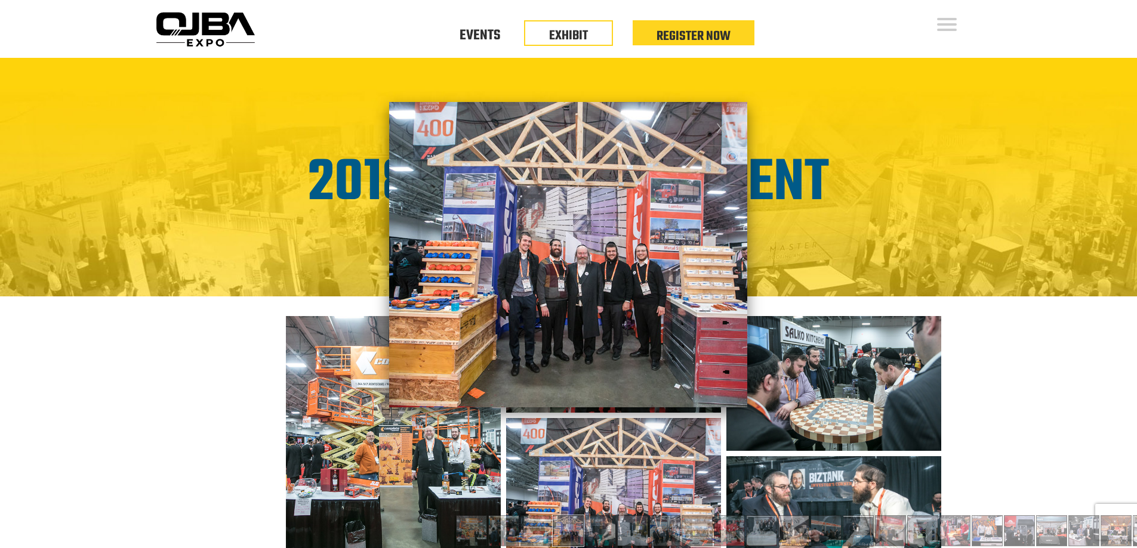
click at [717, 122] on link at bounding box center [721, 127] width 10 height 10
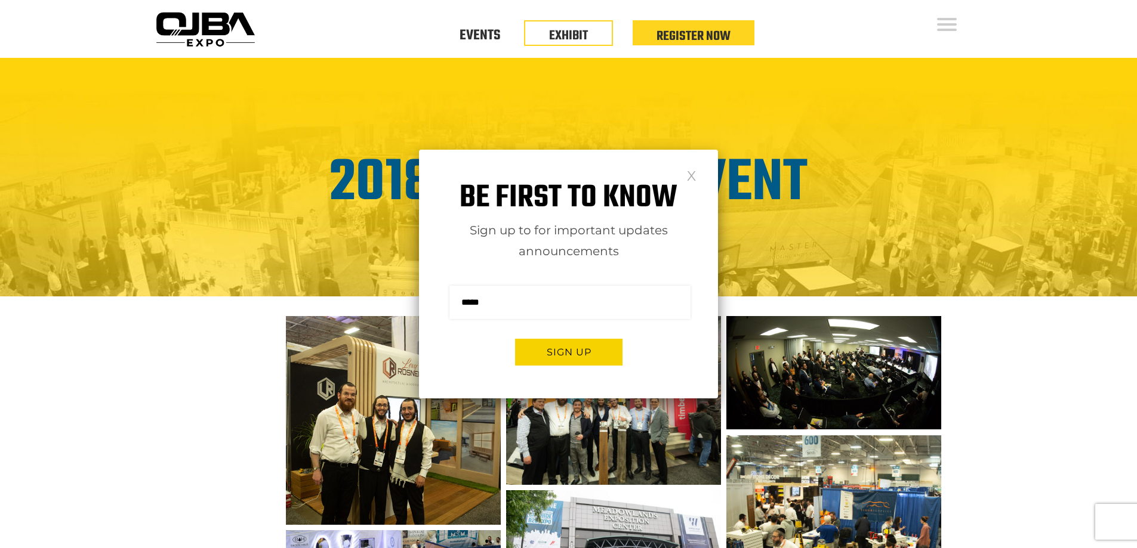
click at [687, 172] on link at bounding box center [691, 175] width 10 height 10
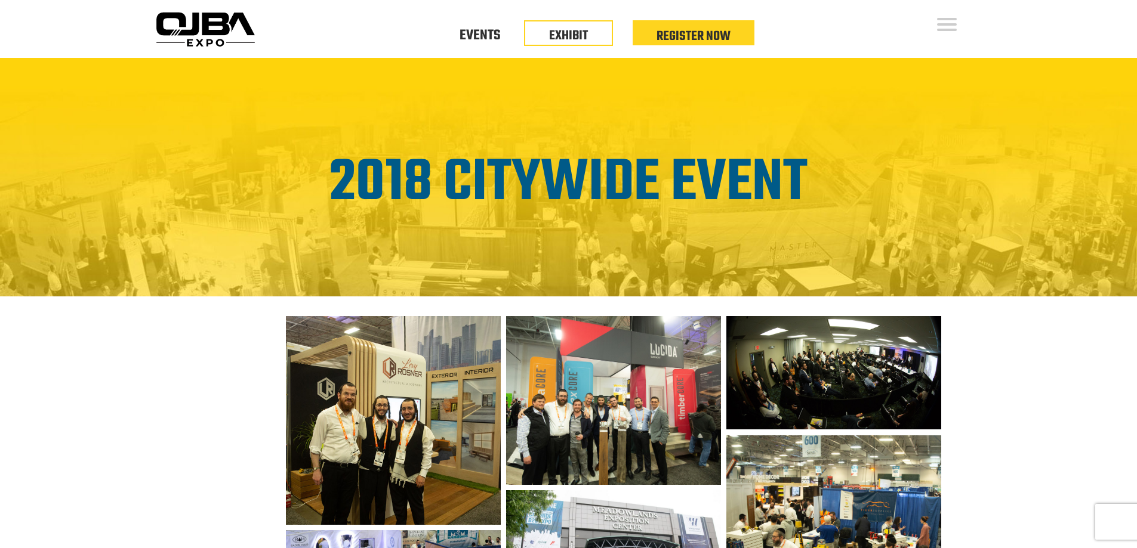
click at [427, 385] on img at bounding box center [393, 420] width 214 height 209
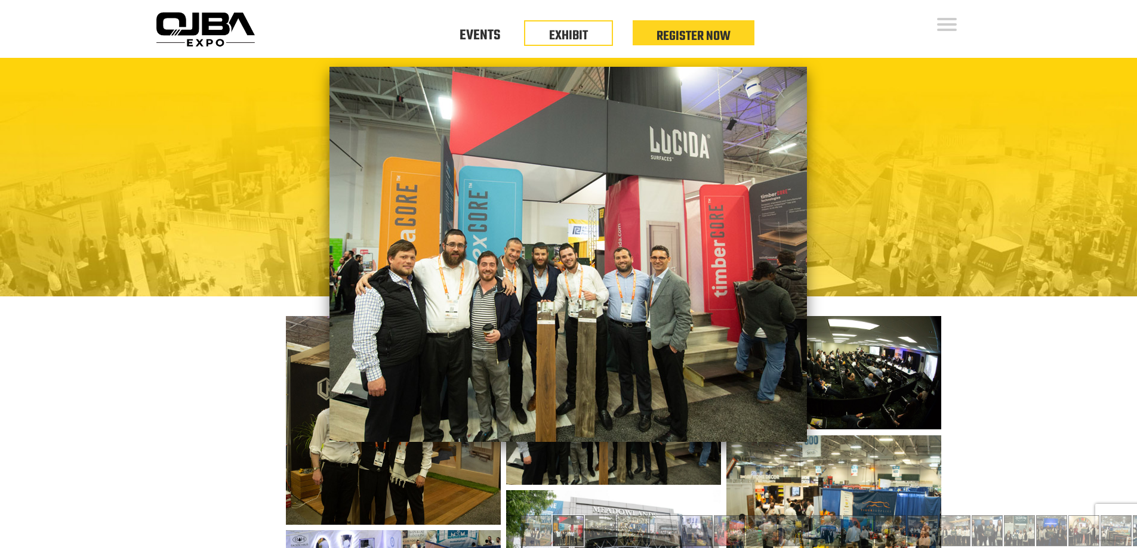
click at [315, 135] on img at bounding box center [568, 224] width 1137 height 332
click at [777, 87] on link at bounding box center [780, 92] width 10 height 10
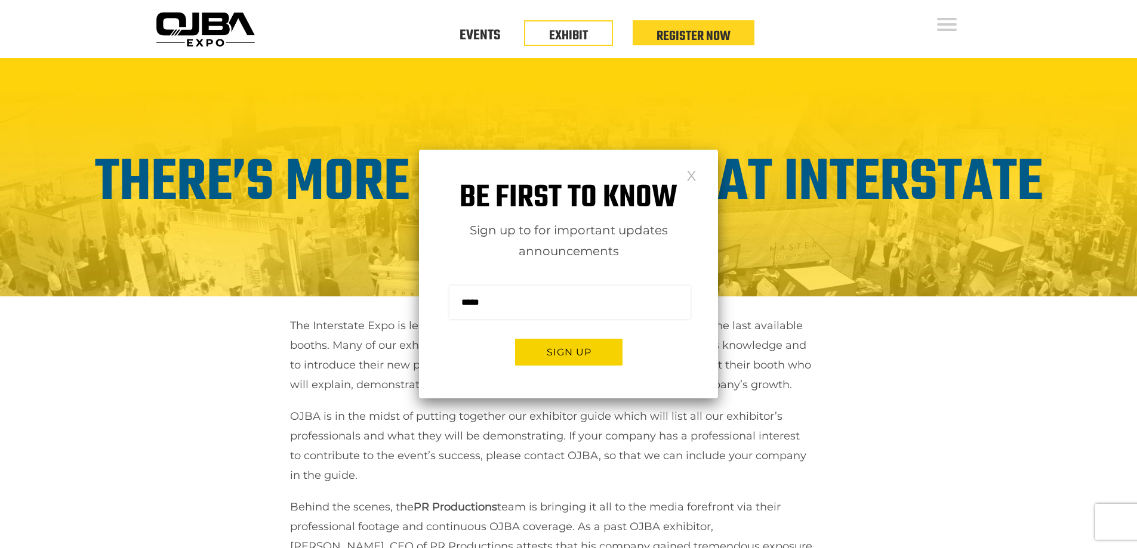
click at [695, 170] on link at bounding box center [691, 175] width 10 height 10
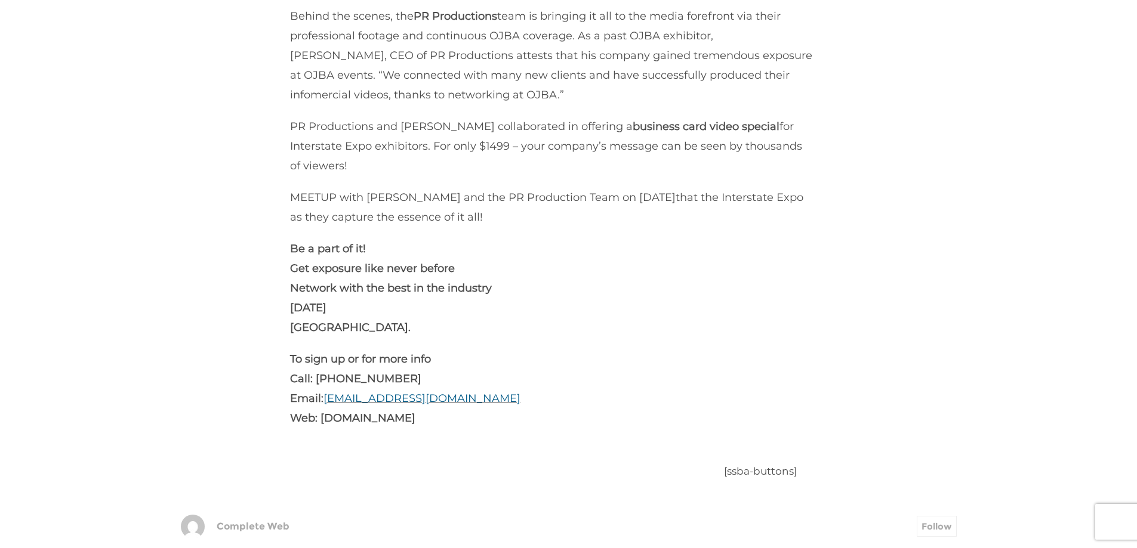
scroll to position [477, 0]
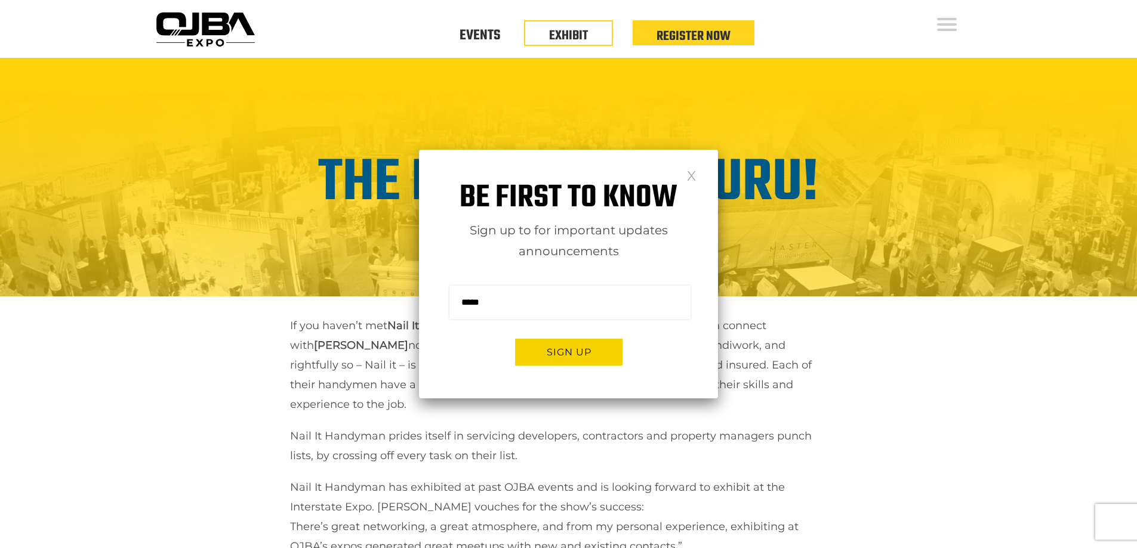
click at [691, 176] on link at bounding box center [691, 175] width 10 height 10
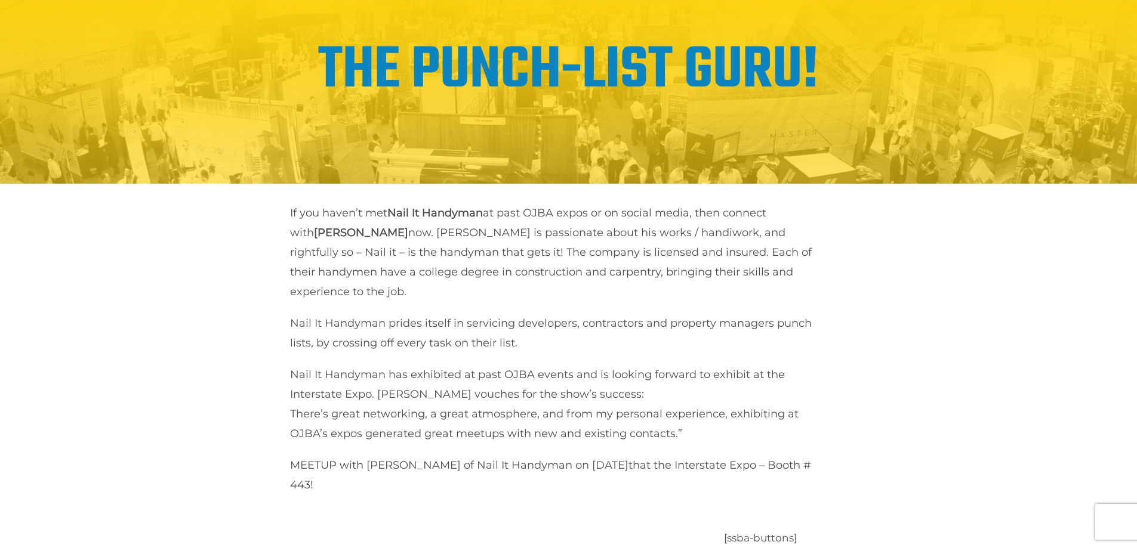
scroll to position [418, 0]
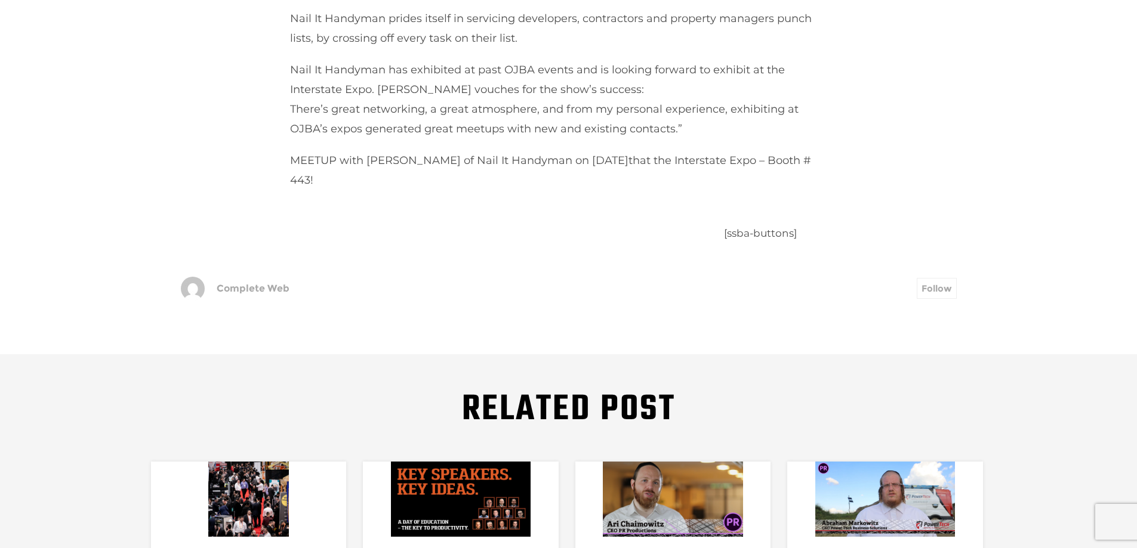
click at [930, 286] on link "Follow" at bounding box center [937, 288] width 40 height 21
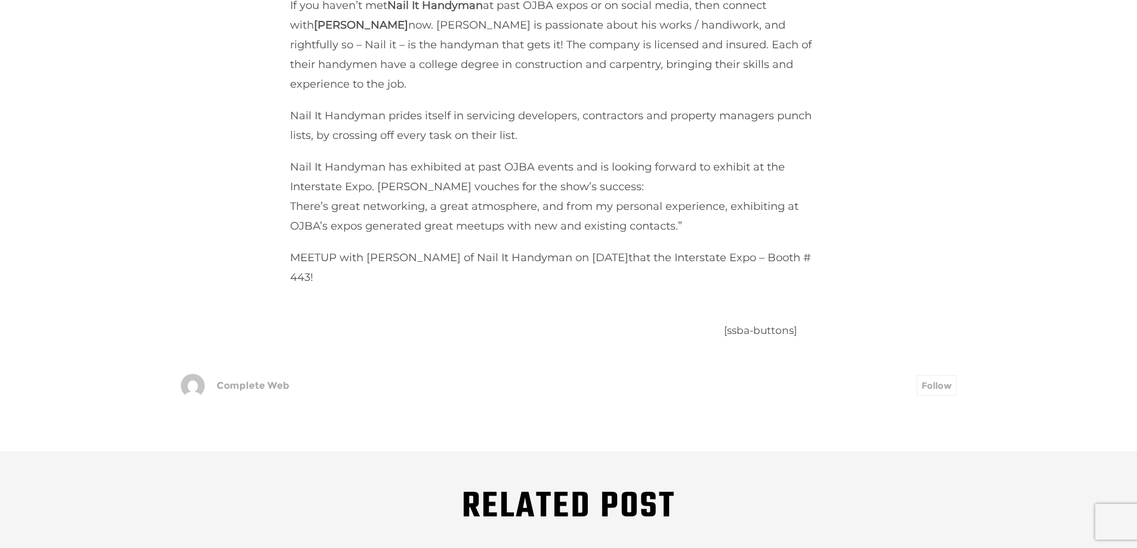
scroll to position [358, 0]
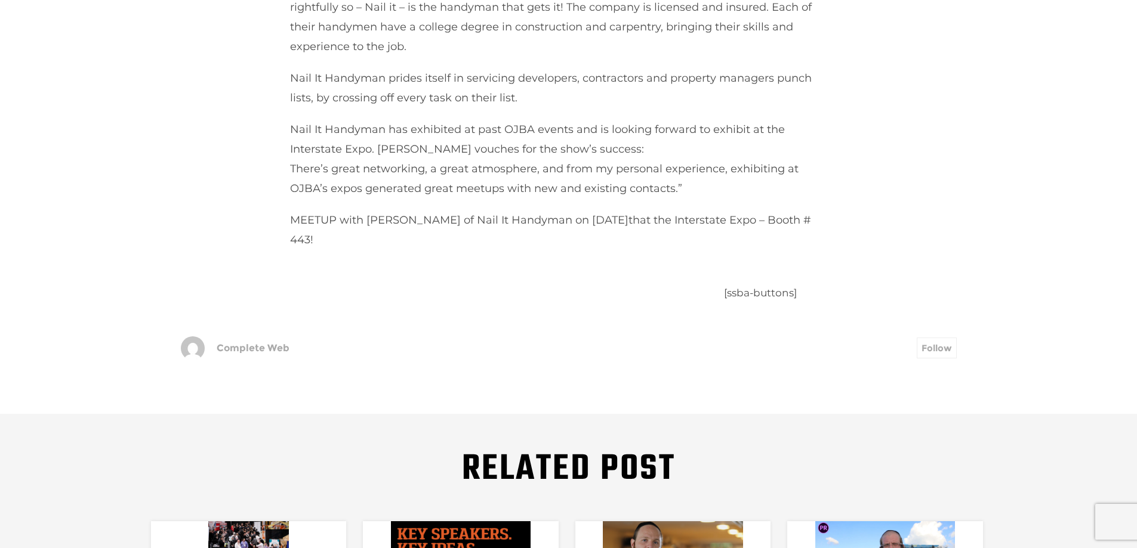
click at [255, 348] on span "Complete Web" at bounding box center [253, 348] width 73 height 2
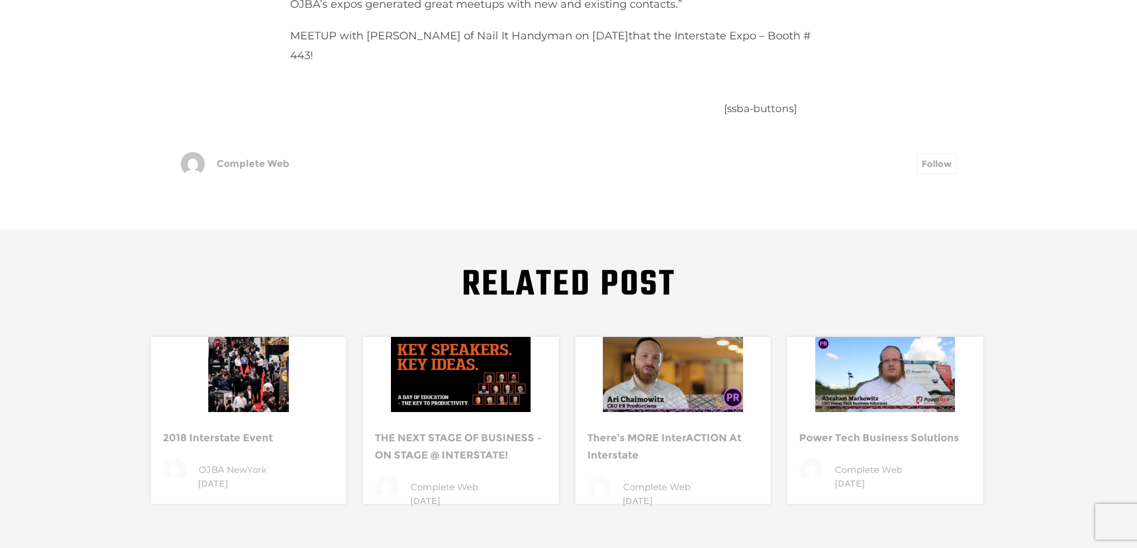
scroll to position [597, 0]
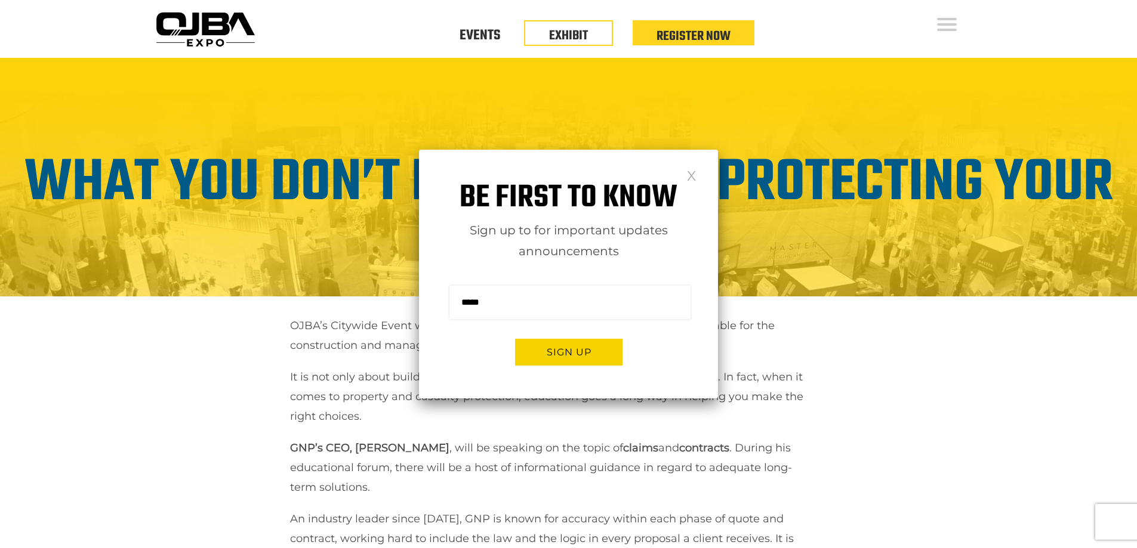
click at [692, 165] on div "Be first to know Sign up to for important updates announcements Sign me up for …" at bounding box center [568, 274] width 299 height 249
click at [687, 176] on link at bounding box center [691, 175] width 10 height 10
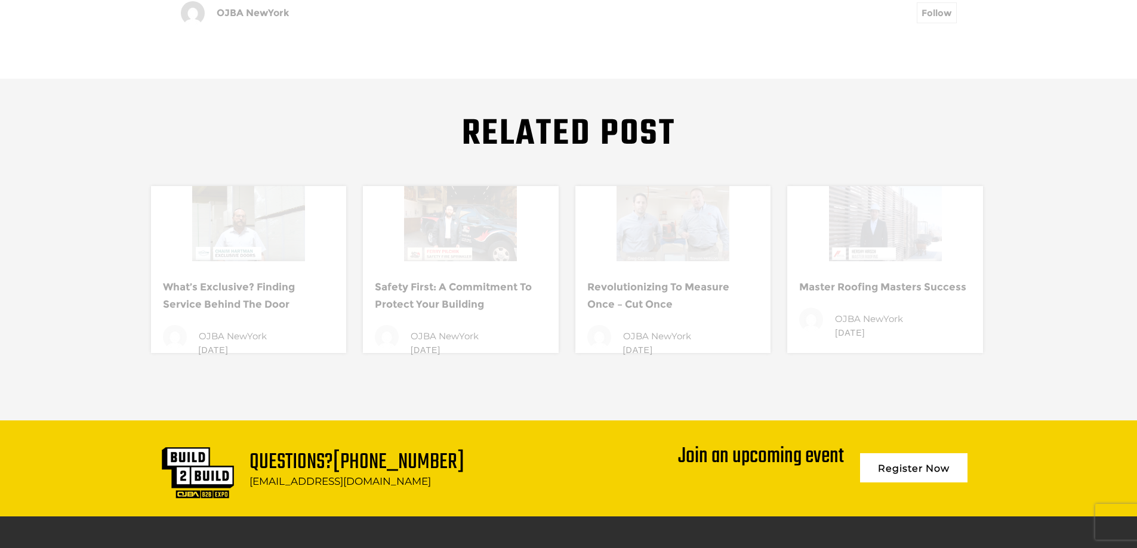
scroll to position [716, 0]
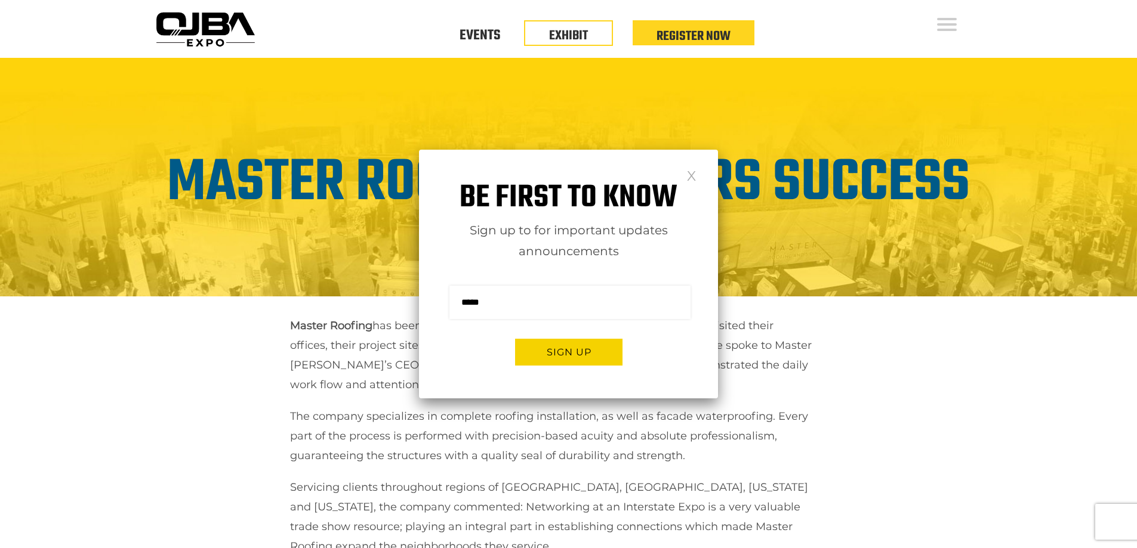
click at [690, 170] on link at bounding box center [691, 175] width 10 height 10
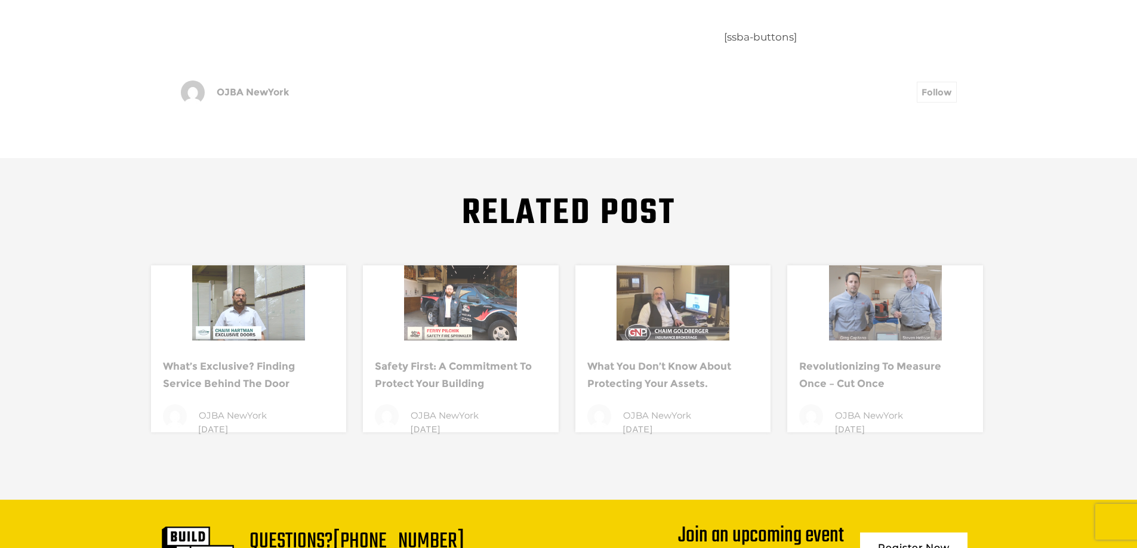
scroll to position [656, 0]
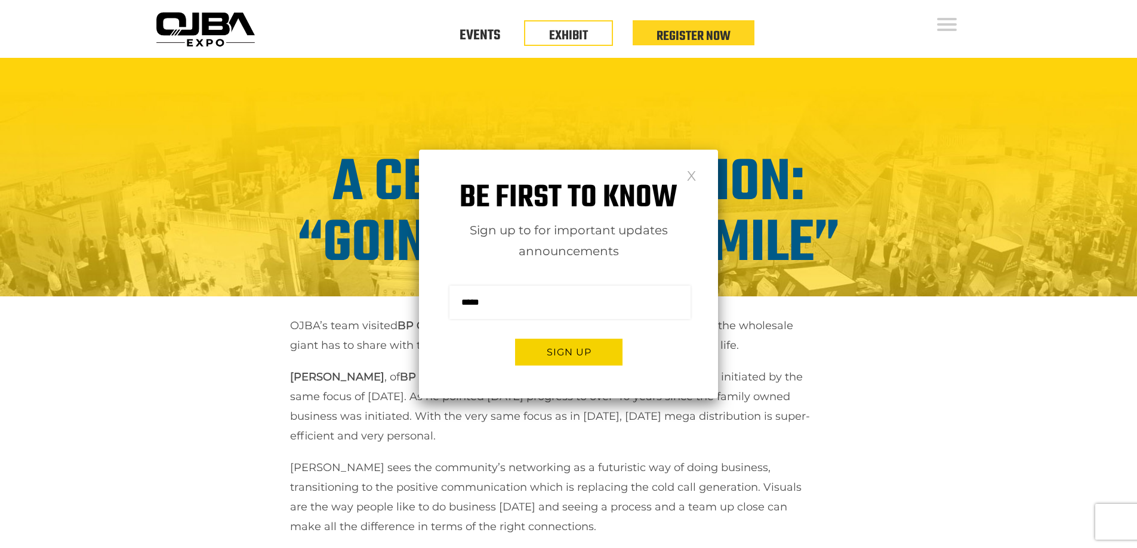
click at [693, 175] on link at bounding box center [691, 175] width 10 height 10
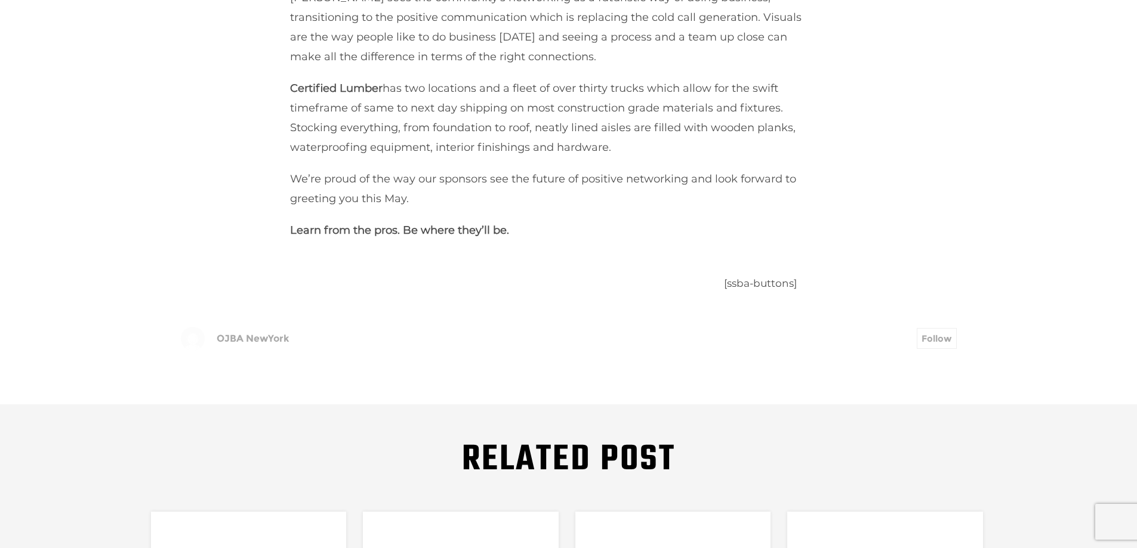
scroll to position [477, 0]
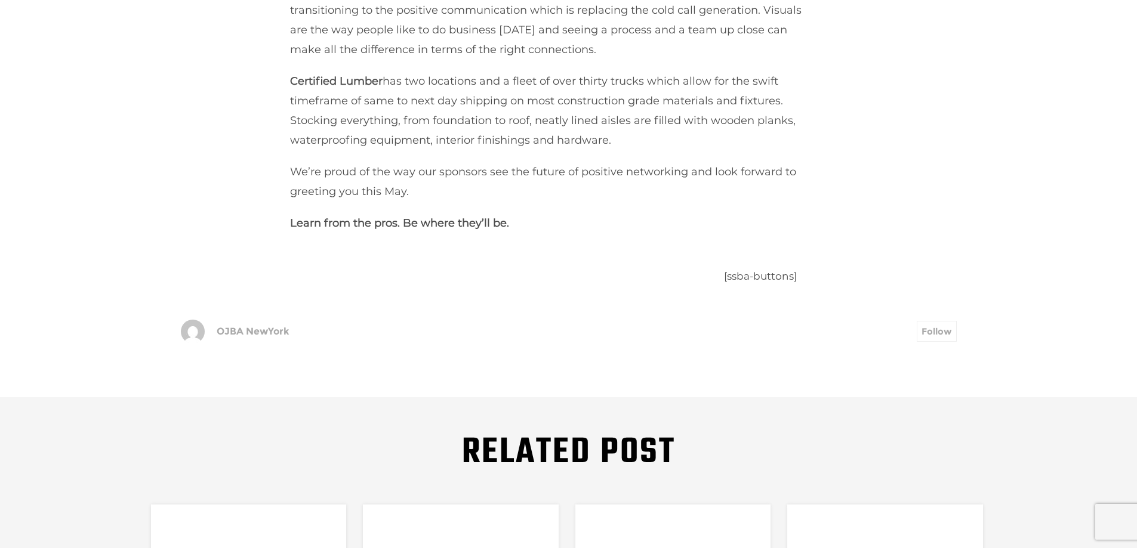
click at [456, 224] on strong "Learn from the pros. Be where they’ll be." at bounding box center [399, 223] width 219 height 13
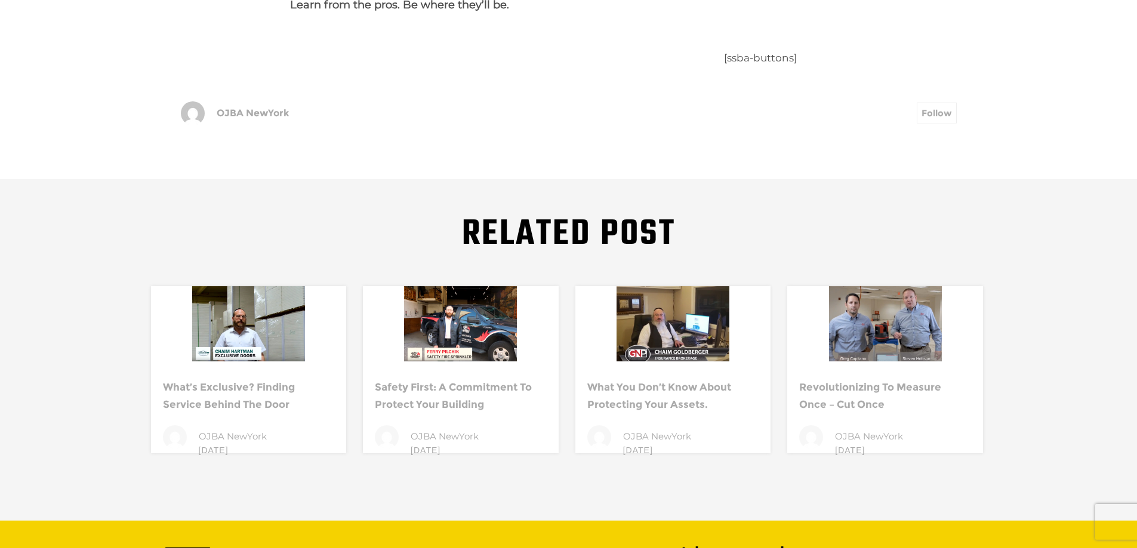
scroll to position [716, 0]
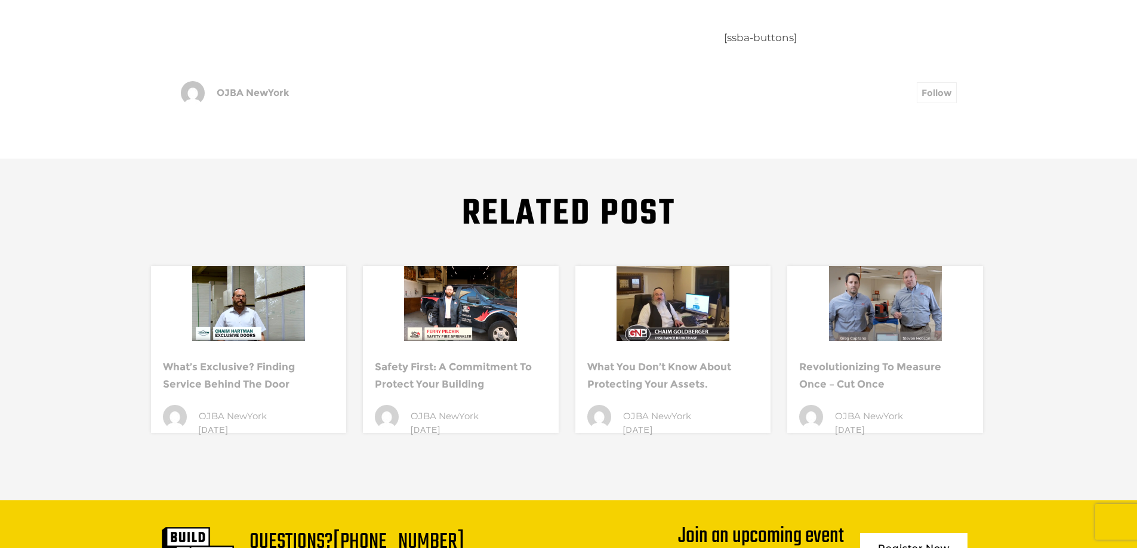
click at [238, 362] on link "What’s Exclusive? Finding Service Behind the Door" at bounding box center [229, 375] width 132 height 29
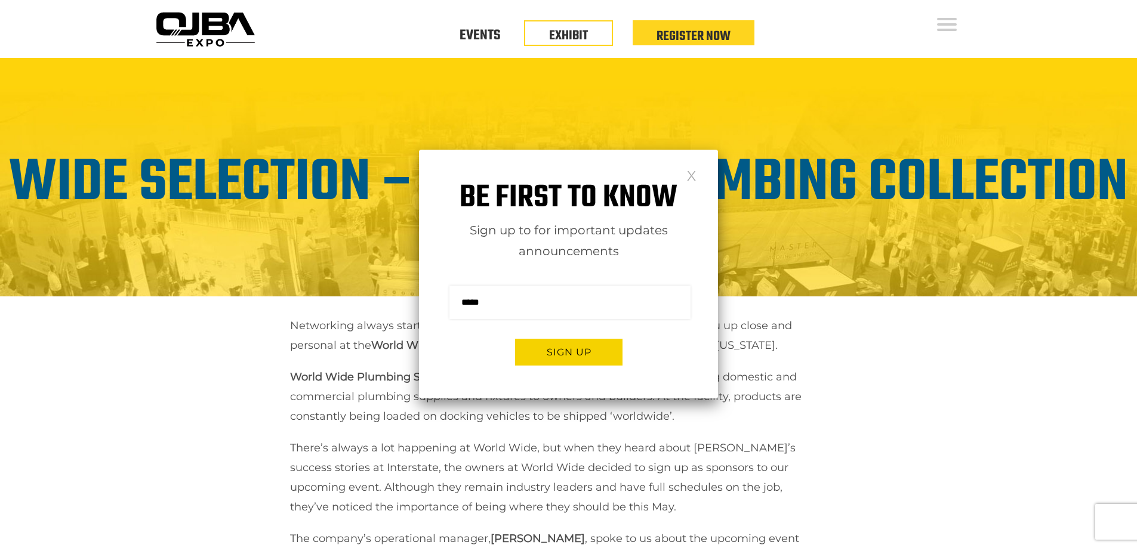
click at [691, 173] on link at bounding box center [691, 175] width 10 height 10
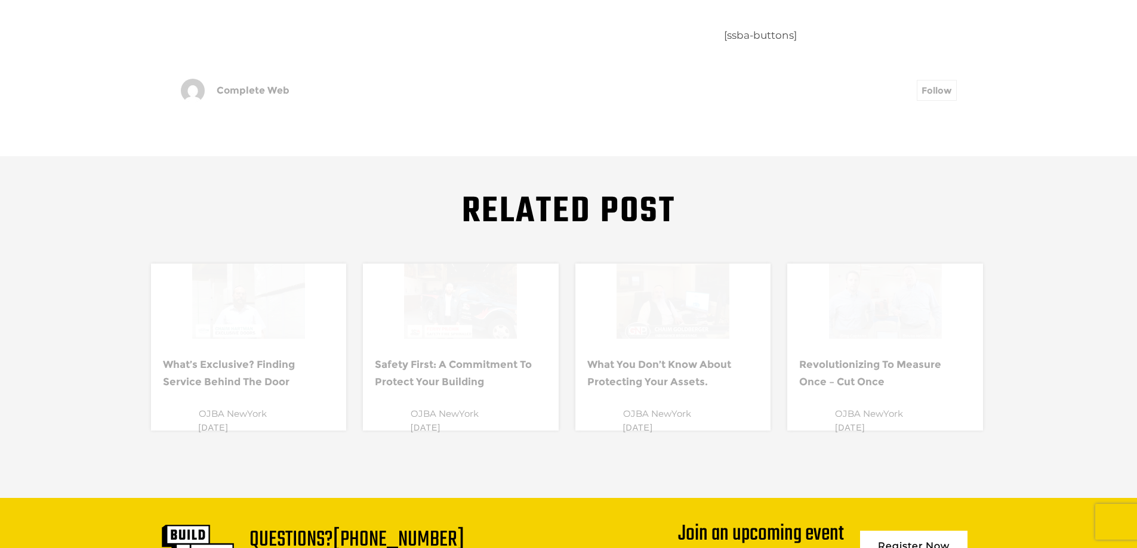
scroll to position [835, 0]
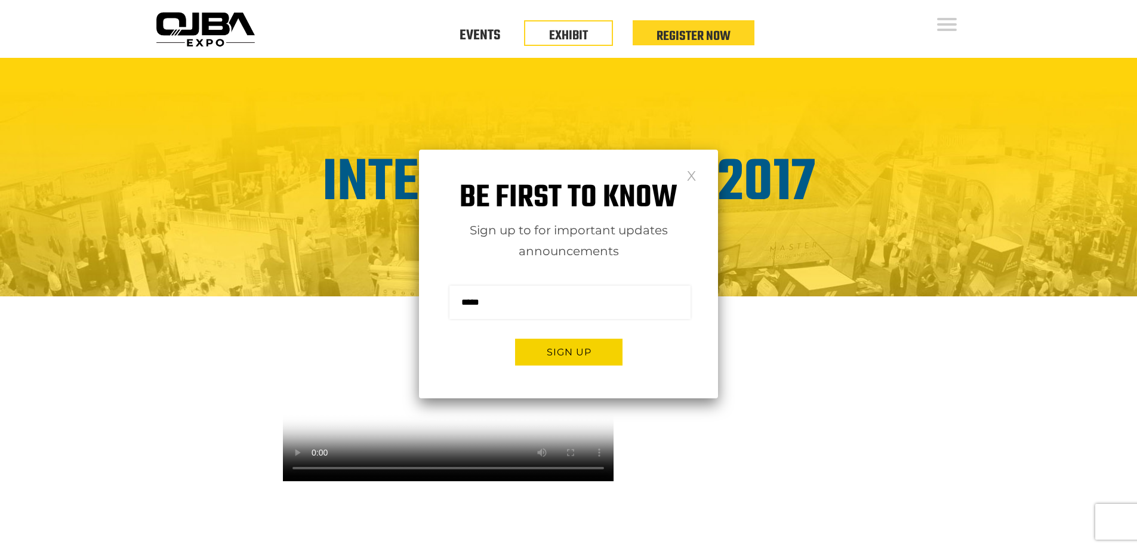
click at [693, 172] on link at bounding box center [691, 175] width 10 height 10
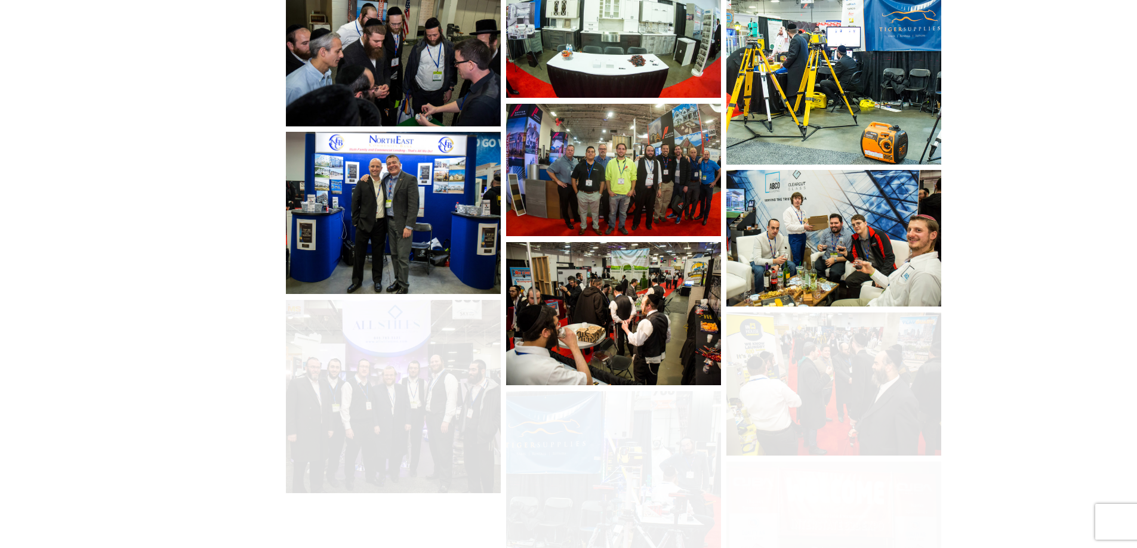
scroll to position [597, 0]
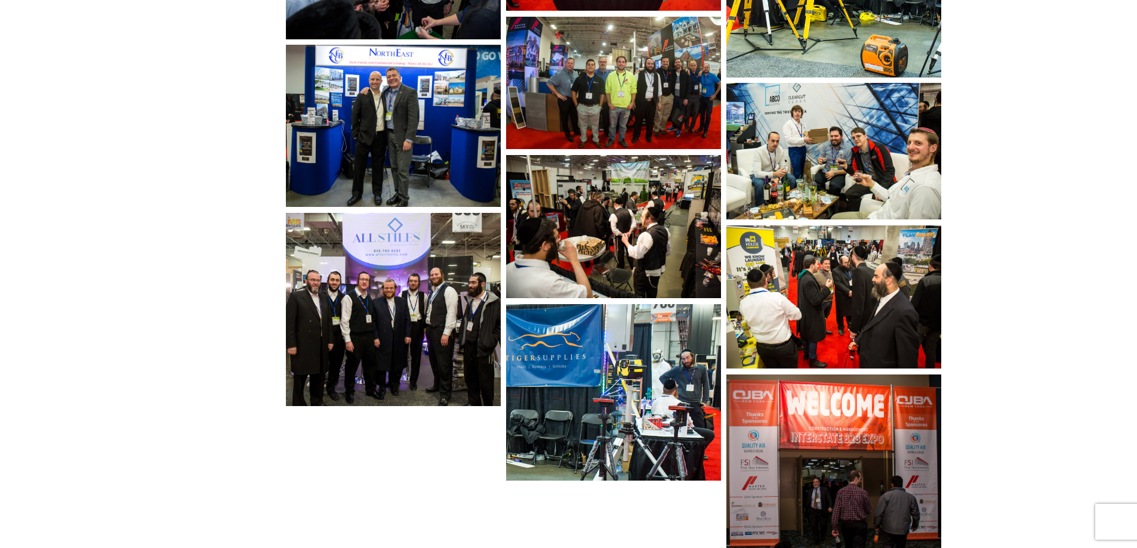
click at [426, 321] on img at bounding box center [393, 309] width 214 height 193
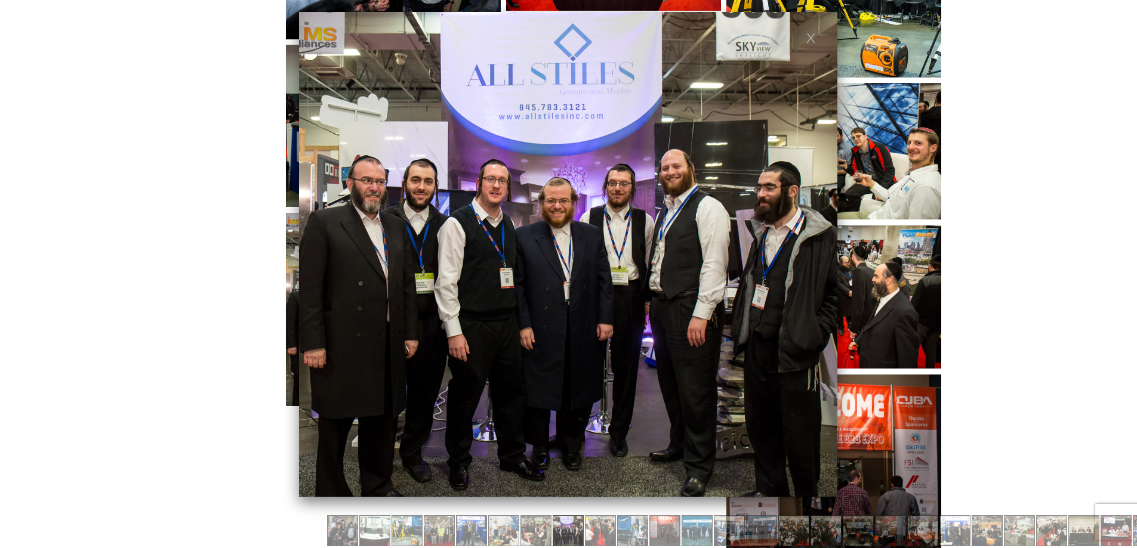
click at [287, 154] on img at bounding box center [393, 126] width 214 height 162
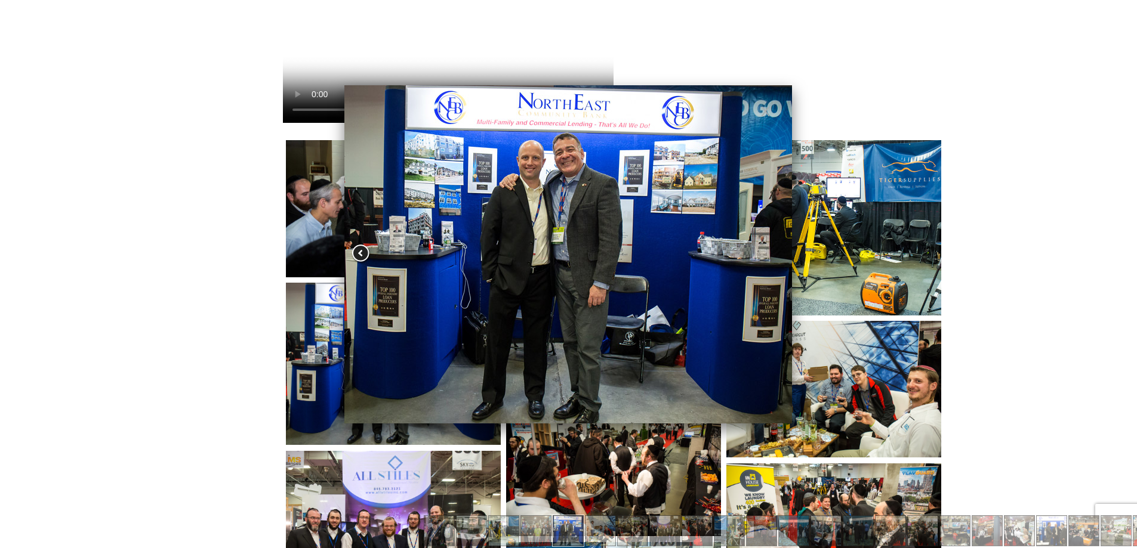
scroll to position [358, 0]
click at [819, 97] on div at bounding box center [613, 43] width 661 height 171
click at [944, 113] on div at bounding box center [613, 43] width 661 height 171
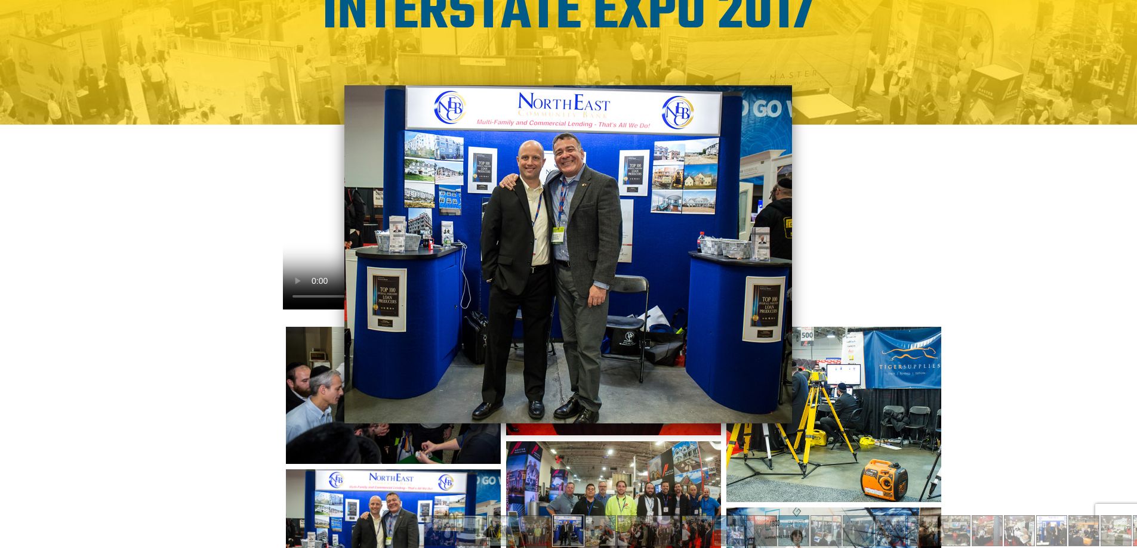
scroll to position [179, 0]
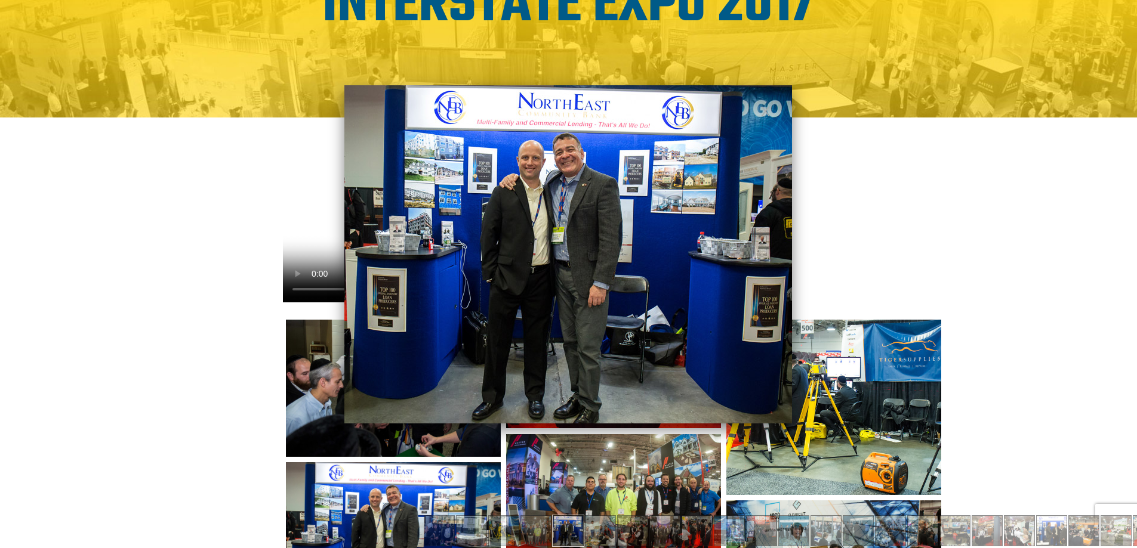
click at [789, 89] on img at bounding box center [568, 254] width 448 height 338
click at [764, 114] on link at bounding box center [765, 111] width 10 height 10
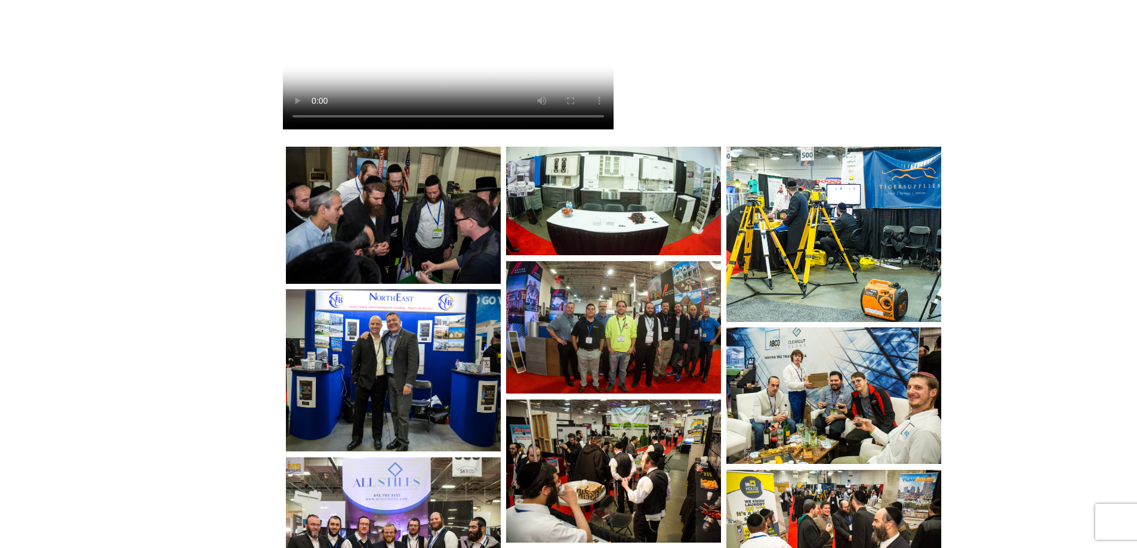
scroll to position [358, 0]
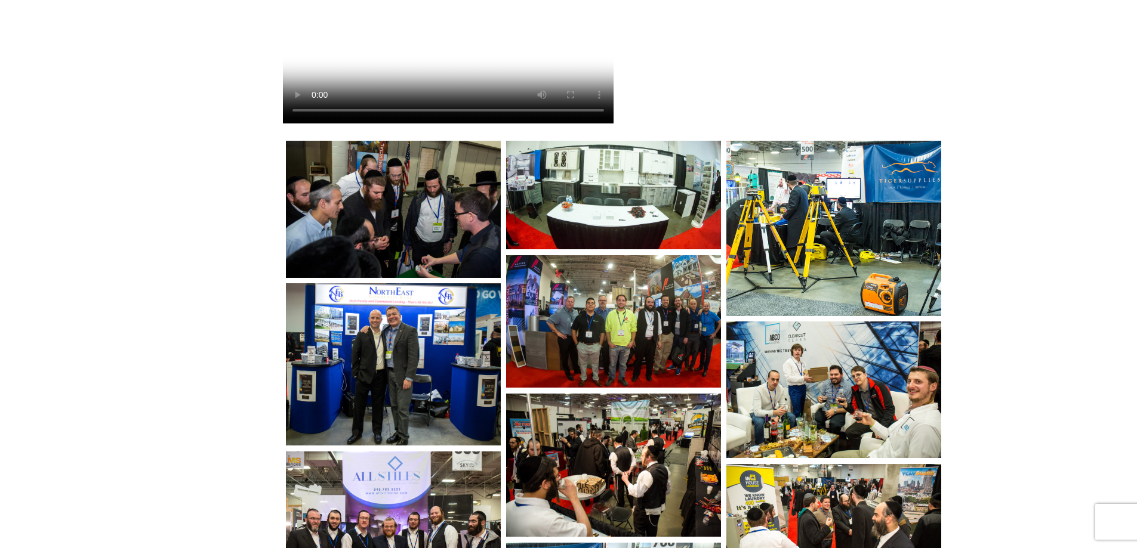
click at [403, 275] on img at bounding box center [393, 209] width 214 height 137
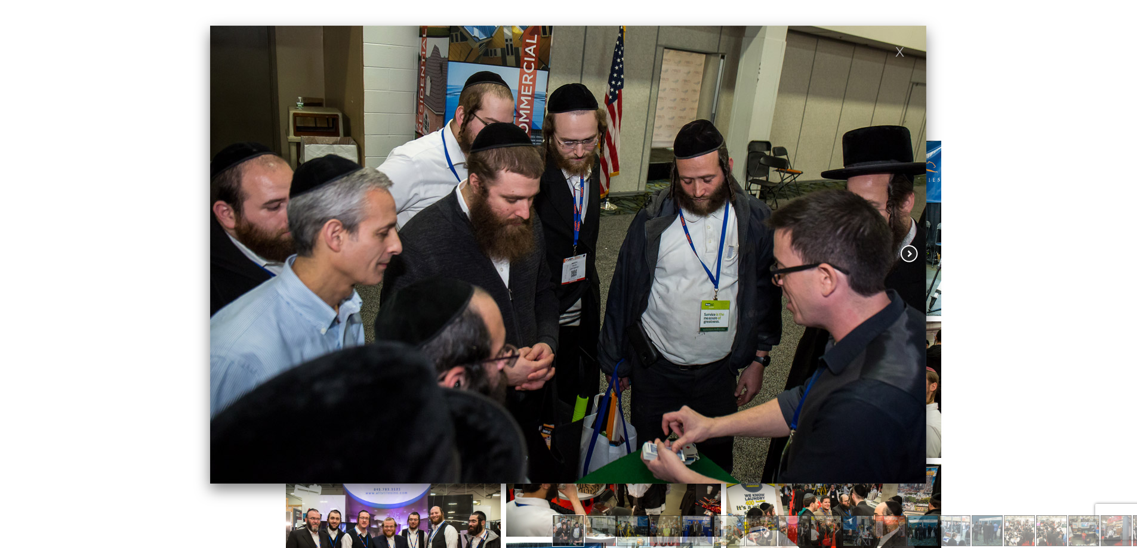
click at [907, 251] on span at bounding box center [909, 254] width 21 height 20
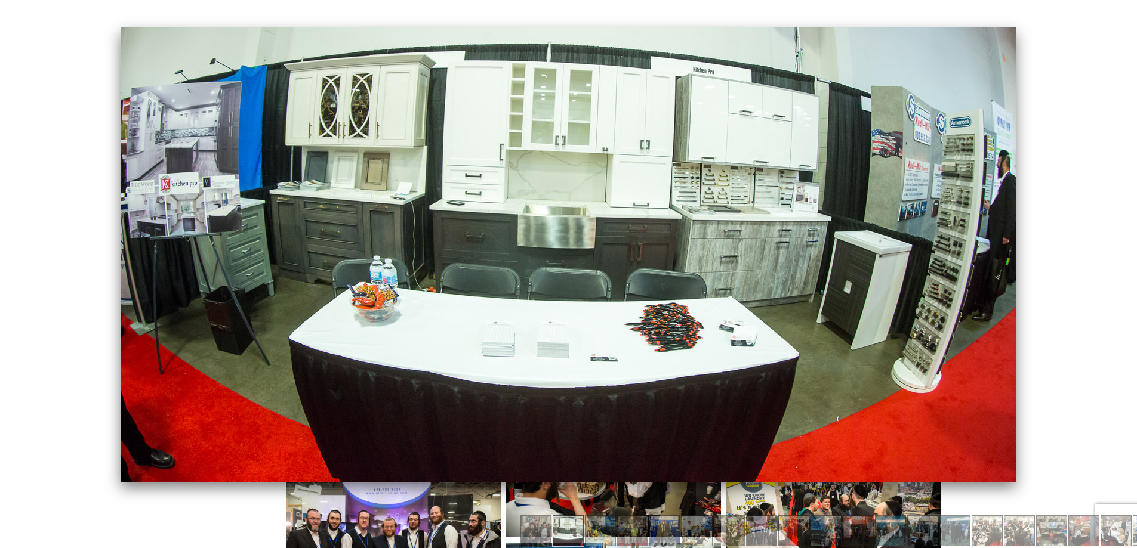
click at [907, 251] on link at bounding box center [837, 254] width 358 height 273
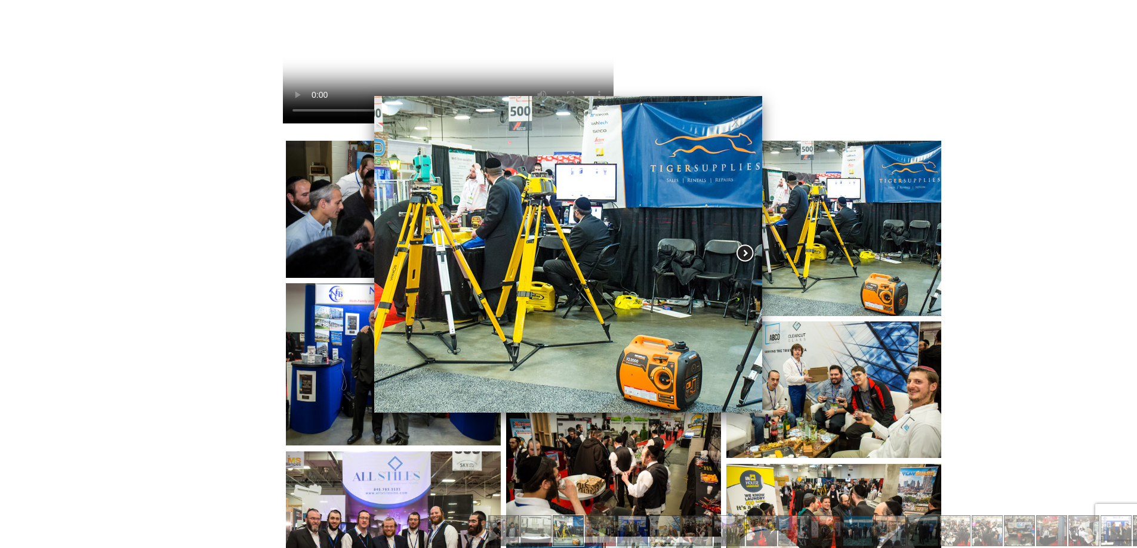
click at [741, 253] on span at bounding box center [745, 253] width 21 height 20
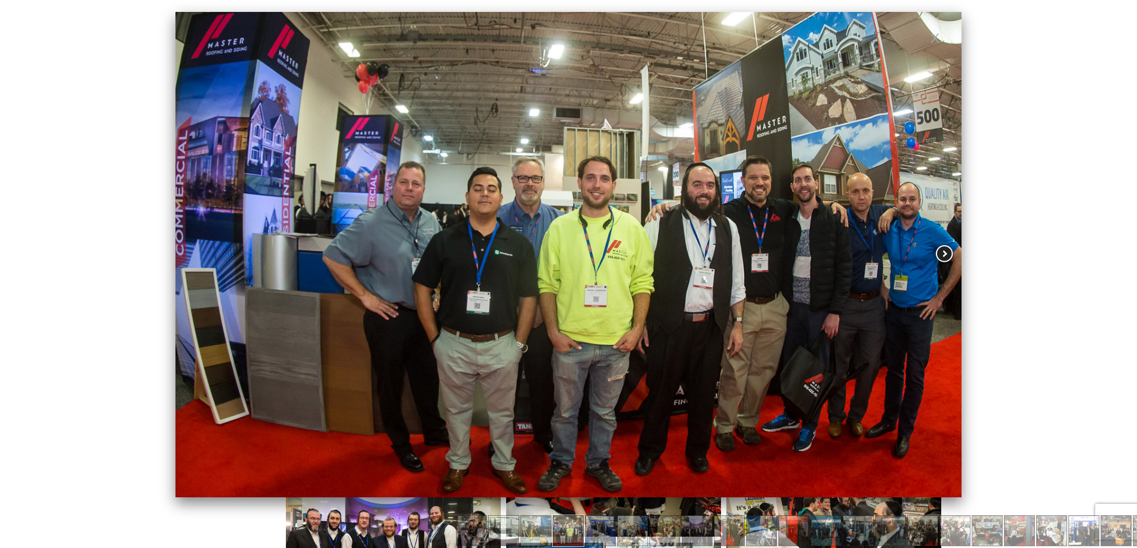
click at [941, 249] on span at bounding box center [944, 254] width 21 height 20
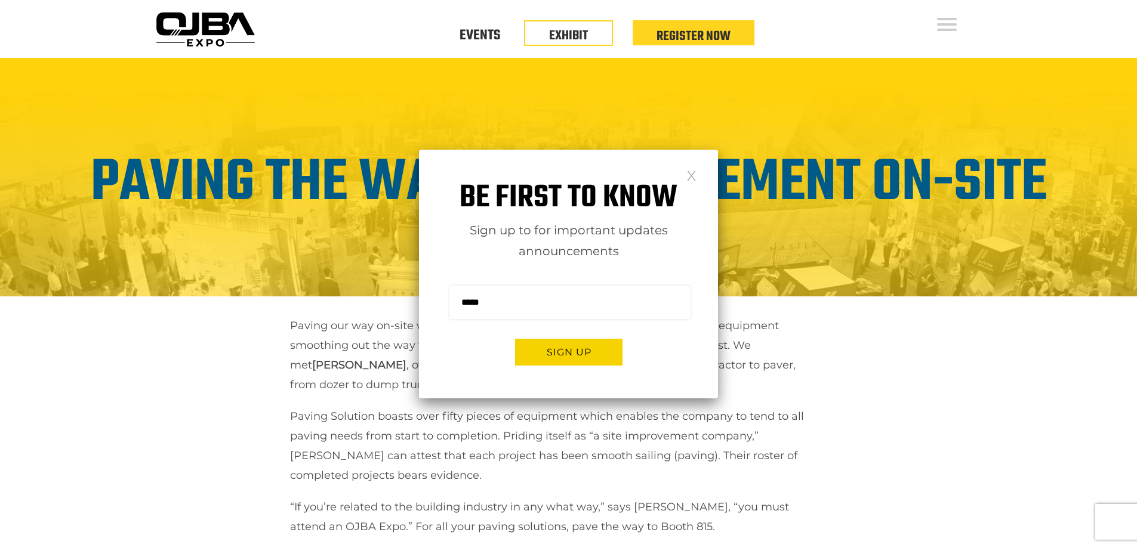
click at [692, 172] on link at bounding box center [691, 175] width 10 height 10
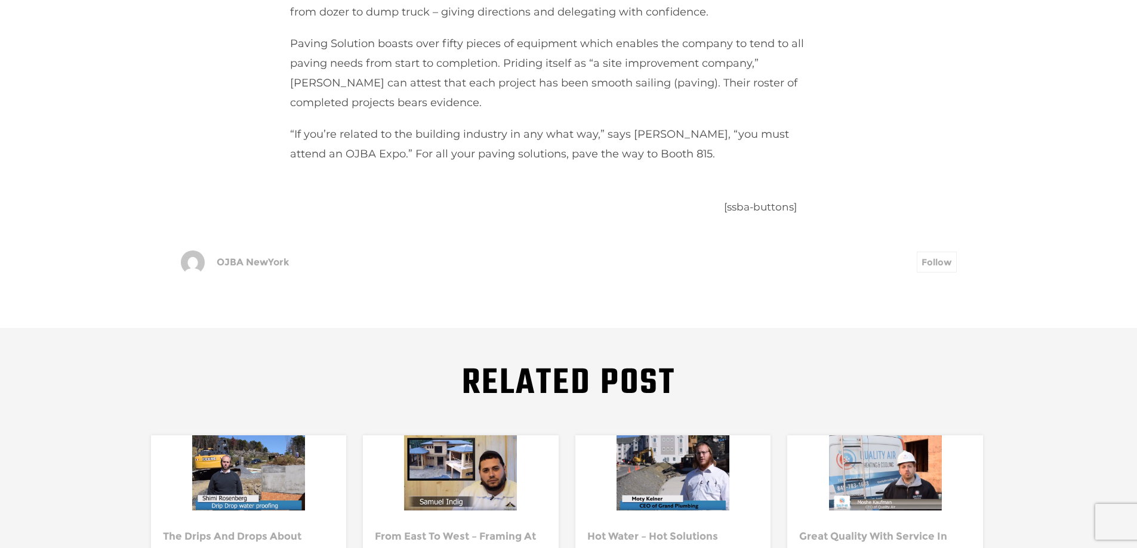
scroll to position [418, 0]
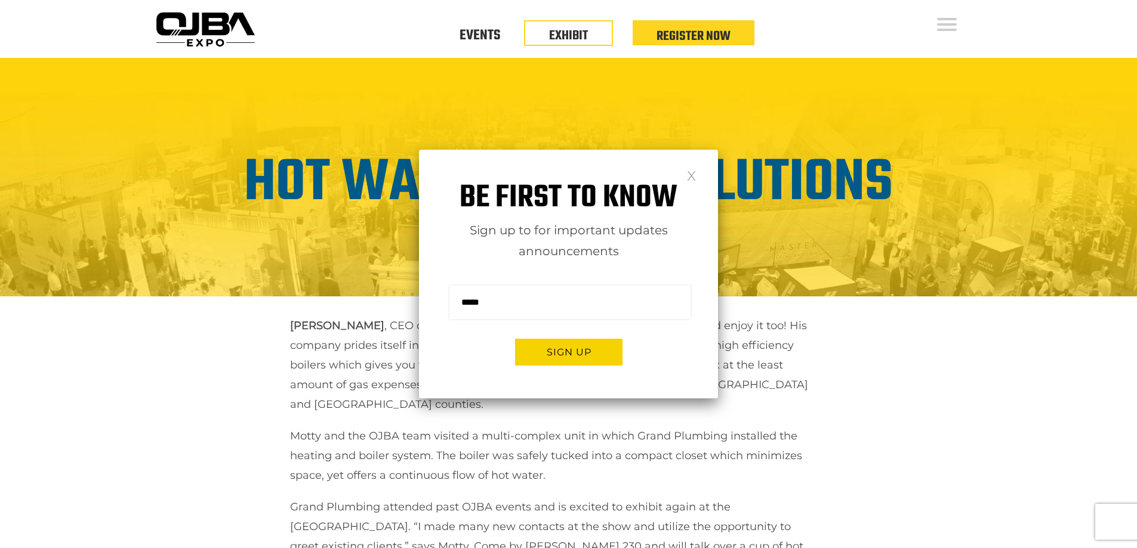
click at [691, 173] on link at bounding box center [691, 175] width 10 height 10
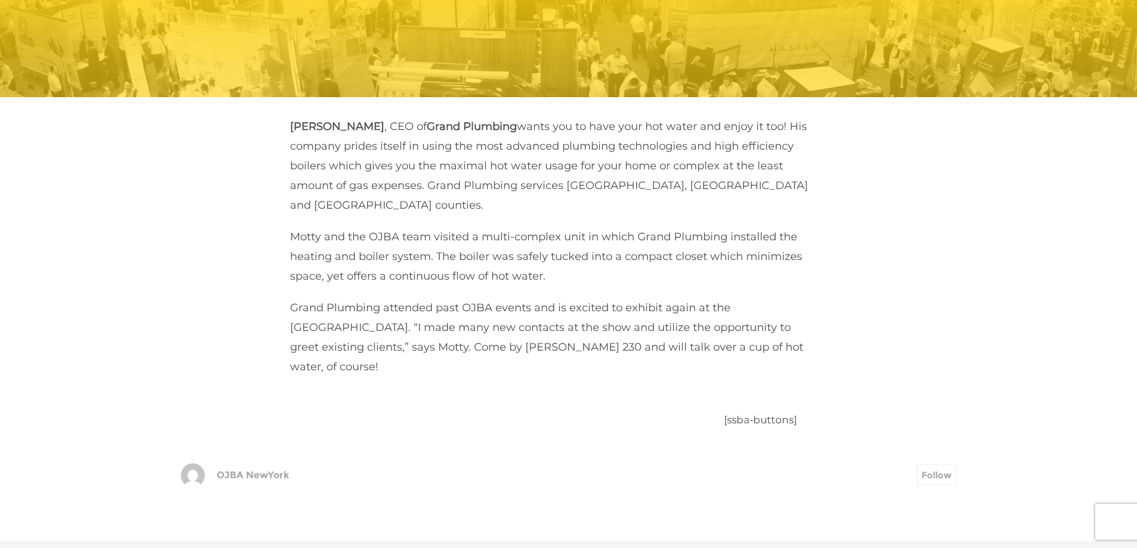
scroll to position [179, 0]
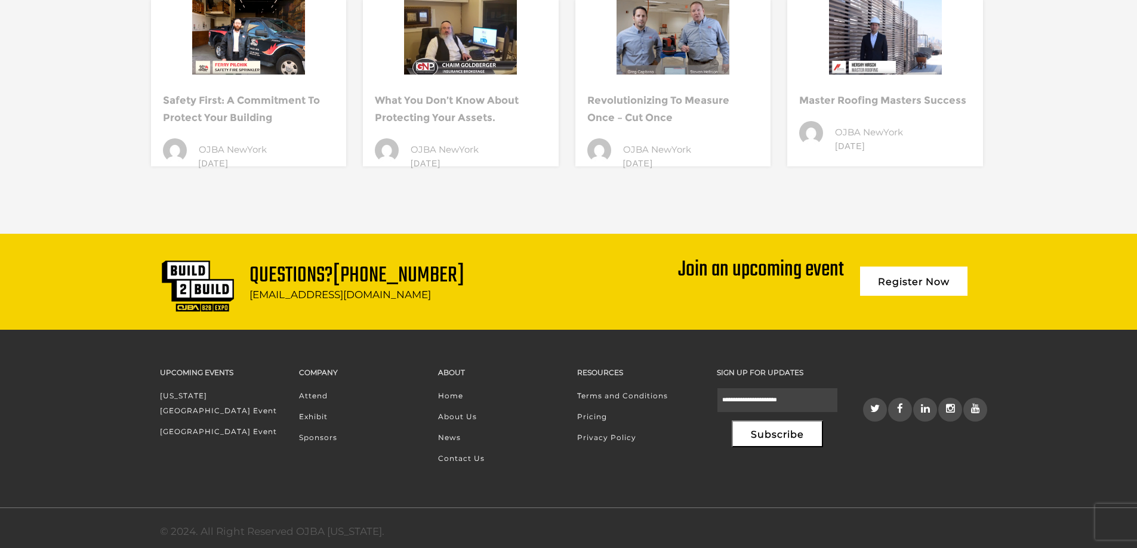
scroll to position [899, 0]
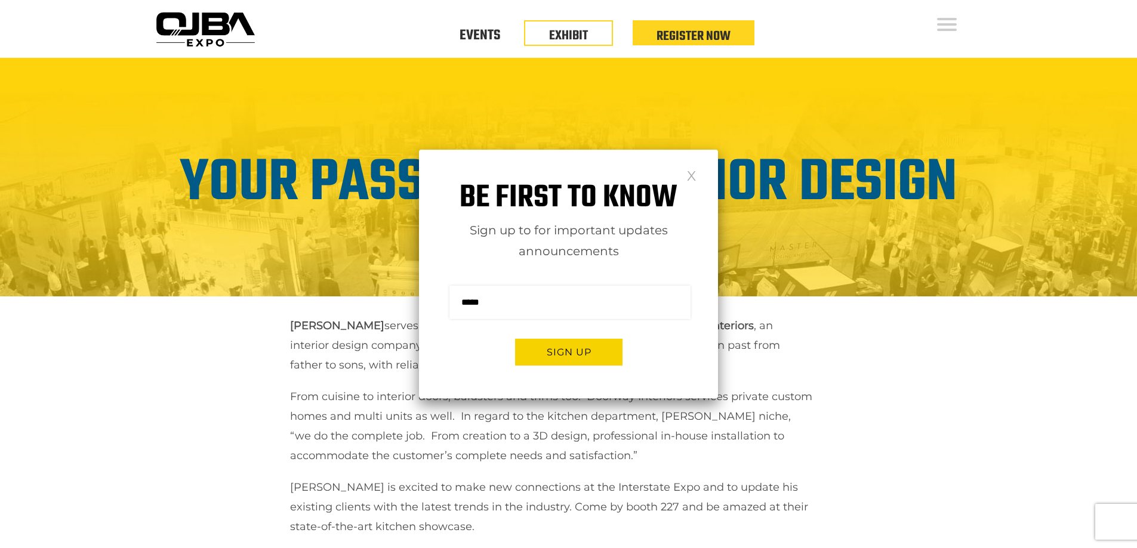
click at [690, 172] on link at bounding box center [691, 175] width 10 height 10
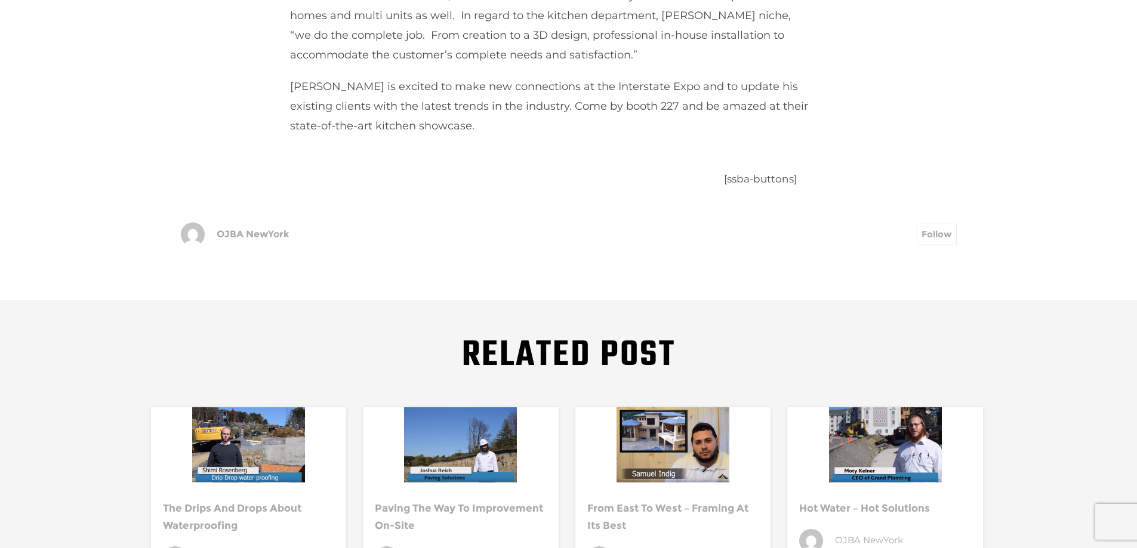
scroll to position [399, 0]
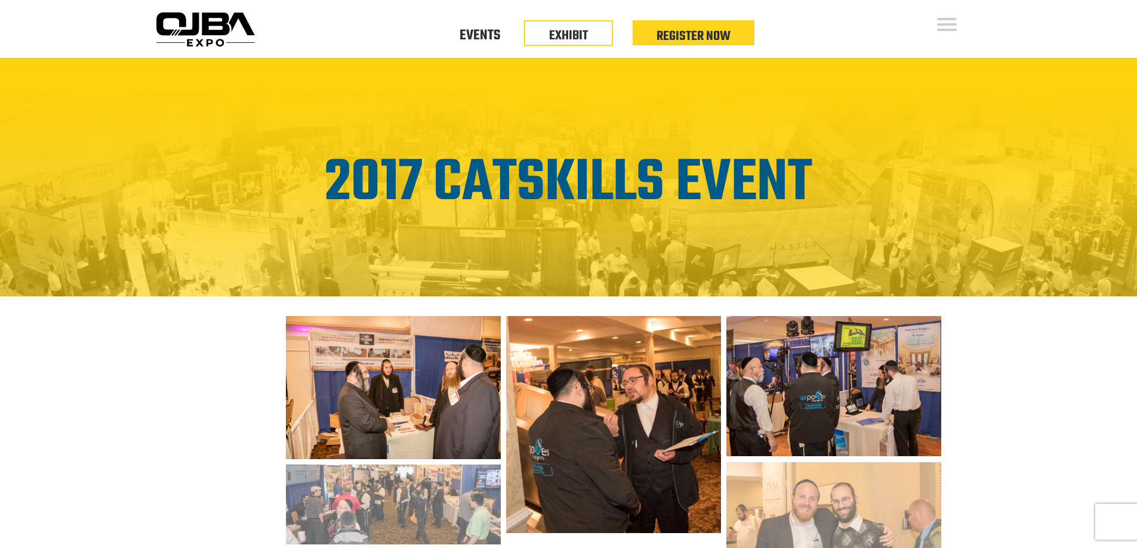
click at [394, 365] on img at bounding box center [393, 387] width 214 height 143
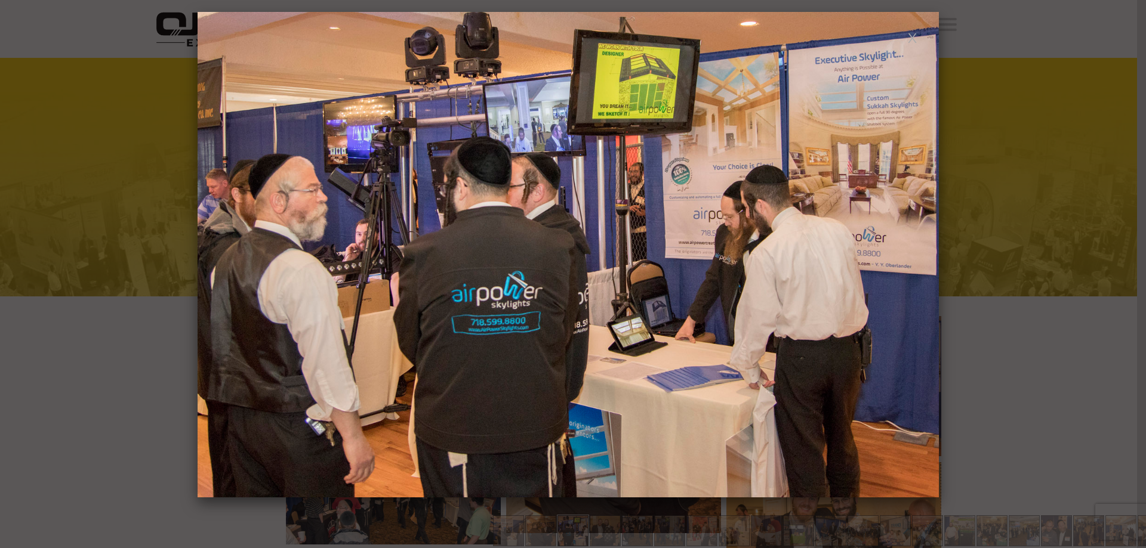
click at [914, 38] on link at bounding box center [912, 37] width 10 height 10
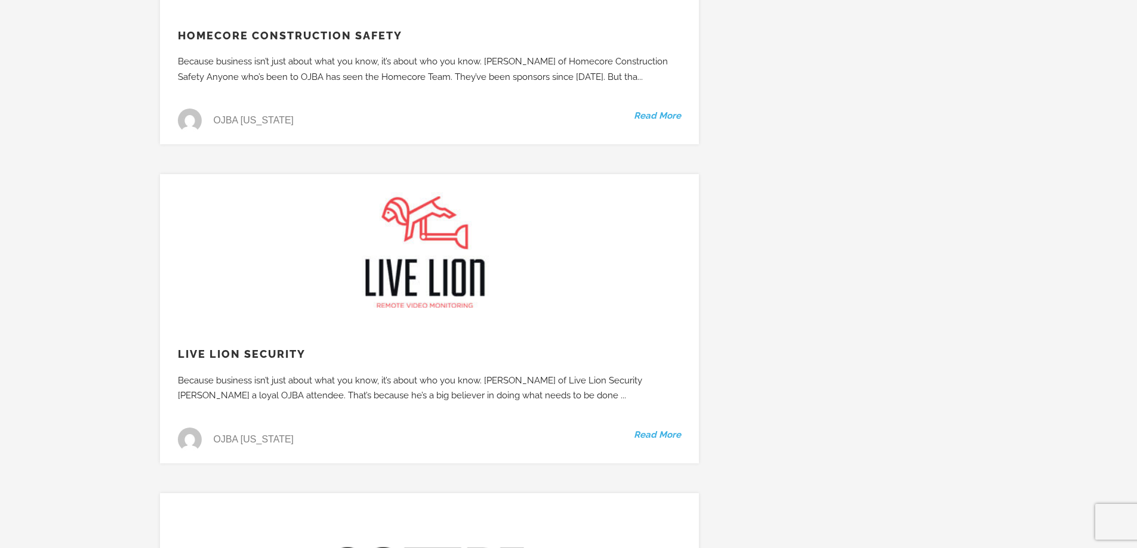
scroll to position [12927, 0]
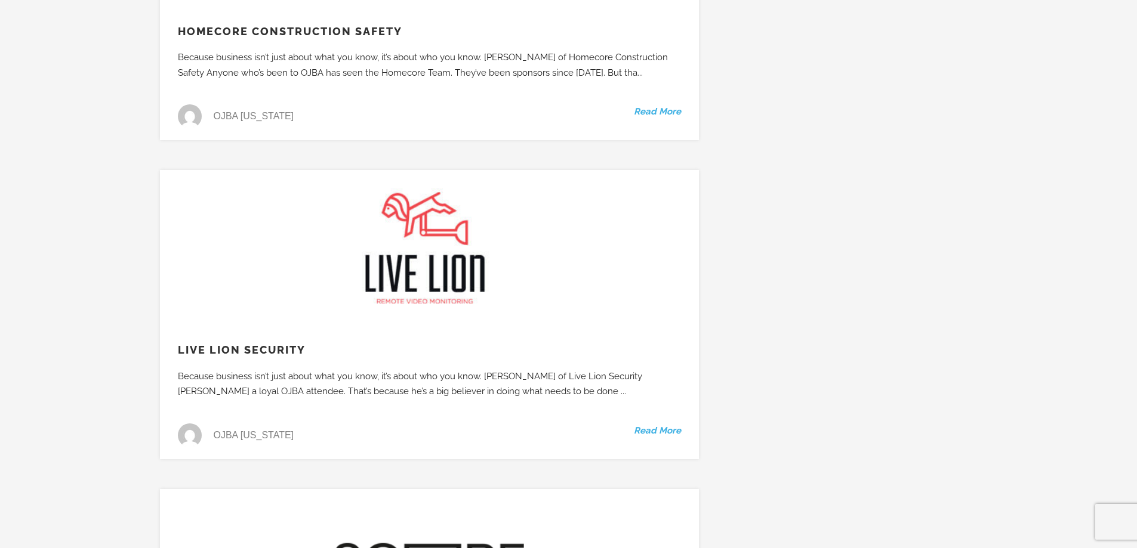
click at [646, 424] on link "Read More" at bounding box center [657, 432] width 47 height 16
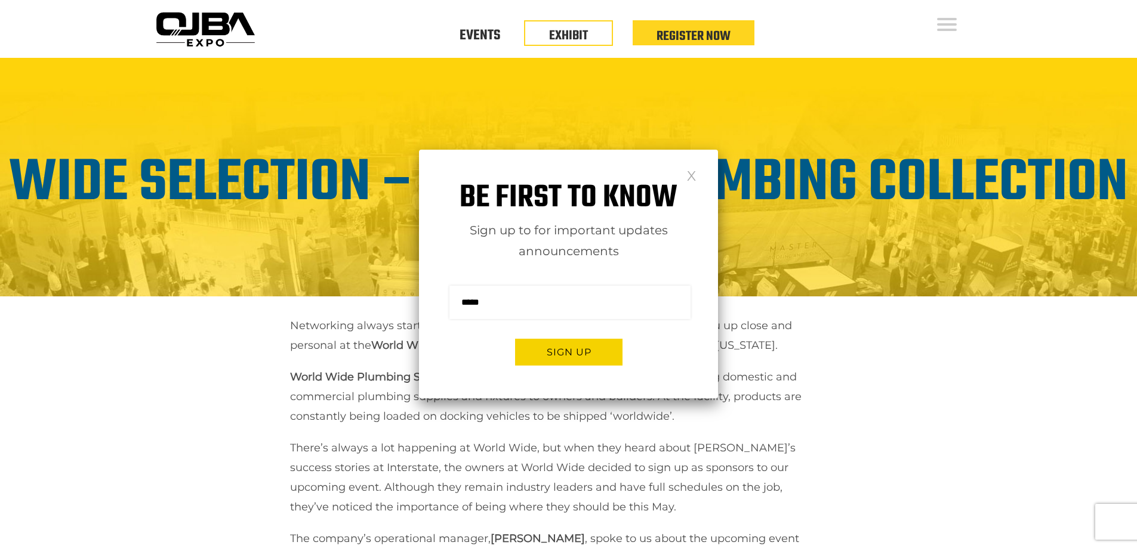
click at [689, 170] on link at bounding box center [691, 175] width 10 height 10
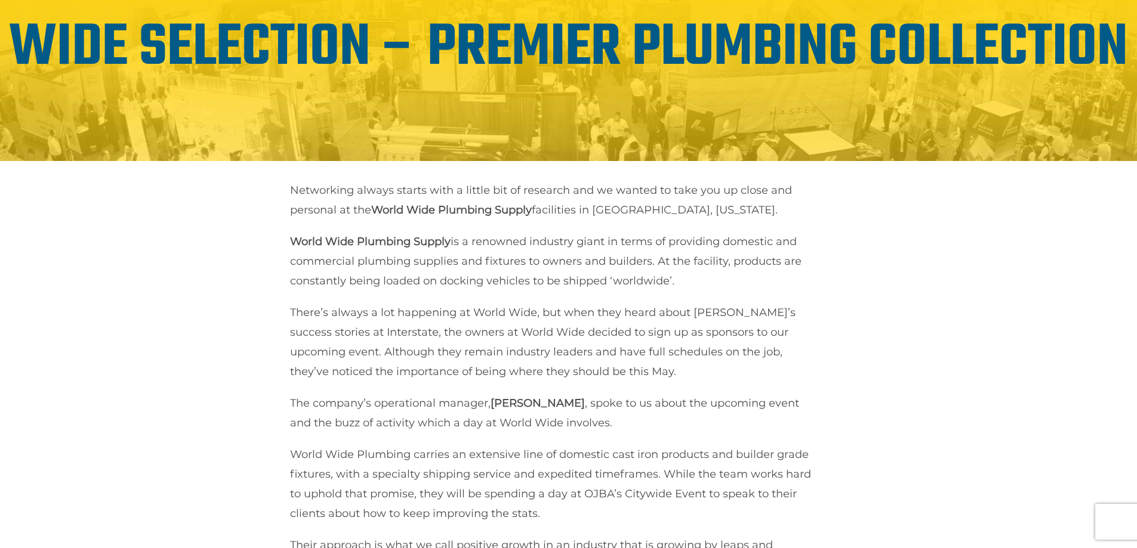
scroll to position [119, 0]
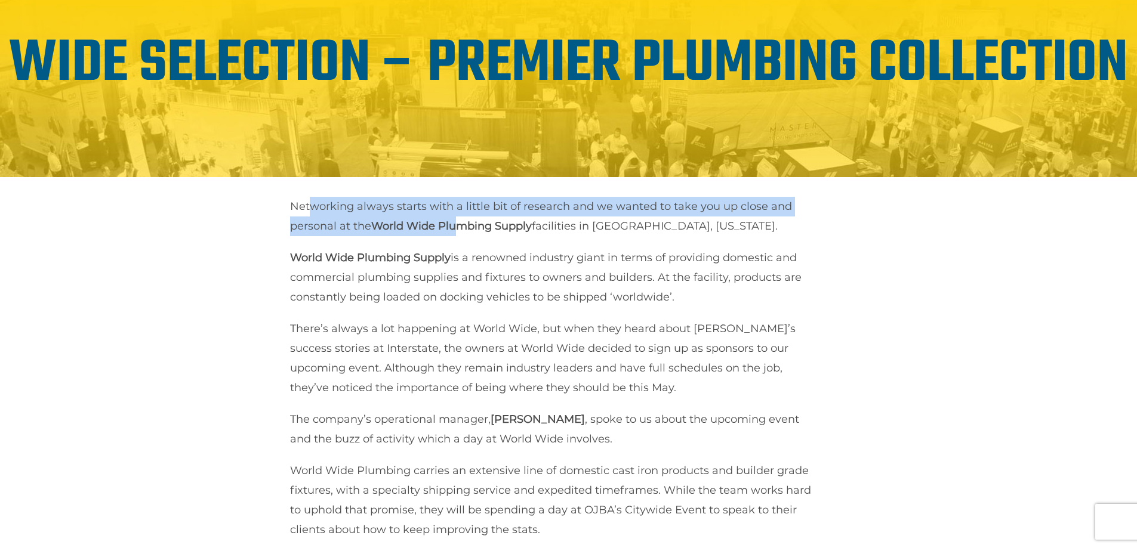
drag, startPoint x: 320, startPoint y: 206, endPoint x: 457, endPoint y: 233, distance: 139.4
click at [457, 233] on p "Networking always starts with a little bit of research and we wanted to take yo…" at bounding box center [551, 216] width 522 height 39
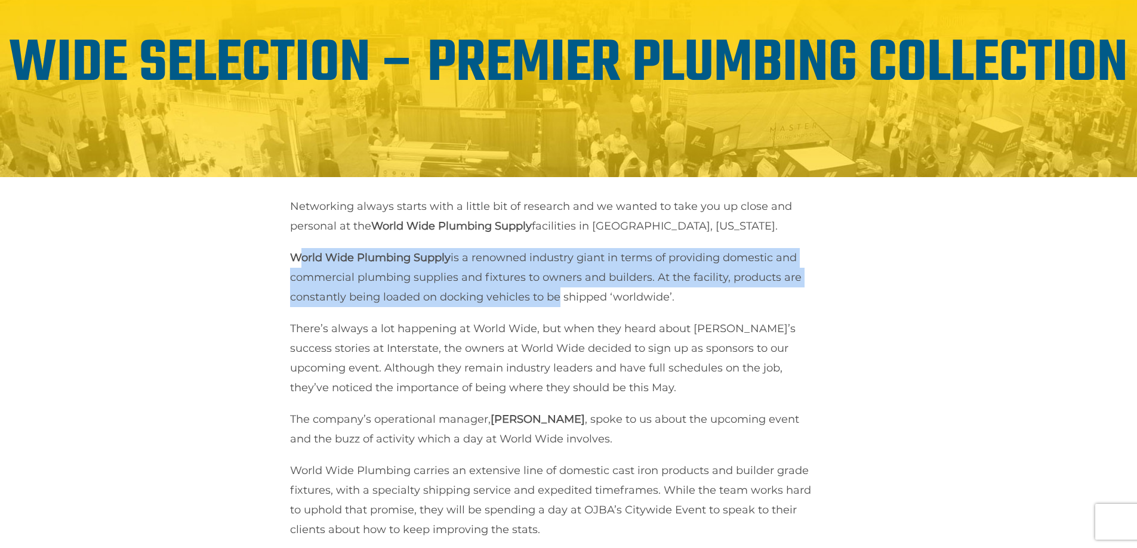
drag, startPoint x: 377, startPoint y: 250, endPoint x: 556, endPoint y: 292, distance: 184.4
click at [556, 292] on p "World Wide Plumbing Supply is a renowned industry giant in terms of providing d…" at bounding box center [551, 277] width 522 height 59
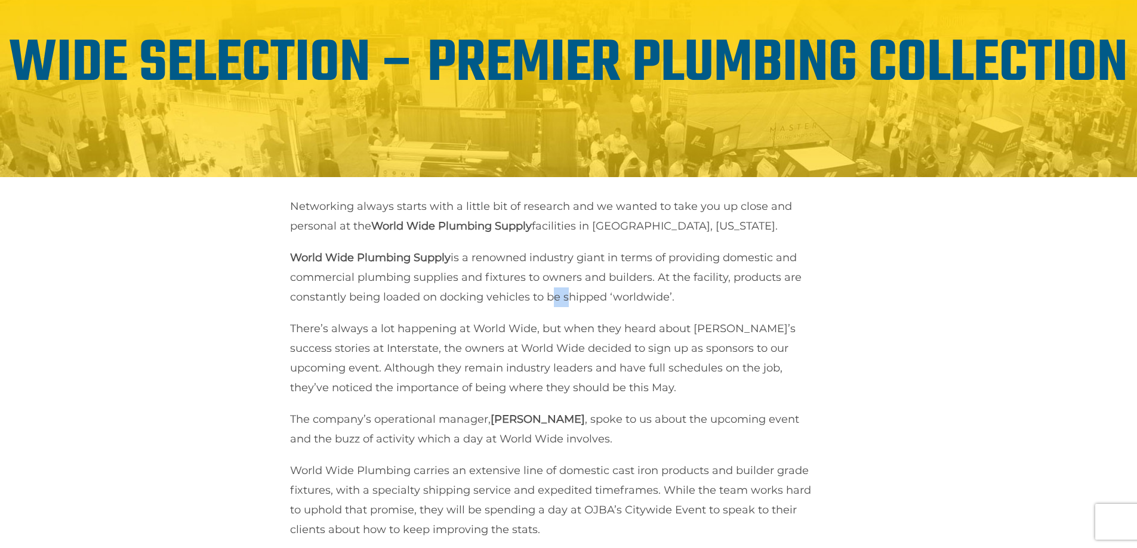
click at [556, 292] on p "World Wide Plumbing Supply is a renowned industry giant in terms of providing d…" at bounding box center [551, 277] width 522 height 59
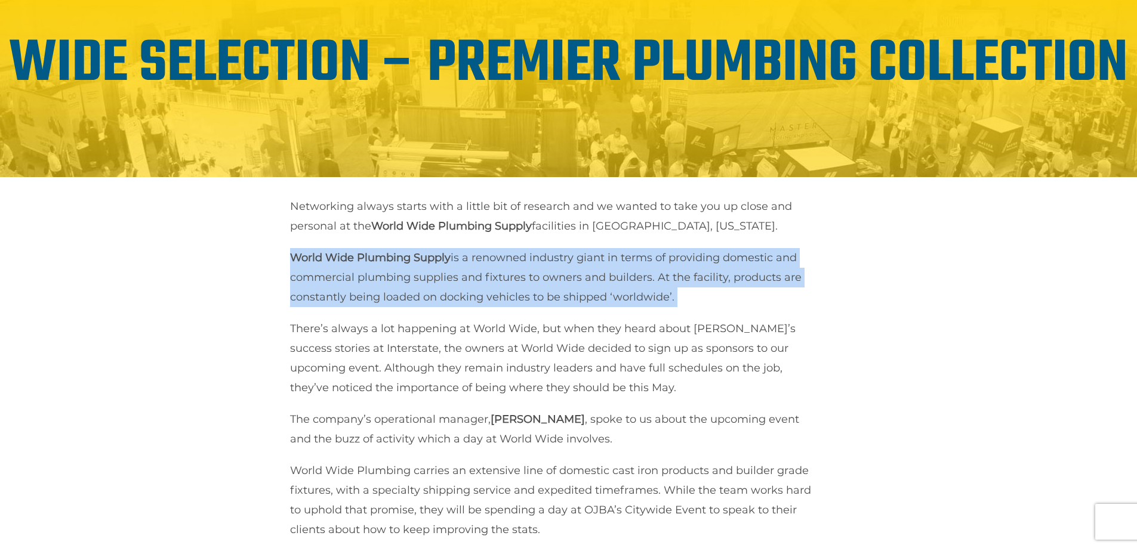
click at [556, 292] on p "World Wide Plumbing Supply is a renowned industry giant in terms of providing d…" at bounding box center [551, 277] width 522 height 59
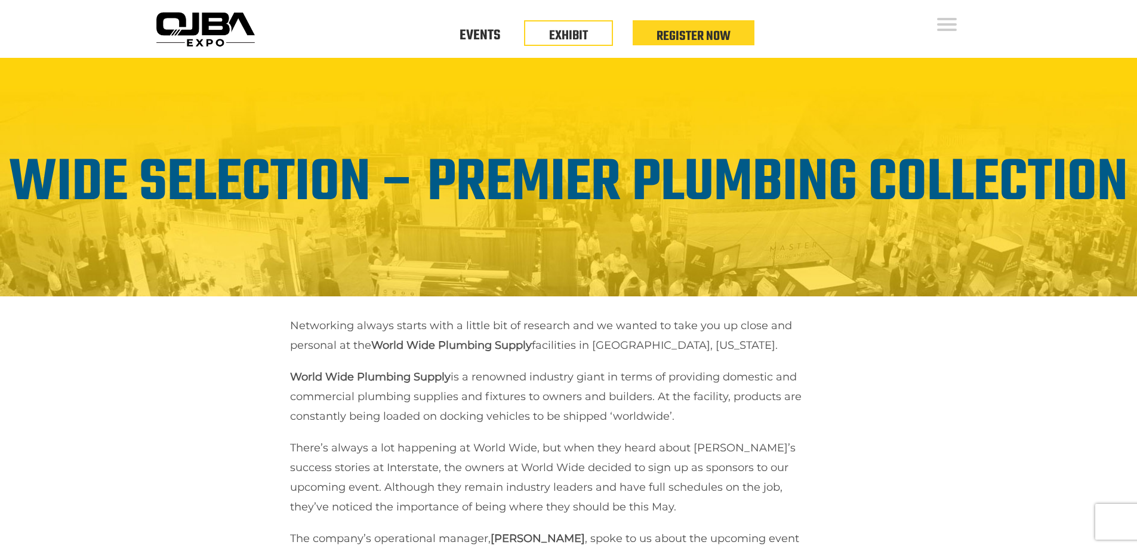
scroll to position [119, 0]
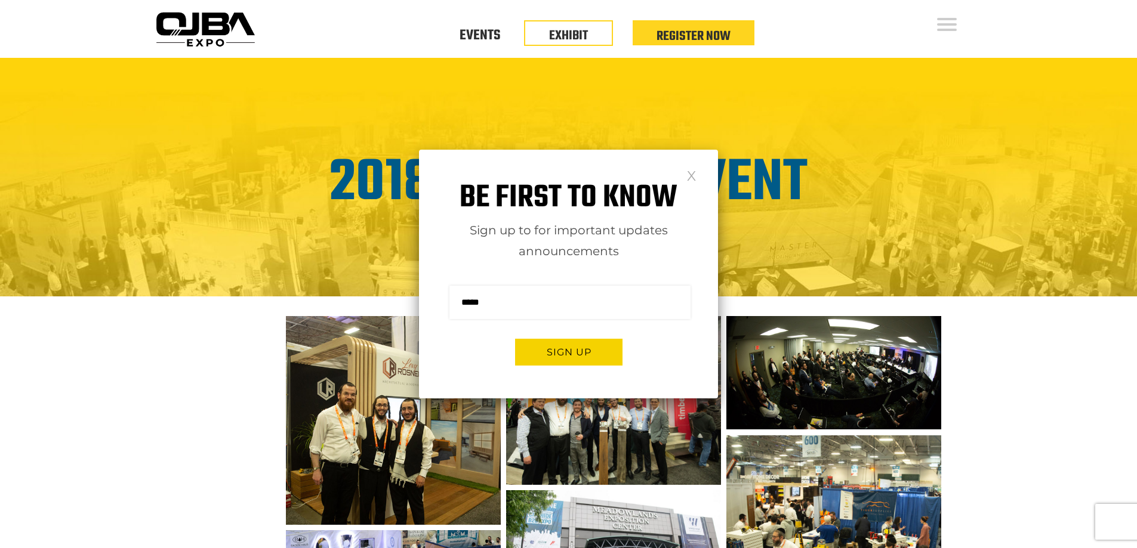
click at [687, 172] on link at bounding box center [691, 175] width 10 height 10
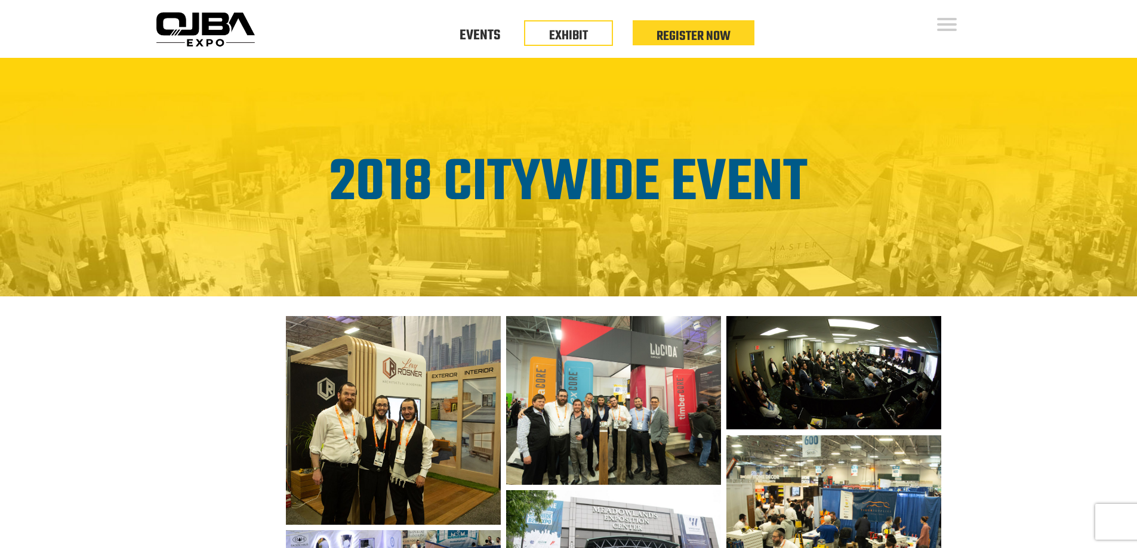
click at [439, 406] on img at bounding box center [393, 420] width 214 height 209
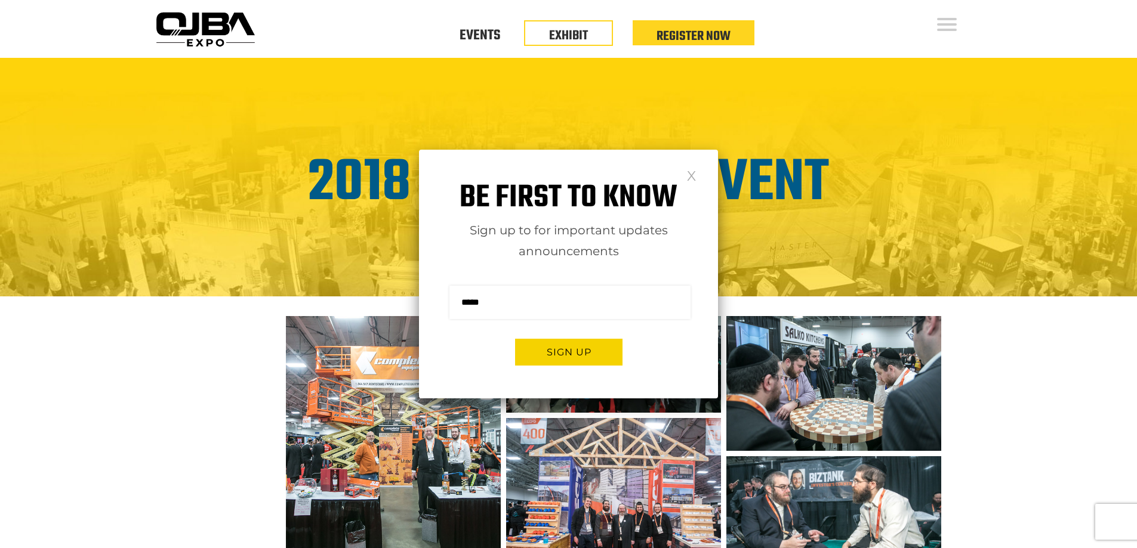
click at [689, 176] on link at bounding box center [691, 175] width 10 height 10
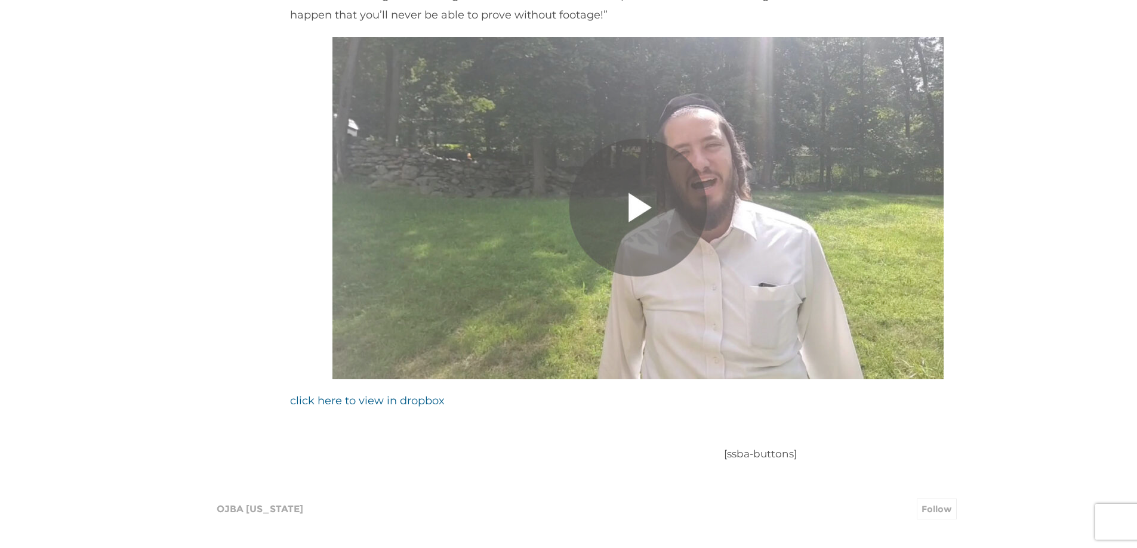
scroll to position [835, 0]
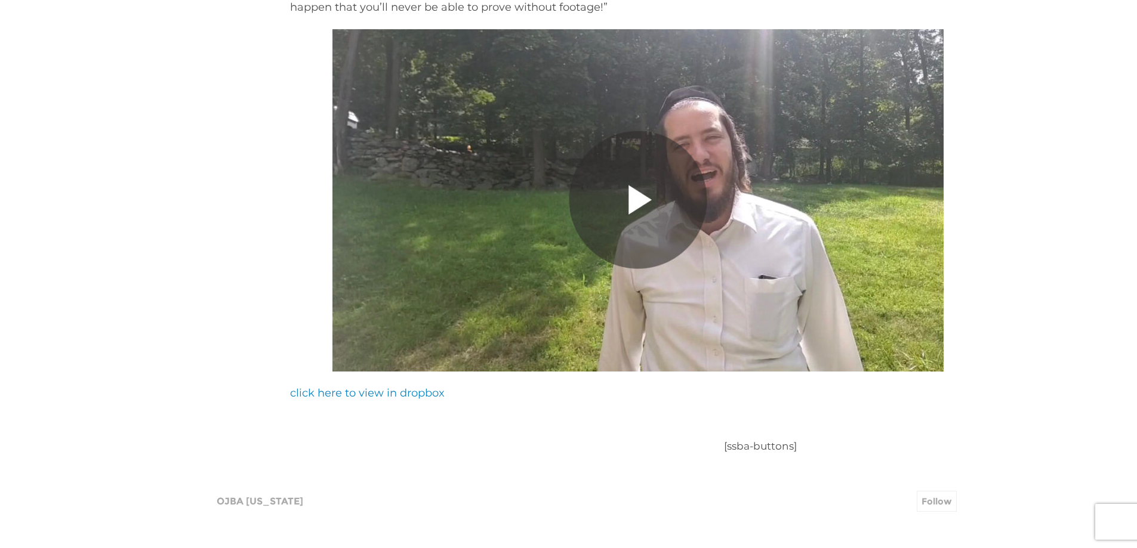
click at [341, 393] on link "click here to view in dropbox" at bounding box center [367, 393] width 155 height 13
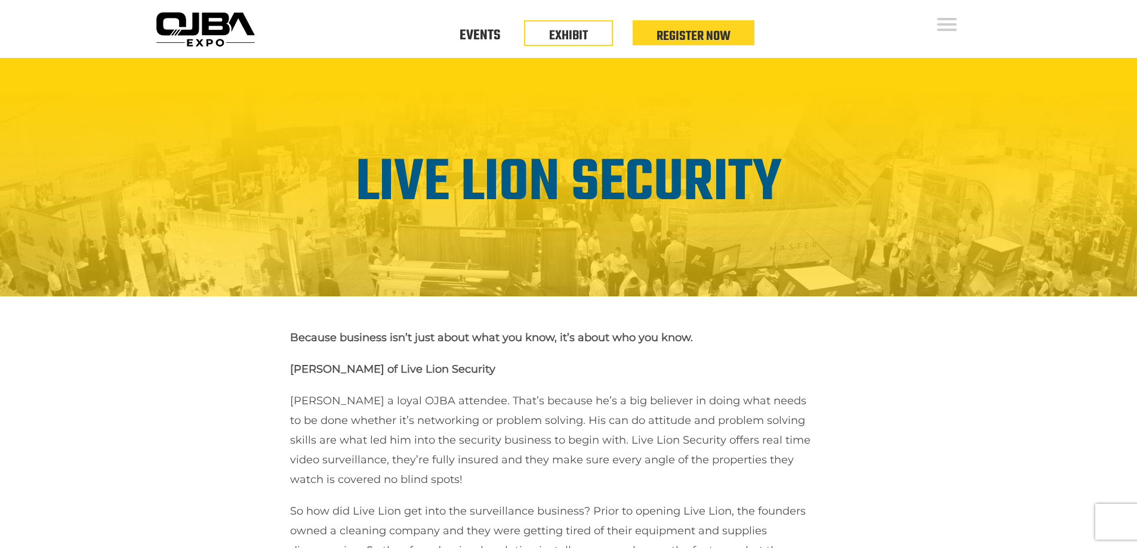
scroll to position [832, 0]
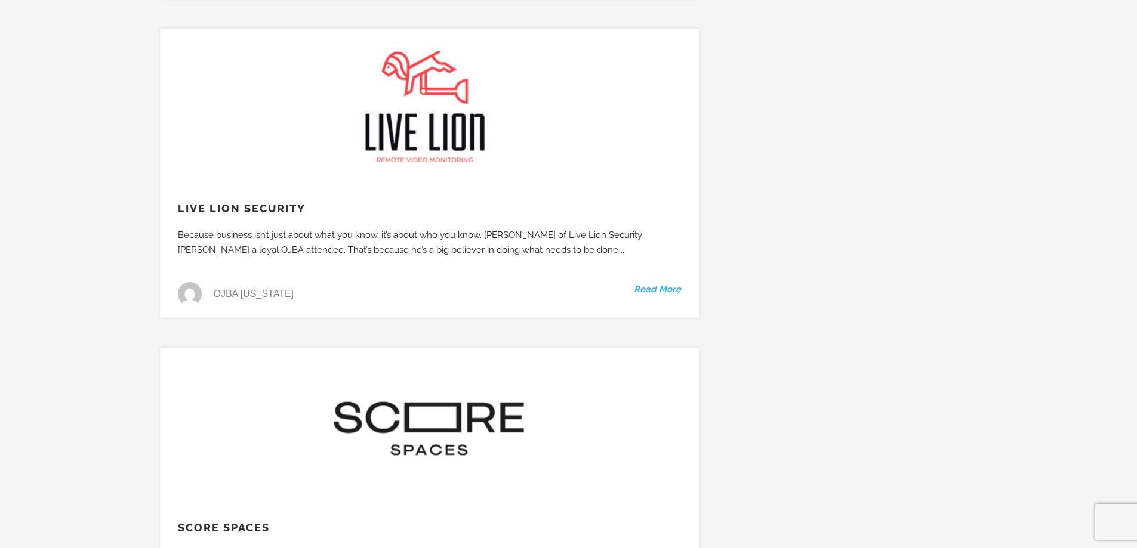
scroll to position [13104, 0]
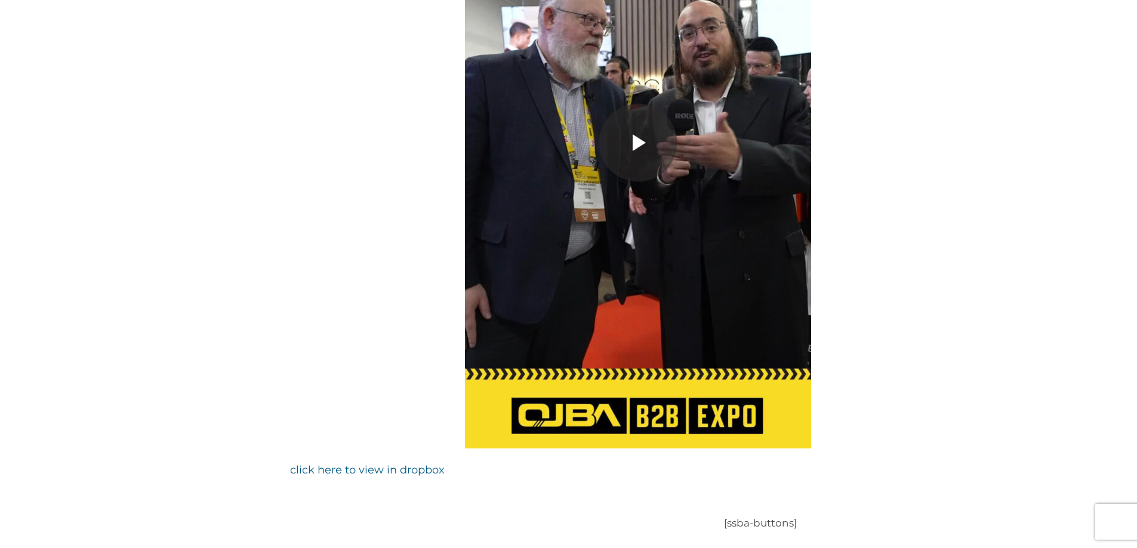
scroll to position [1074, 0]
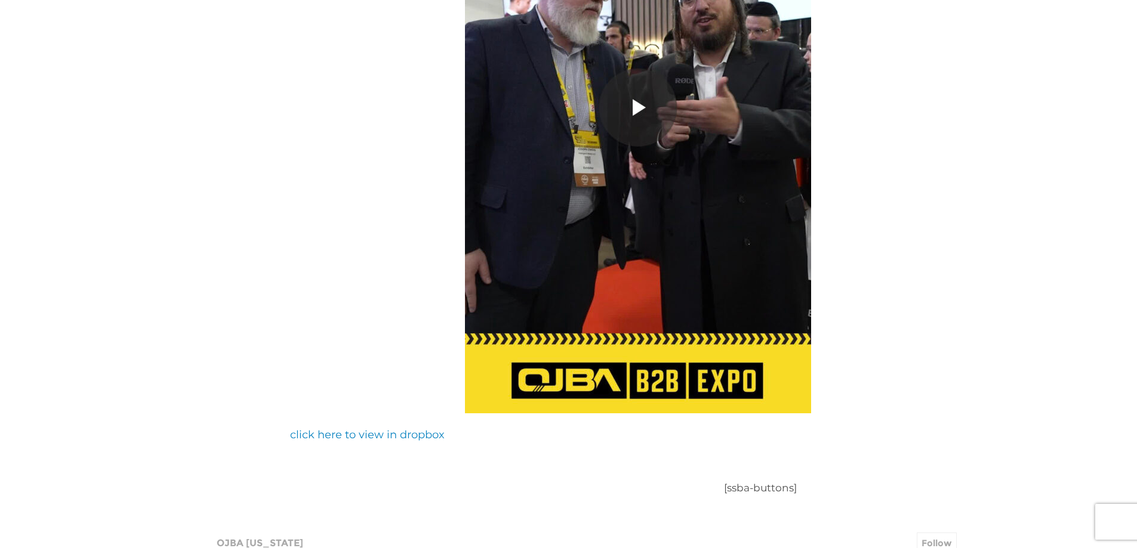
click at [383, 428] on link "click here to view in dropbox" at bounding box center [367, 434] width 155 height 13
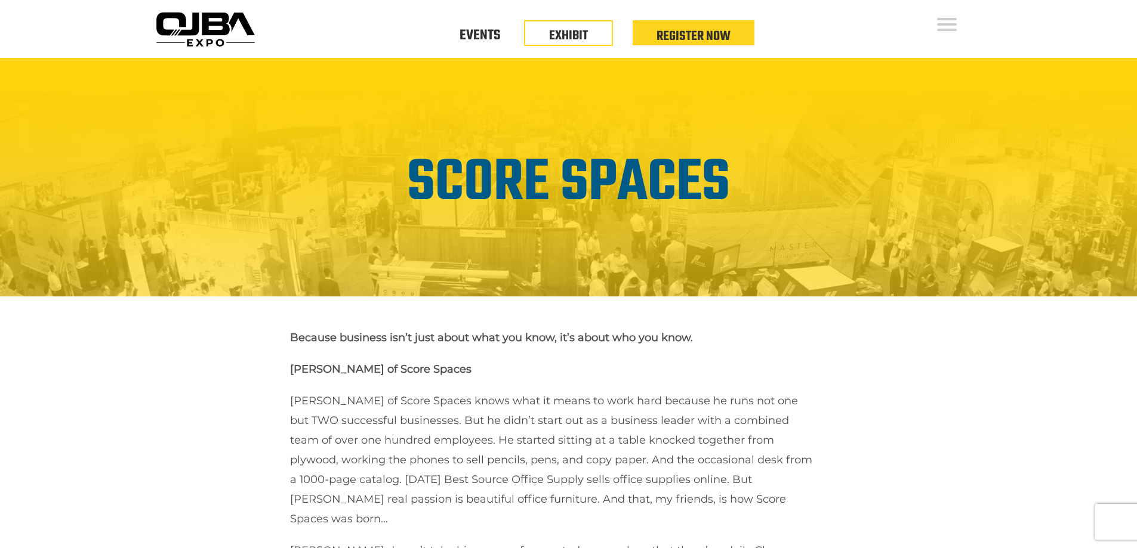
scroll to position [1074, 0]
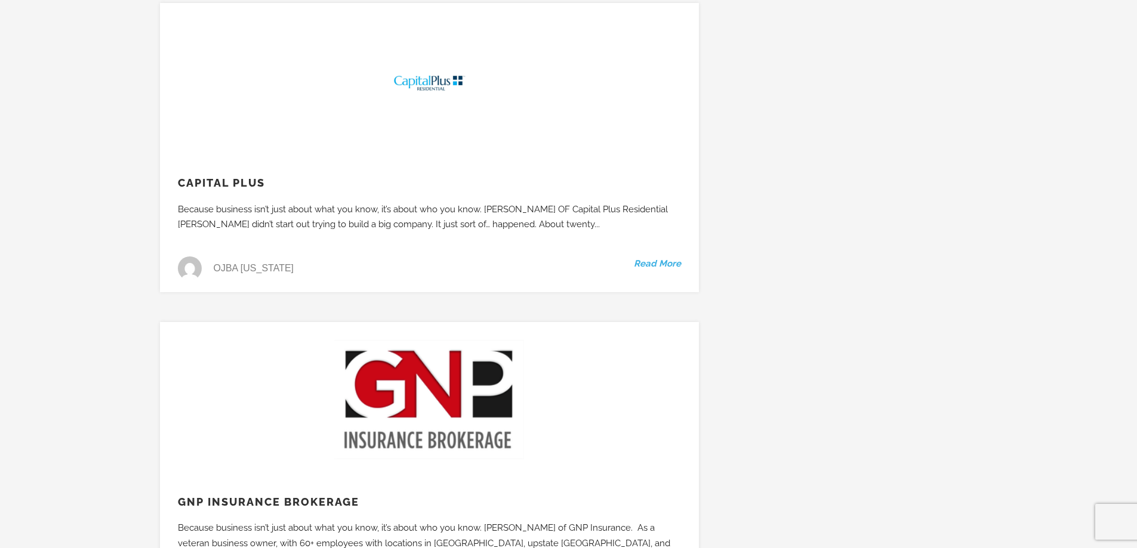
scroll to position [11075, 0]
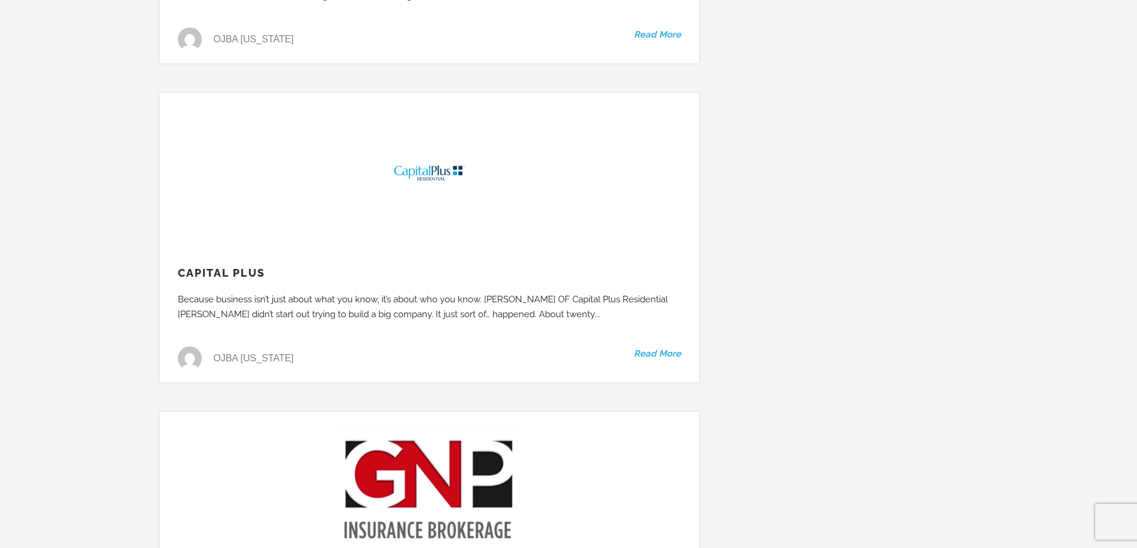
click at [649, 347] on link "Read More" at bounding box center [657, 355] width 47 height 16
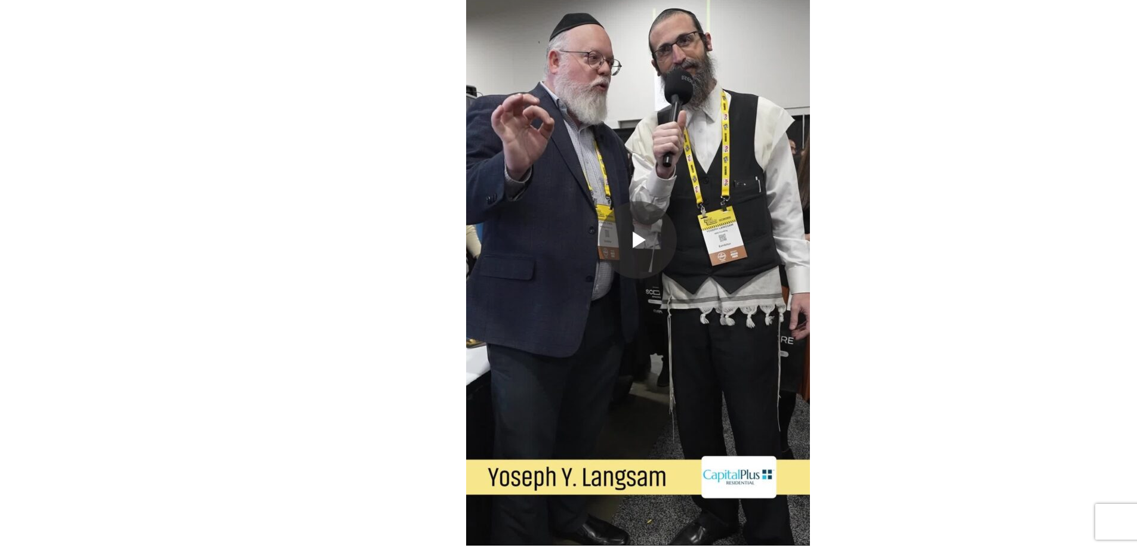
scroll to position [835, 0]
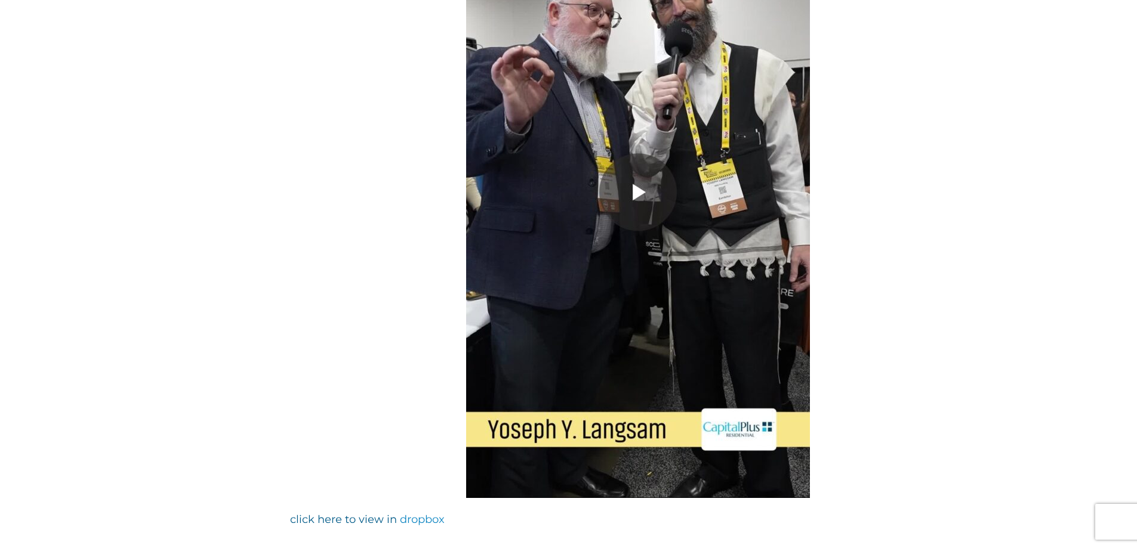
click at [412, 522] on link "dropbox" at bounding box center [422, 519] width 45 height 13
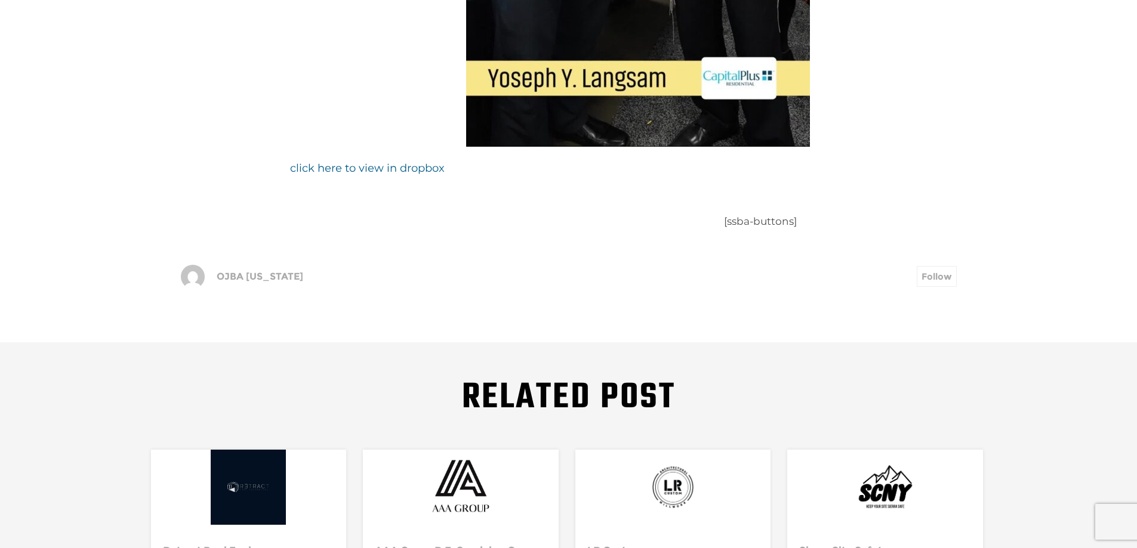
scroll to position [1218, 0]
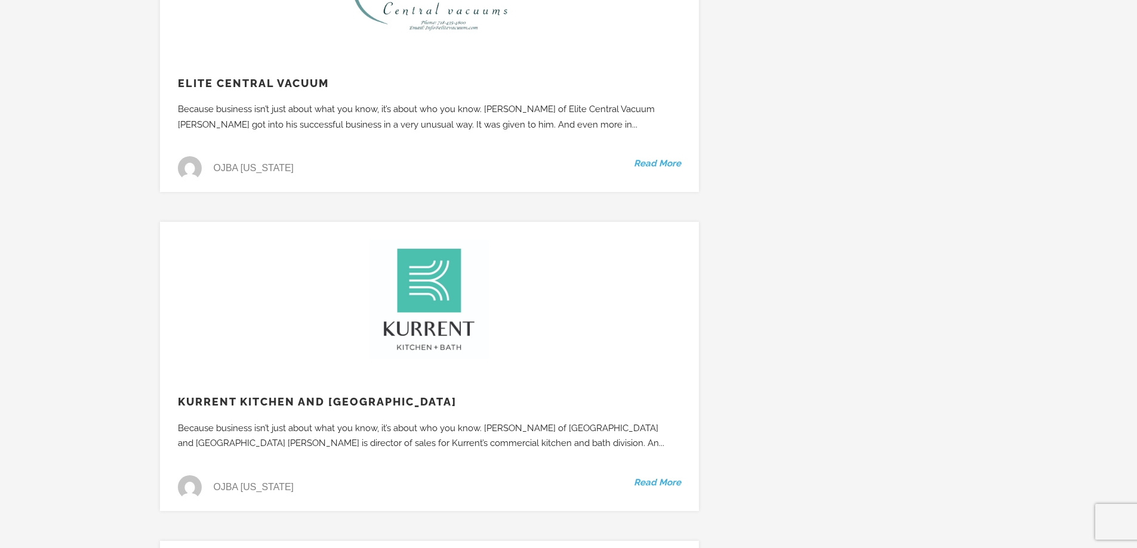
scroll to position [5525, 0]
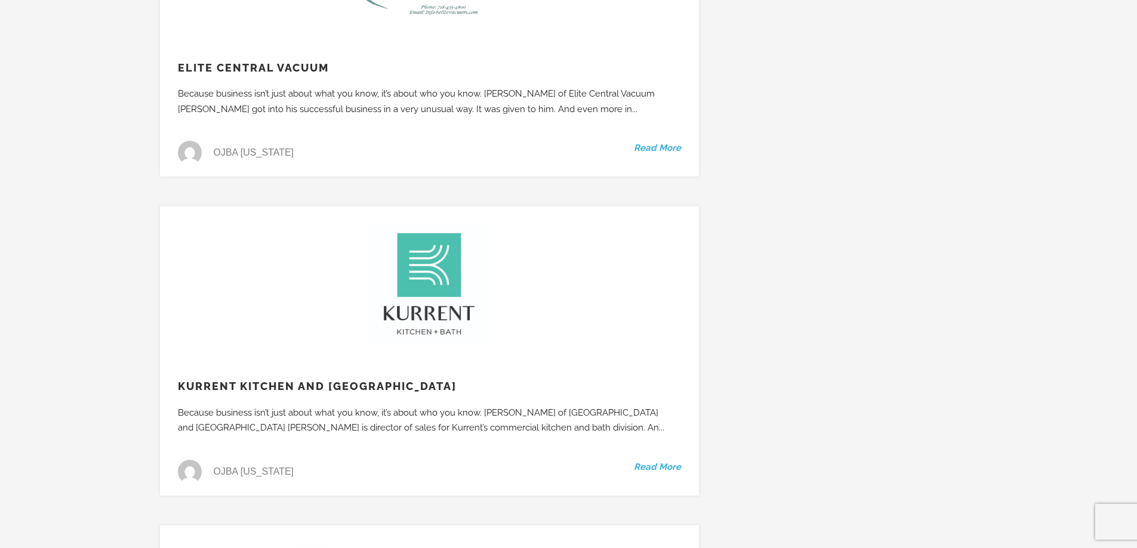
click at [638, 460] on link "Read More" at bounding box center [657, 468] width 47 height 16
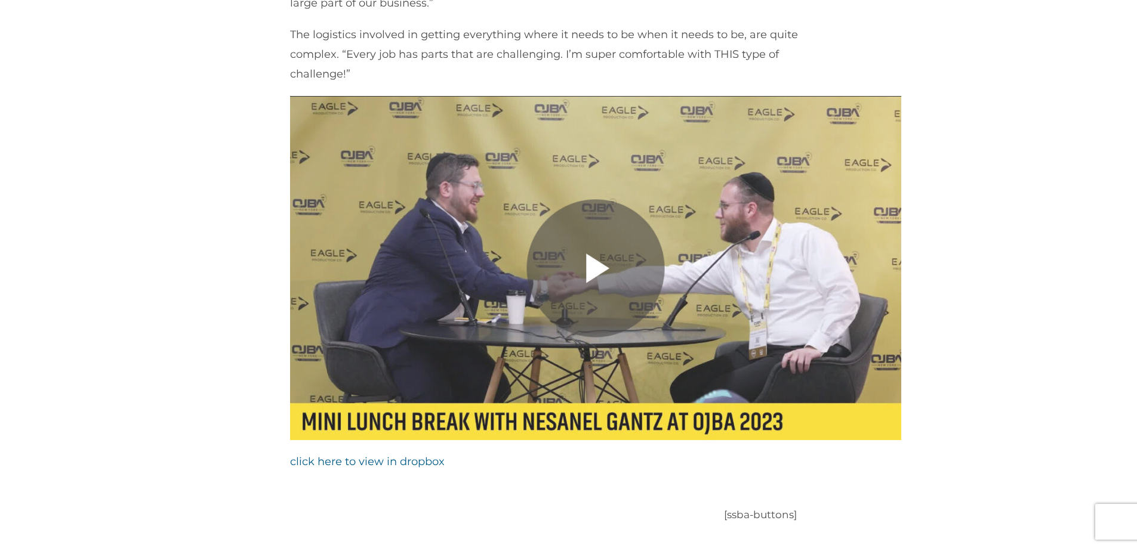
scroll to position [1015, 0]
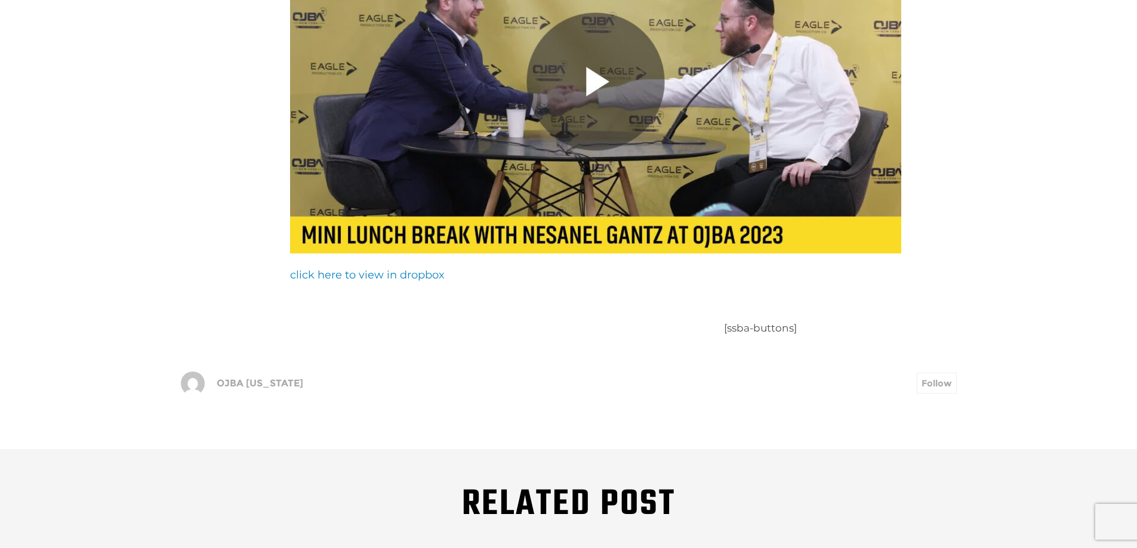
click at [375, 271] on link "click here to view in dropbox" at bounding box center [367, 275] width 155 height 13
